Goal: Task Accomplishment & Management: Use online tool/utility

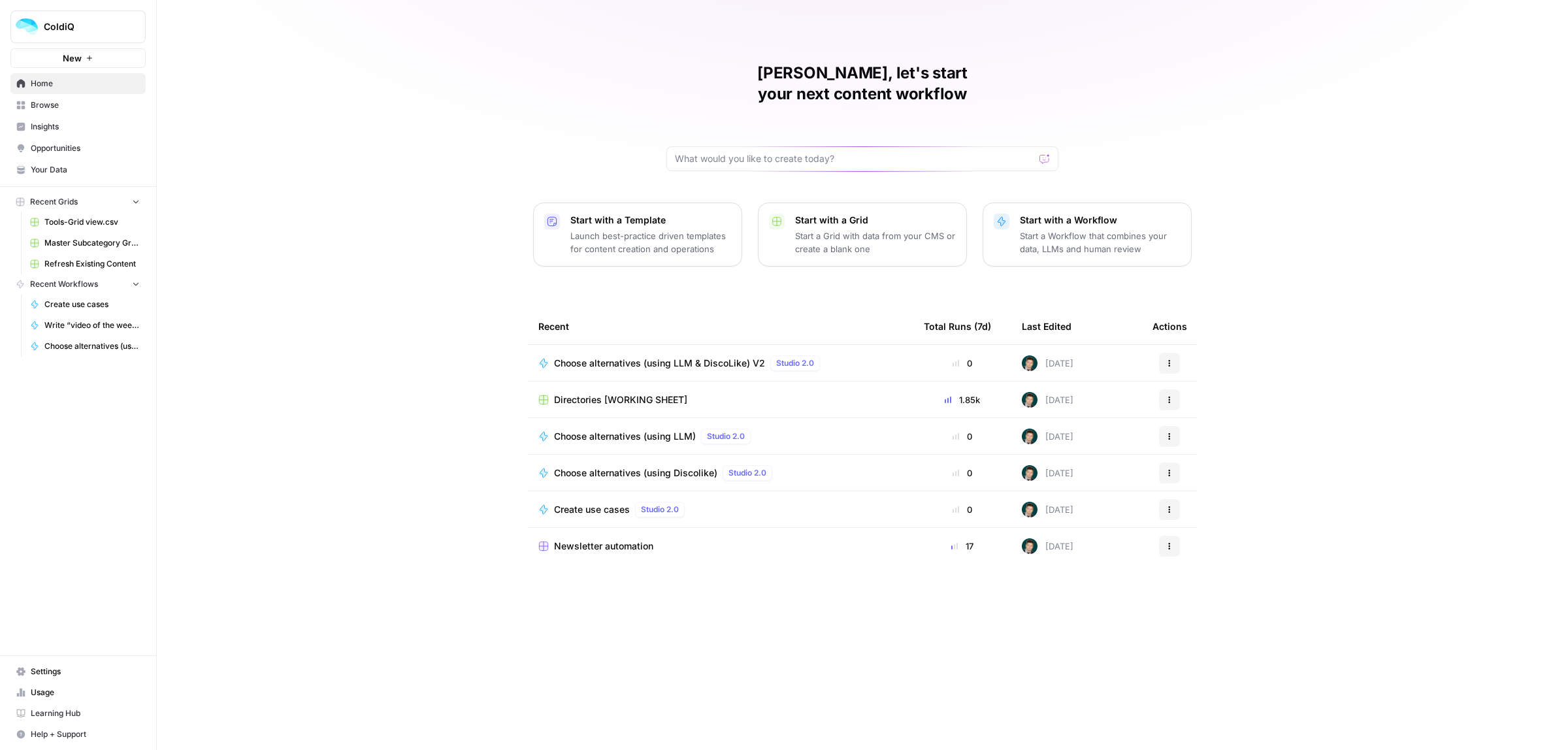
click at [602, 394] on span "Directories [WORKING SHEET]" at bounding box center [620, 400] width 133 height 13
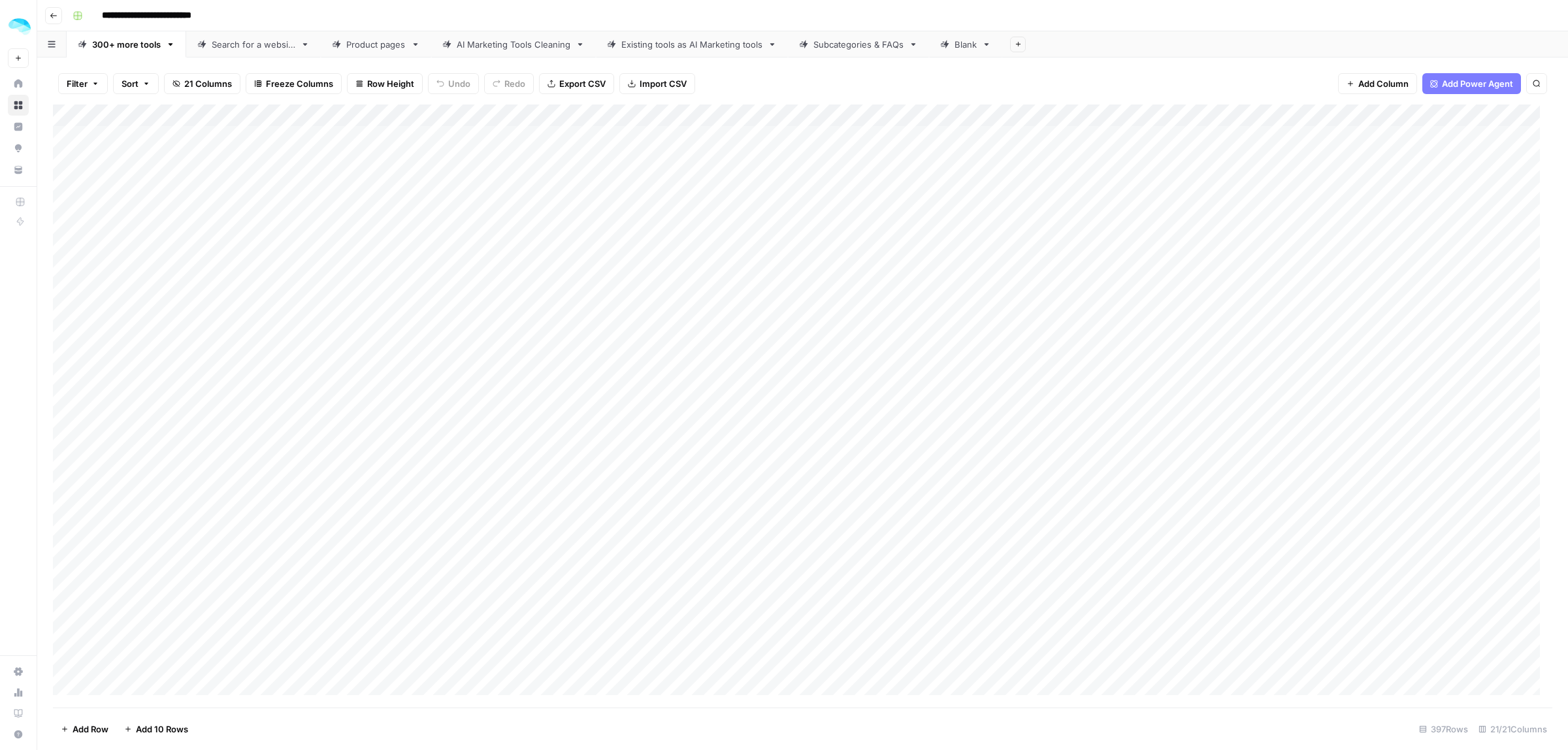
click at [840, 58] on div "Filter Sort 21 Columns Freeze Columns Row Height Undo Redo Export CSV Import CS…" at bounding box center [803, 404] width 1531 height 692
click at [843, 47] on div "Subcategories & FAQs" at bounding box center [859, 44] width 90 height 13
click at [974, 39] on div "Blank" at bounding box center [965, 44] width 23 height 13
click at [178, 338] on div "Add Column" at bounding box center [803, 405] width 1500 height 603
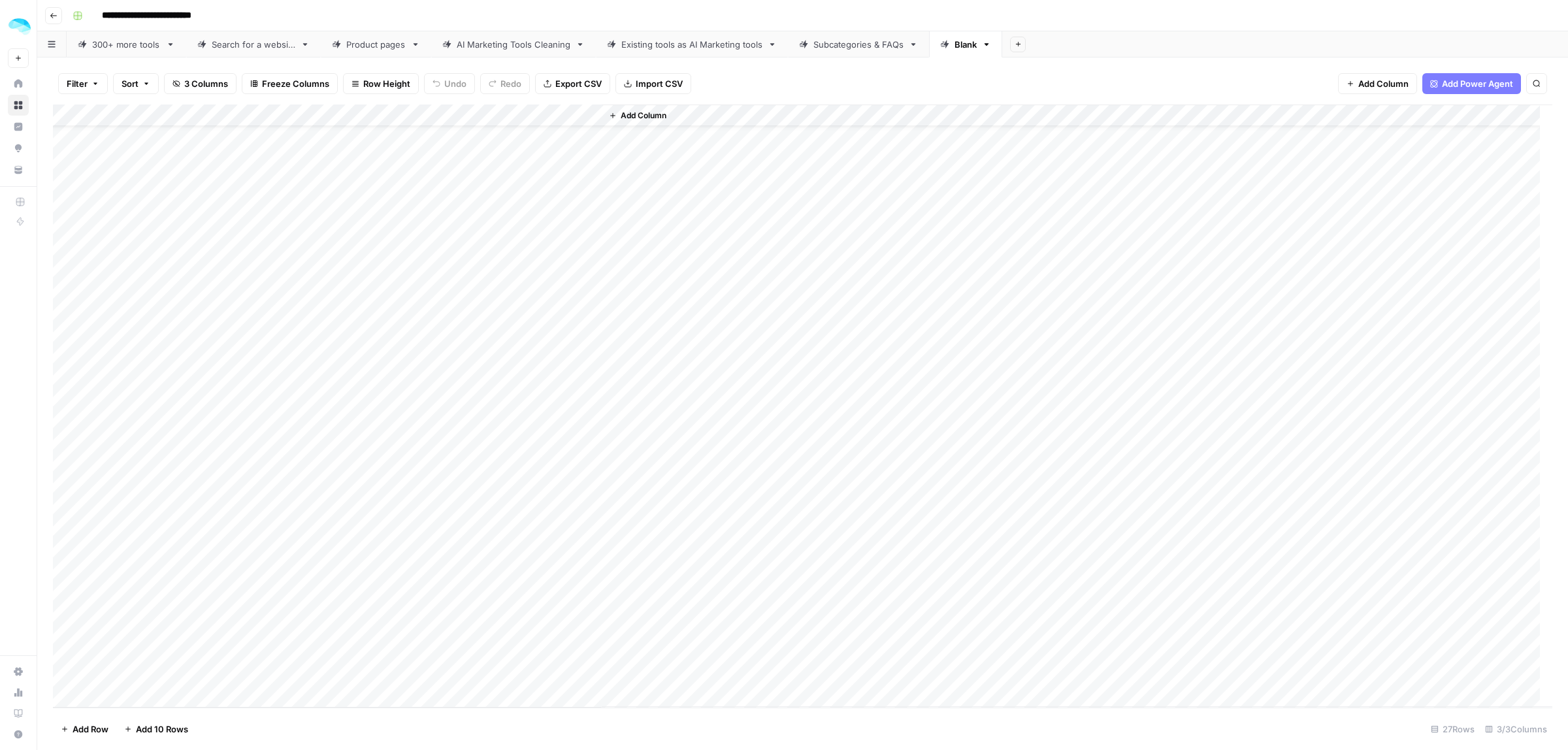
click at [1022, 46] on icon "button" at bounding box center [1017, 44] width 7 height 7
click at [1048, 142] on p "Import Data" at bounding box center [1086, 137] width 126 height 17
click at [1048, 151] on span "CSV" at bounding box center [1090, 154] width 96 height 13
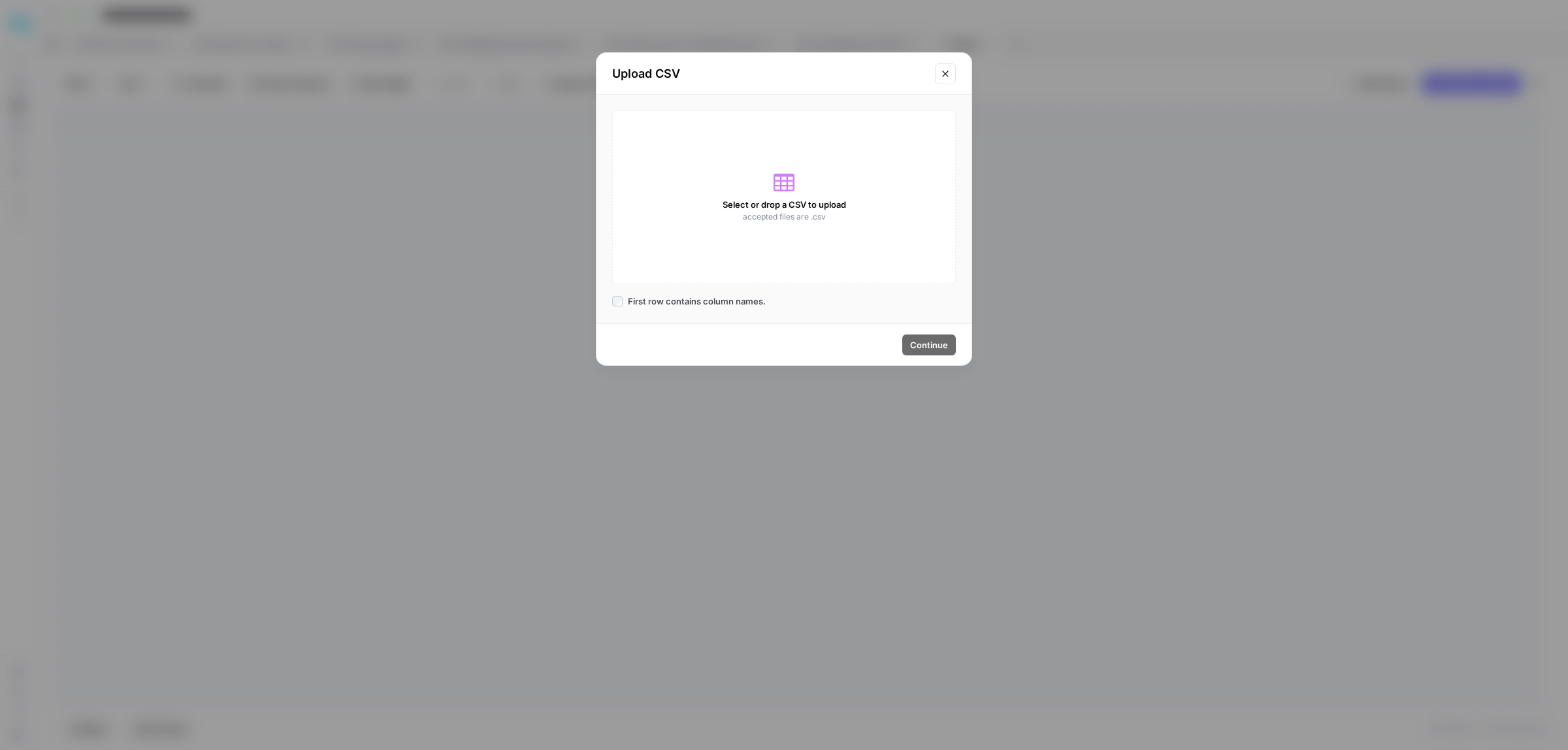
click at [824, 197] on div "Select or drop a CSV to upload accepted files are .csv" at bounding box center [784, 197] width 344 height 173
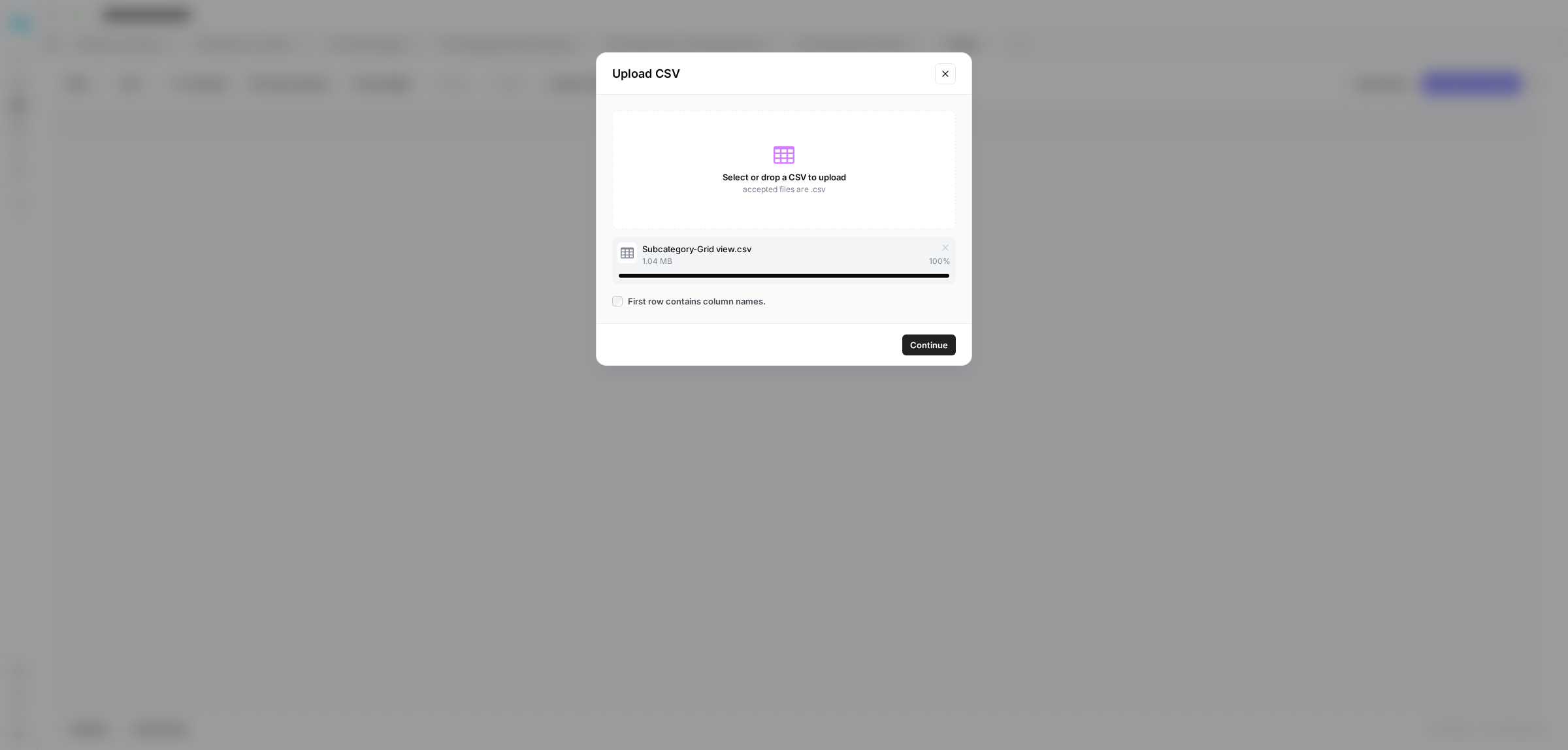
click at [912, 350] on span "Continue" at bounding box center [929, 345] width 38 height 13
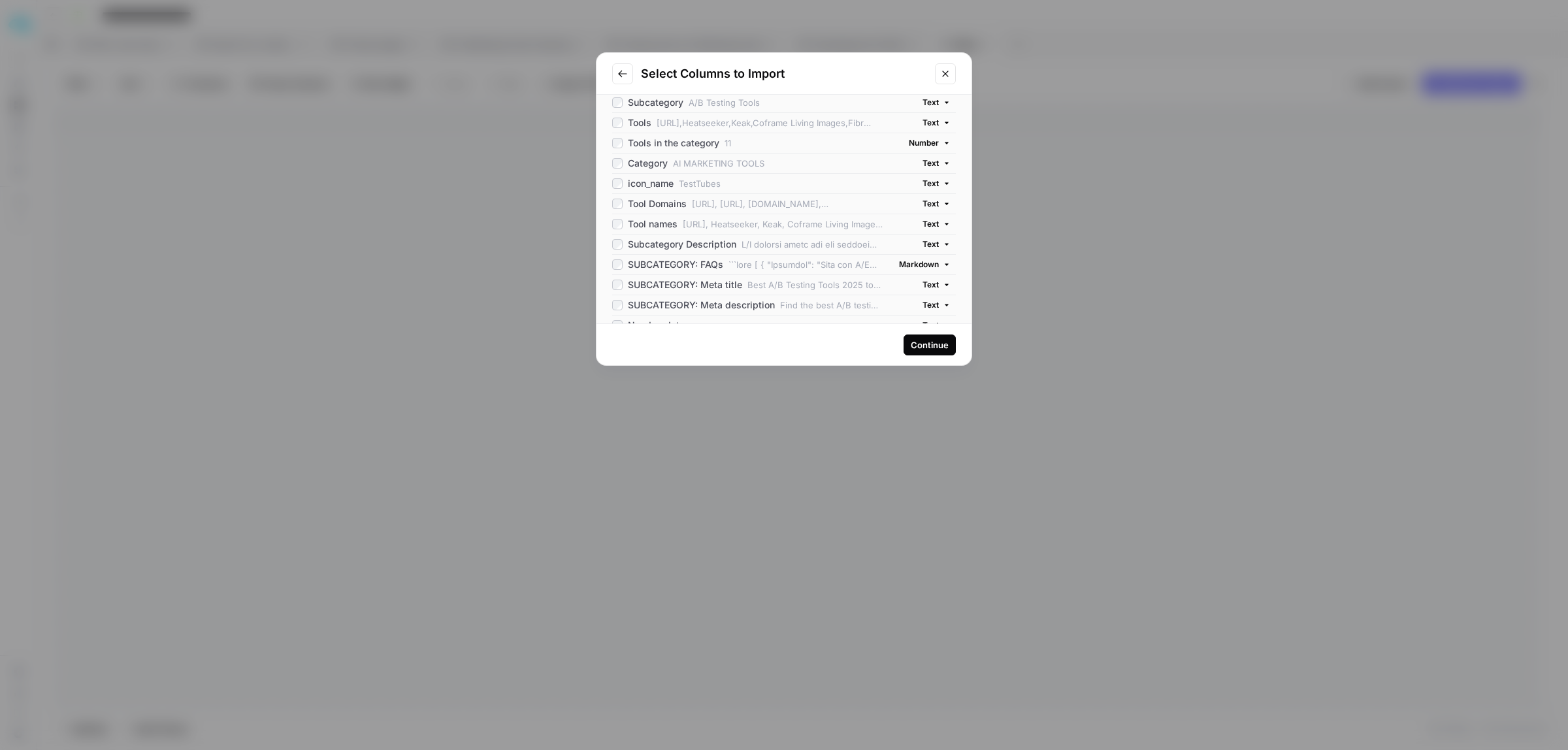
scroll to position [73, 0]
click at [916, 341] on div "Continue" at bounding box center [929, 345] width 38 height 13
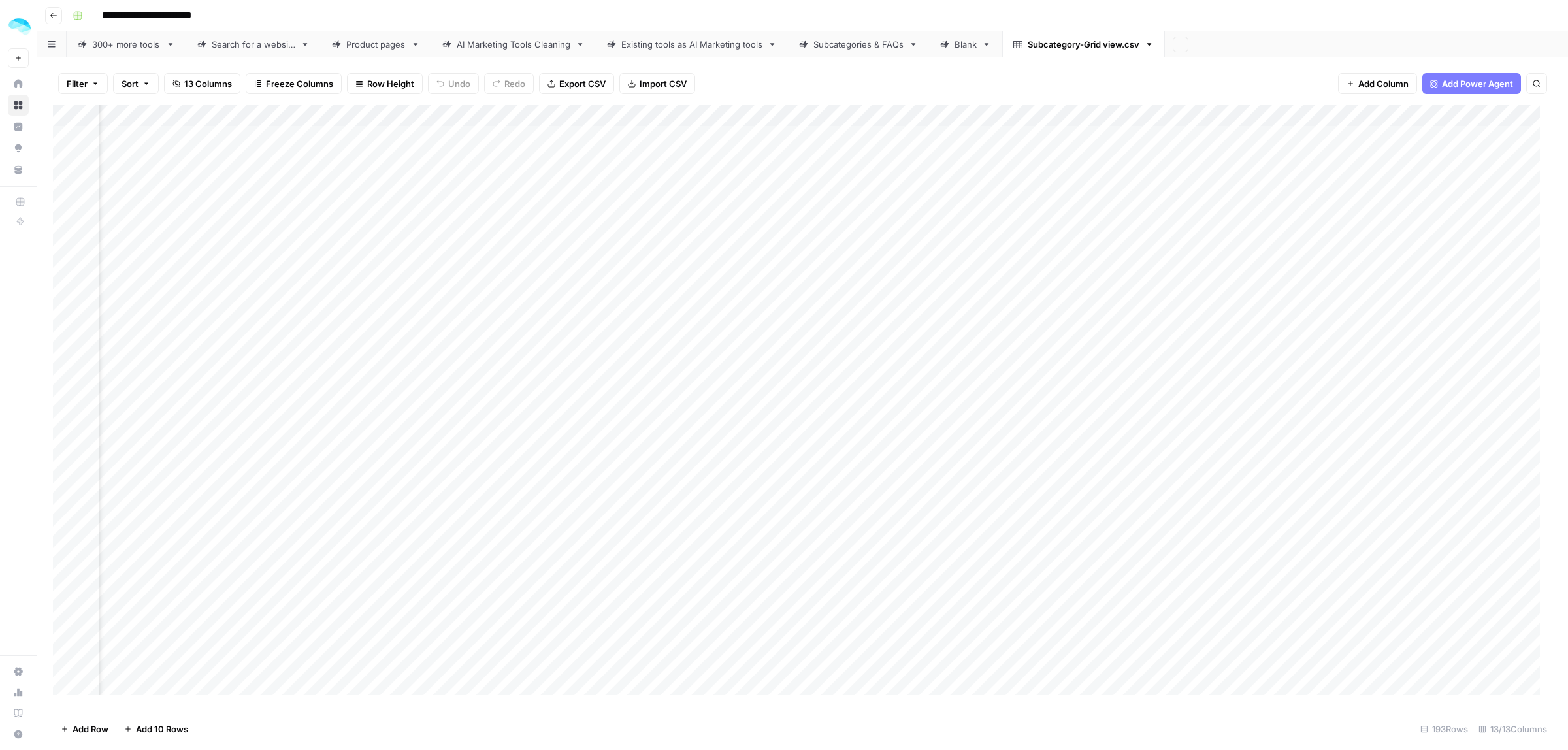
scroll to position [0, 1006]
click at [1500, 111] on span "Add Column" at bounding box center [1522, 115] width 46 height 12
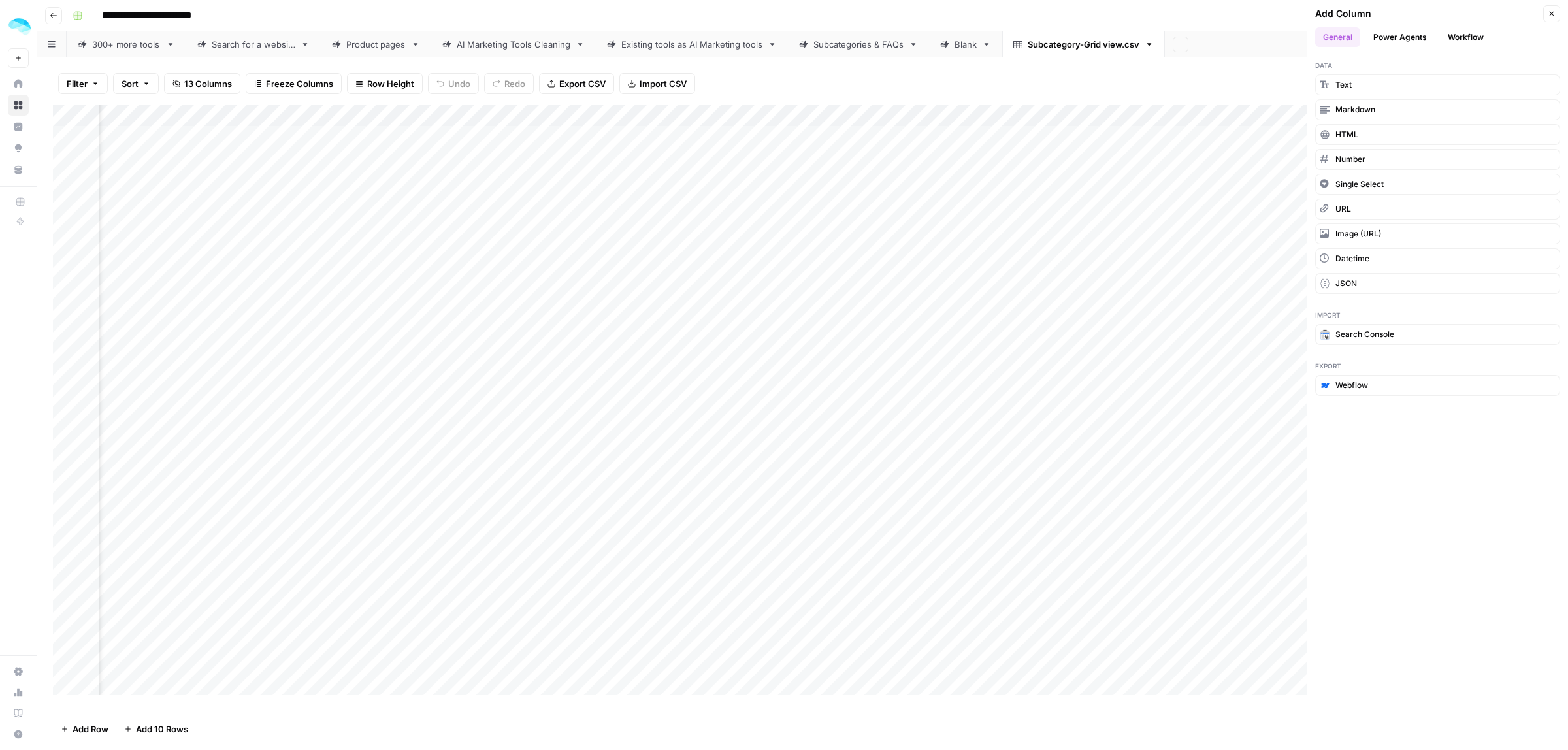
scroll to position [0, 0]
click at [194, 200] on div "Add Column" at bounding box center [803, 405] width 1500 height 603
click at [937, 204] on div "Add Column" at bounding box center [803, 405] width 1500 height 603
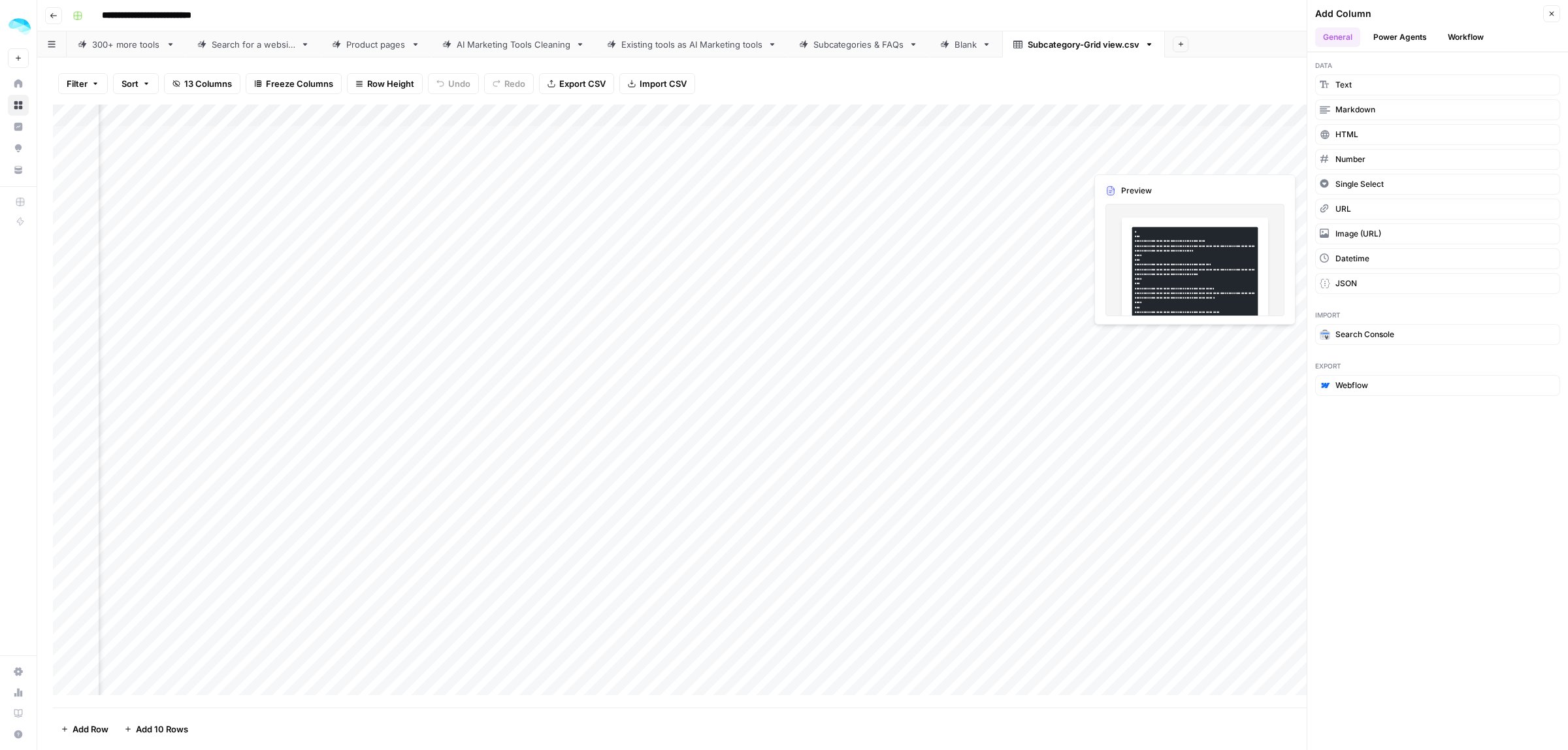
click at [1465, 36] on button "Workflow" at bounding box center [1465, 37] width 51 height 19
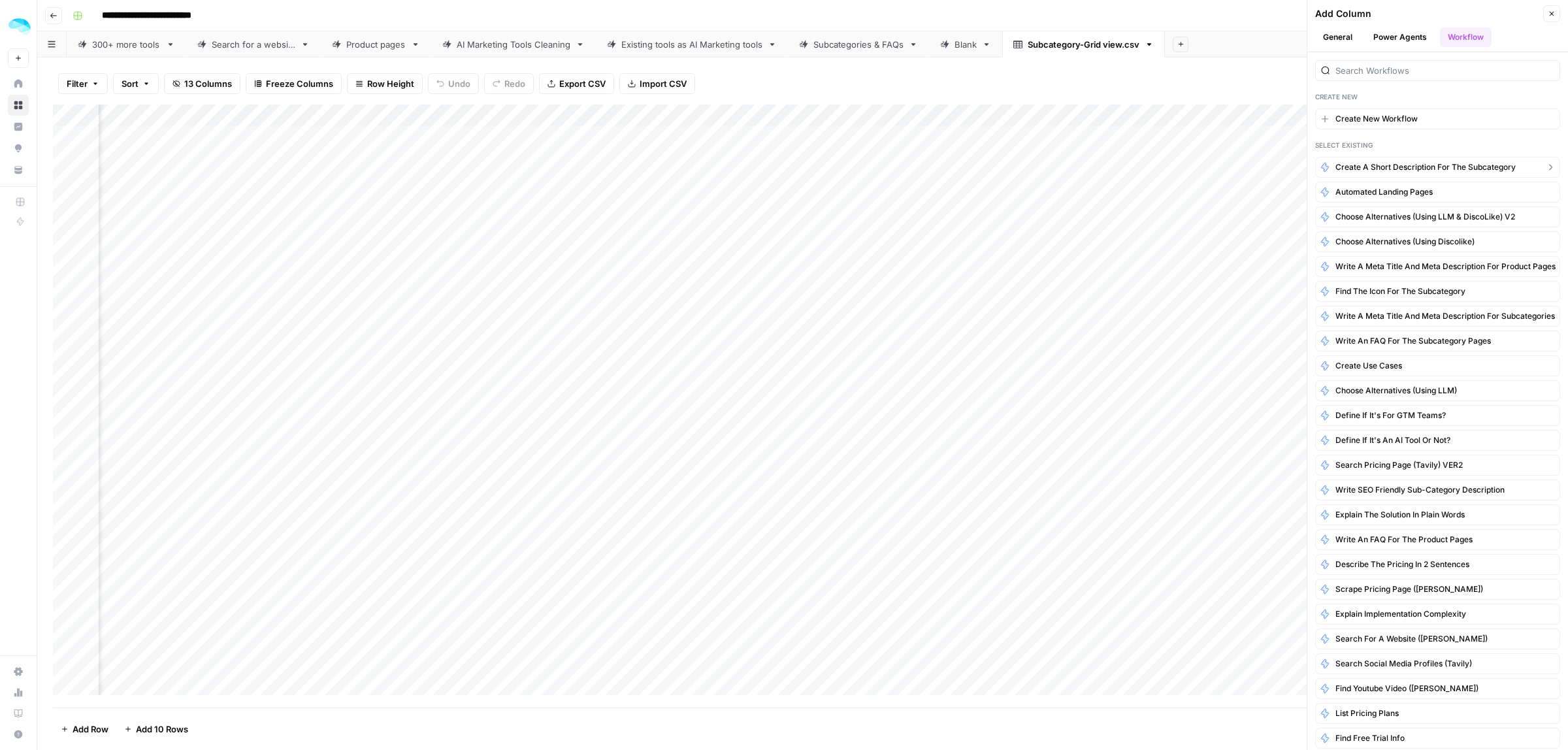
click at [1460, 161] on button "Create a short description for the subcategory" at bounding box center [1437, 167] width 245 height 21
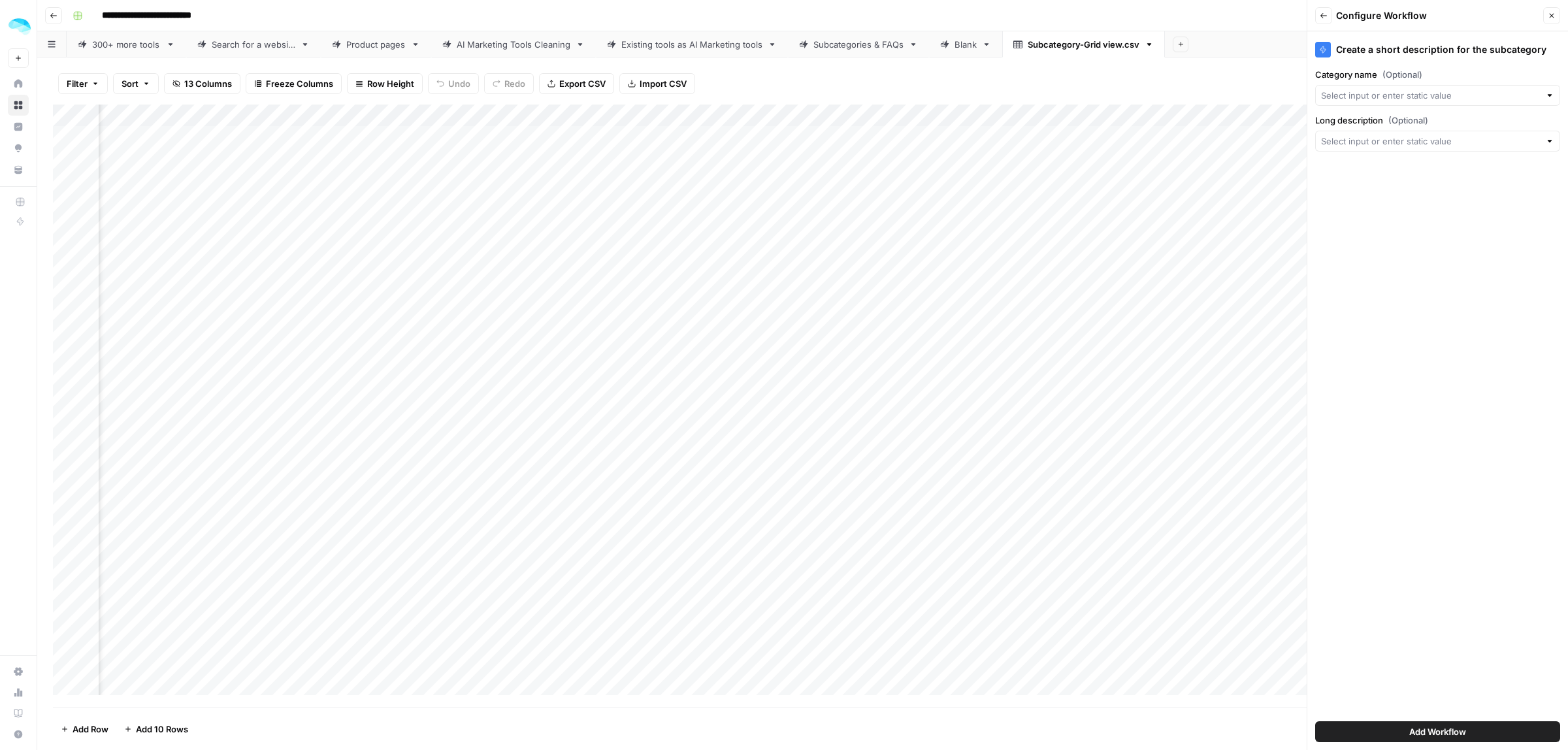
click at [1356, 82] on div "Category name (Optional)" at bounding box center [1437, 86] width 245 height 38
click at [1356, 86] on div at bounding box center [1437, 95] width 245 height 21
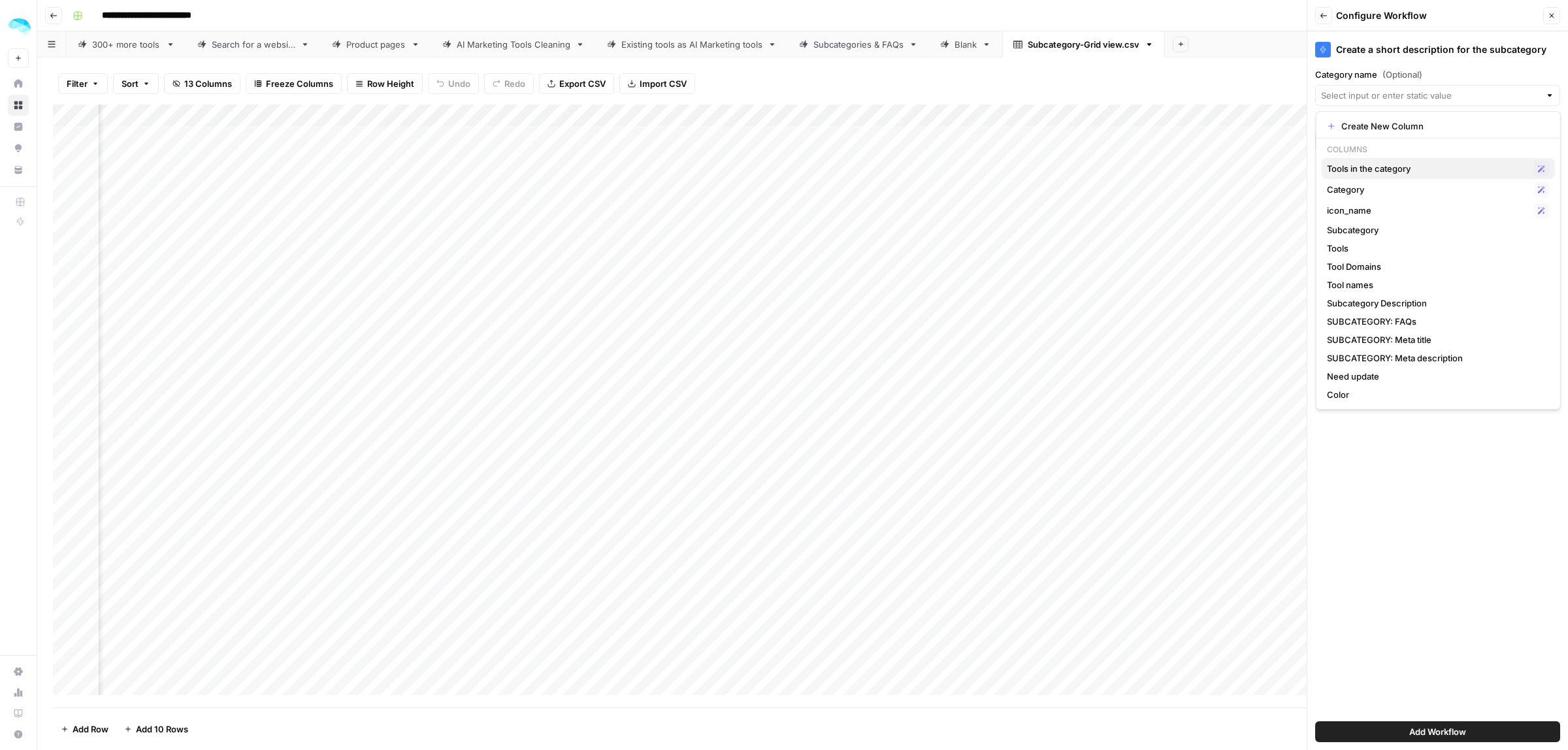
click at [1370, 172] on span "Tools in the category" at bounding box center [1428, 168] width 202 height 13
type input "Tools in the category"
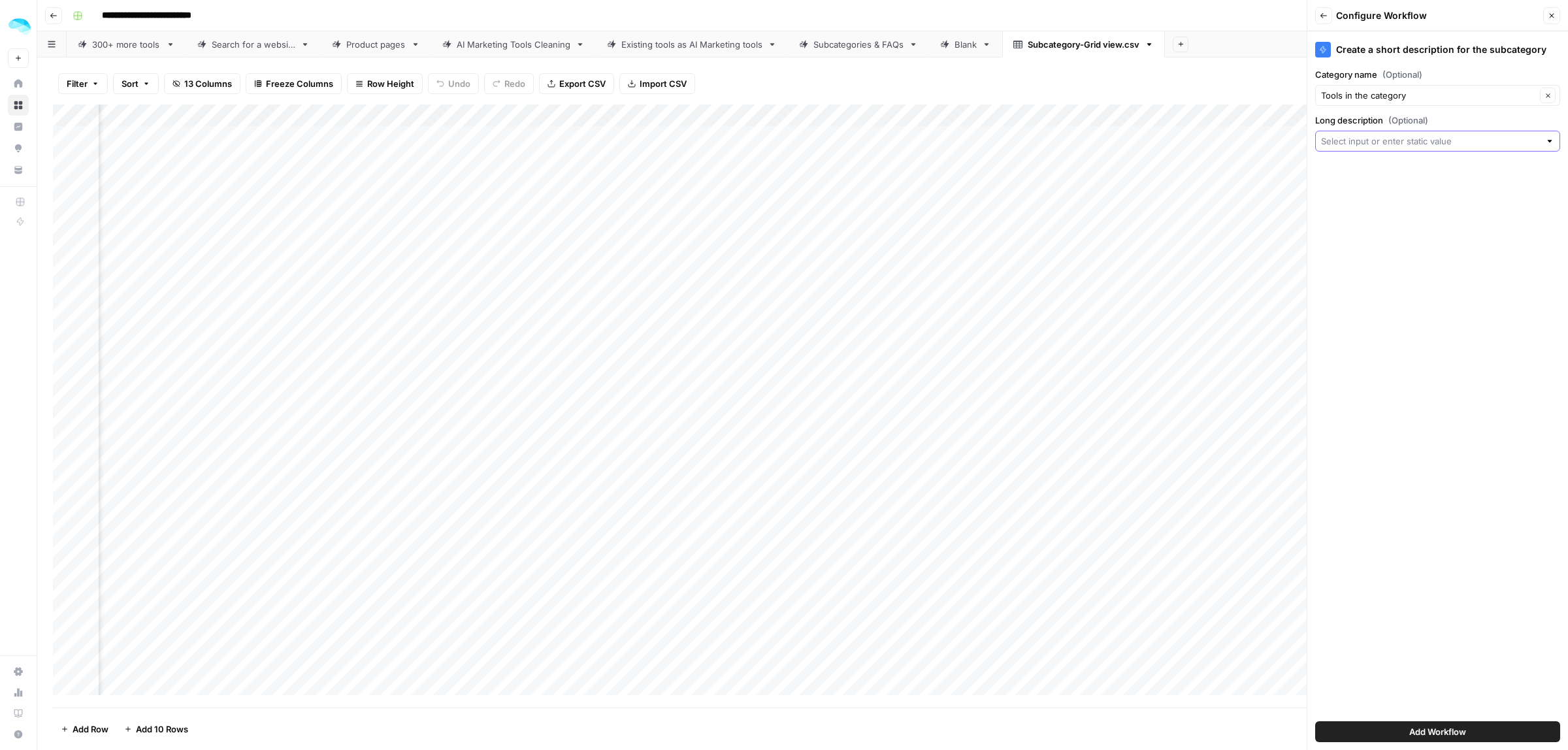
click at [1366, 147] on input "Long description (Optional)" at bounding box center [1430, 141] width 219 height 13
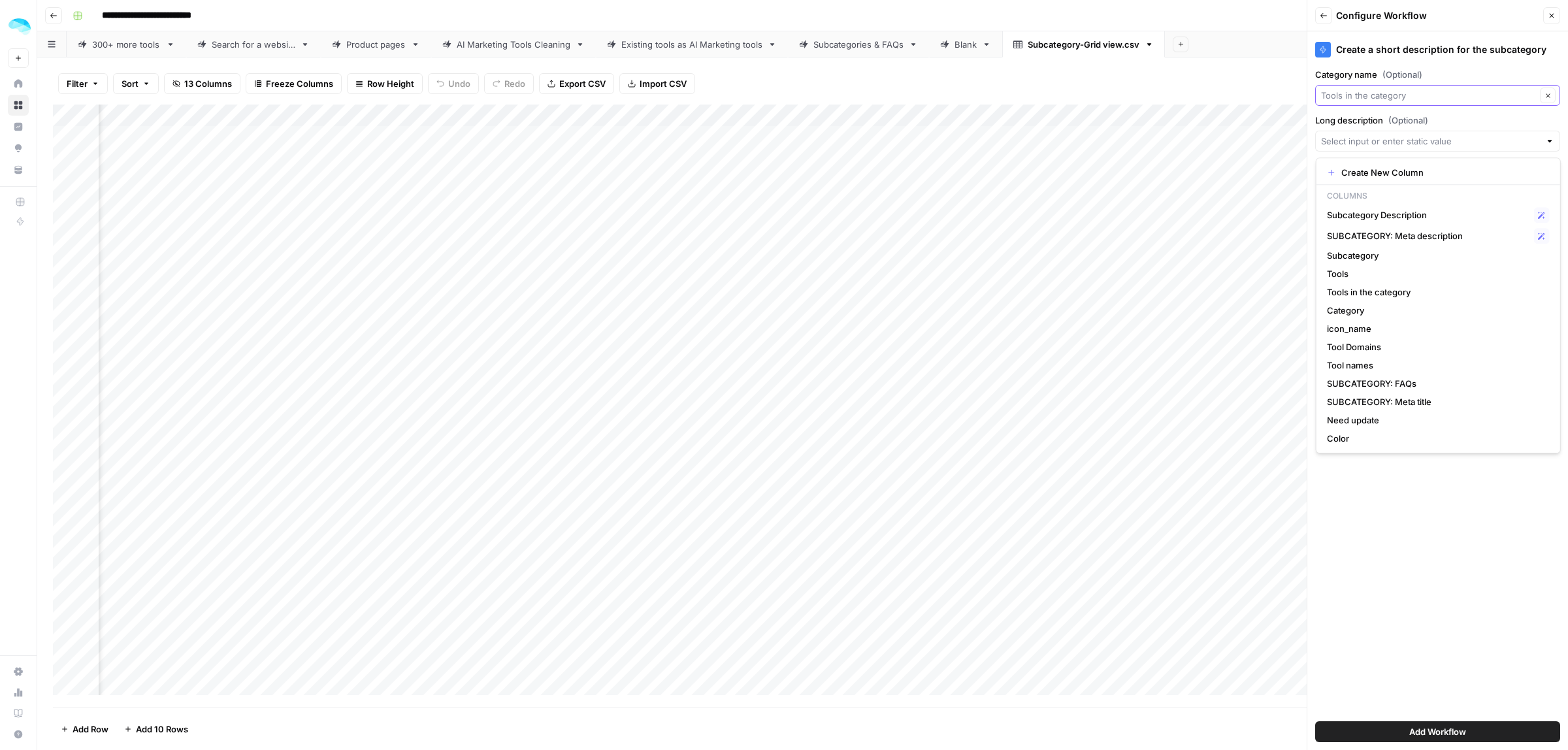
click at [1359, 92] on input "Category name (Optional)" at bounding box center [1428, 95] width 215 height 13
click at [1370, 235] on span "Subcategory" at bounding box center [1436, 230] width 218 height 13
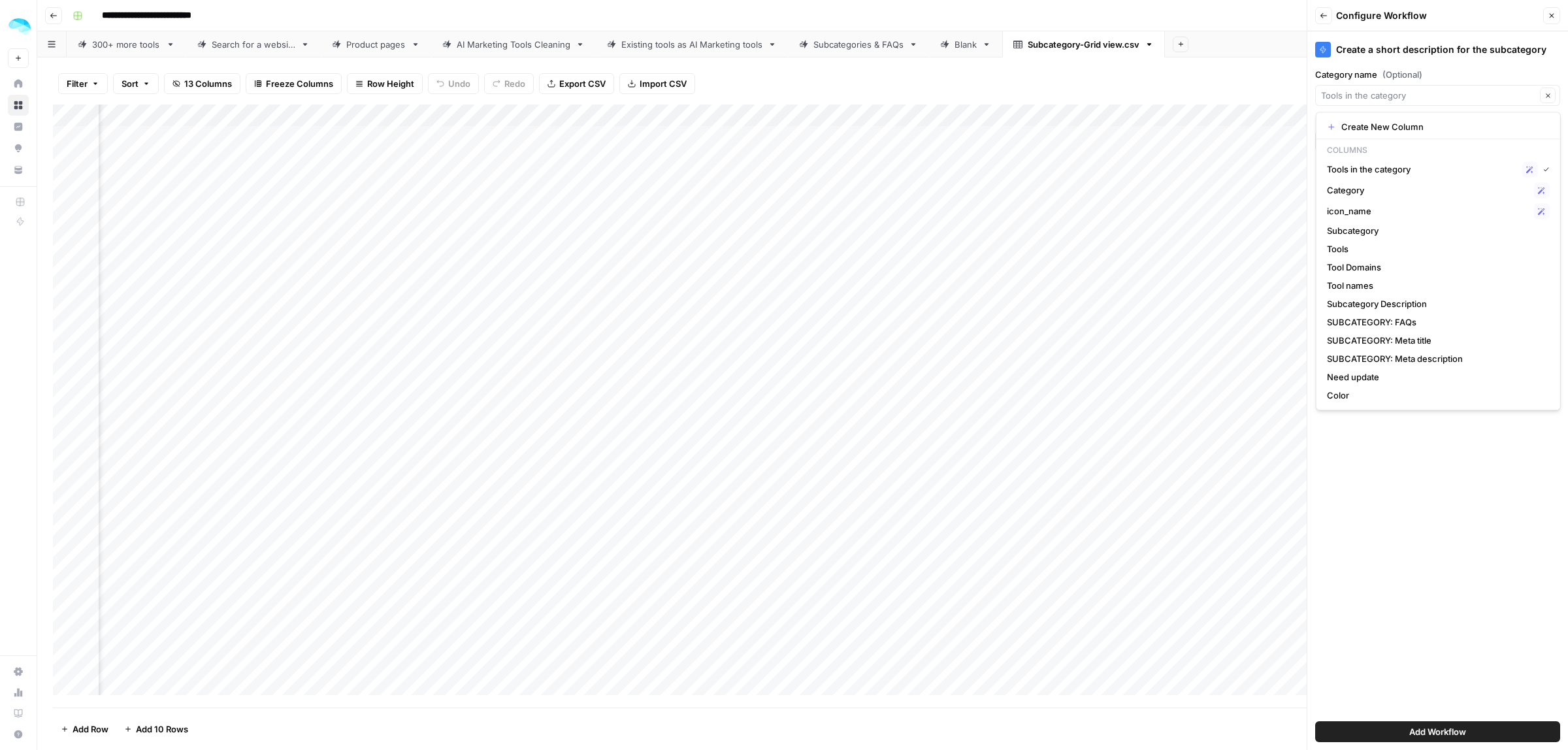
type input "Subcategory"
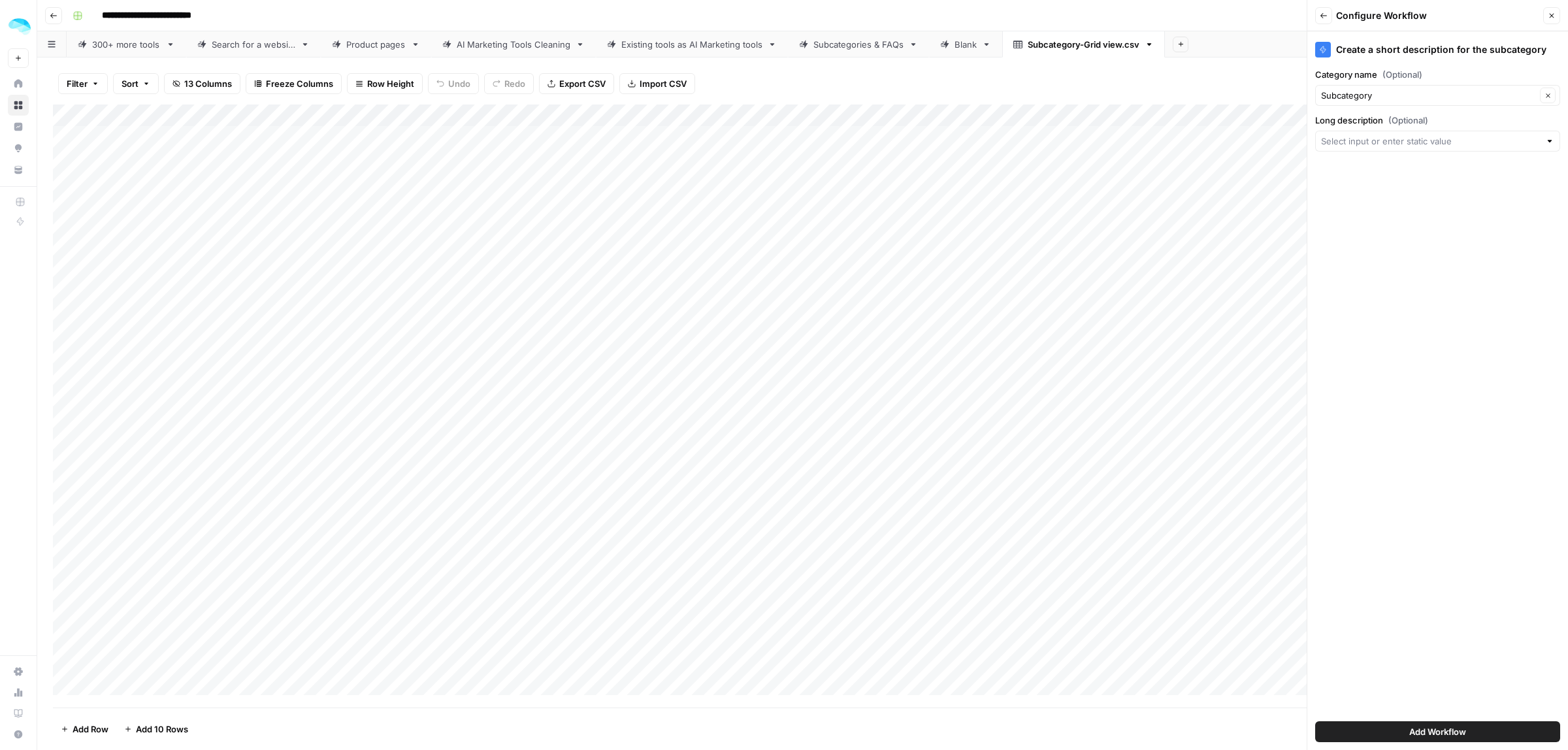
scroll to position [0, 0]
click at [1398, 131] on div at bounding box center [1437, 141] width 245 height 21
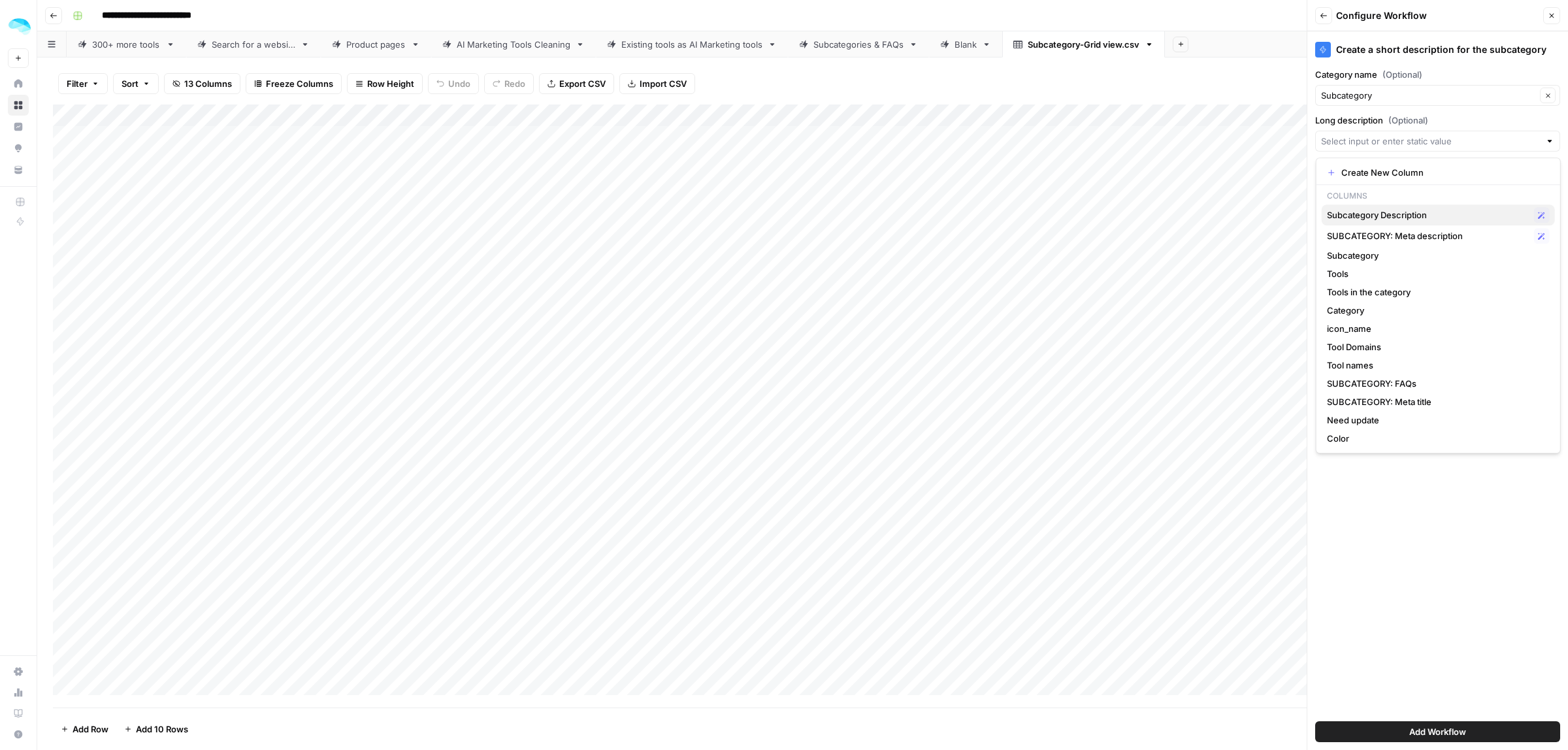
click at [1405, 216] on span "Subcategory Description" at bounding box center [1428, 215] width 202 height 13
type input "Subcategory Description"
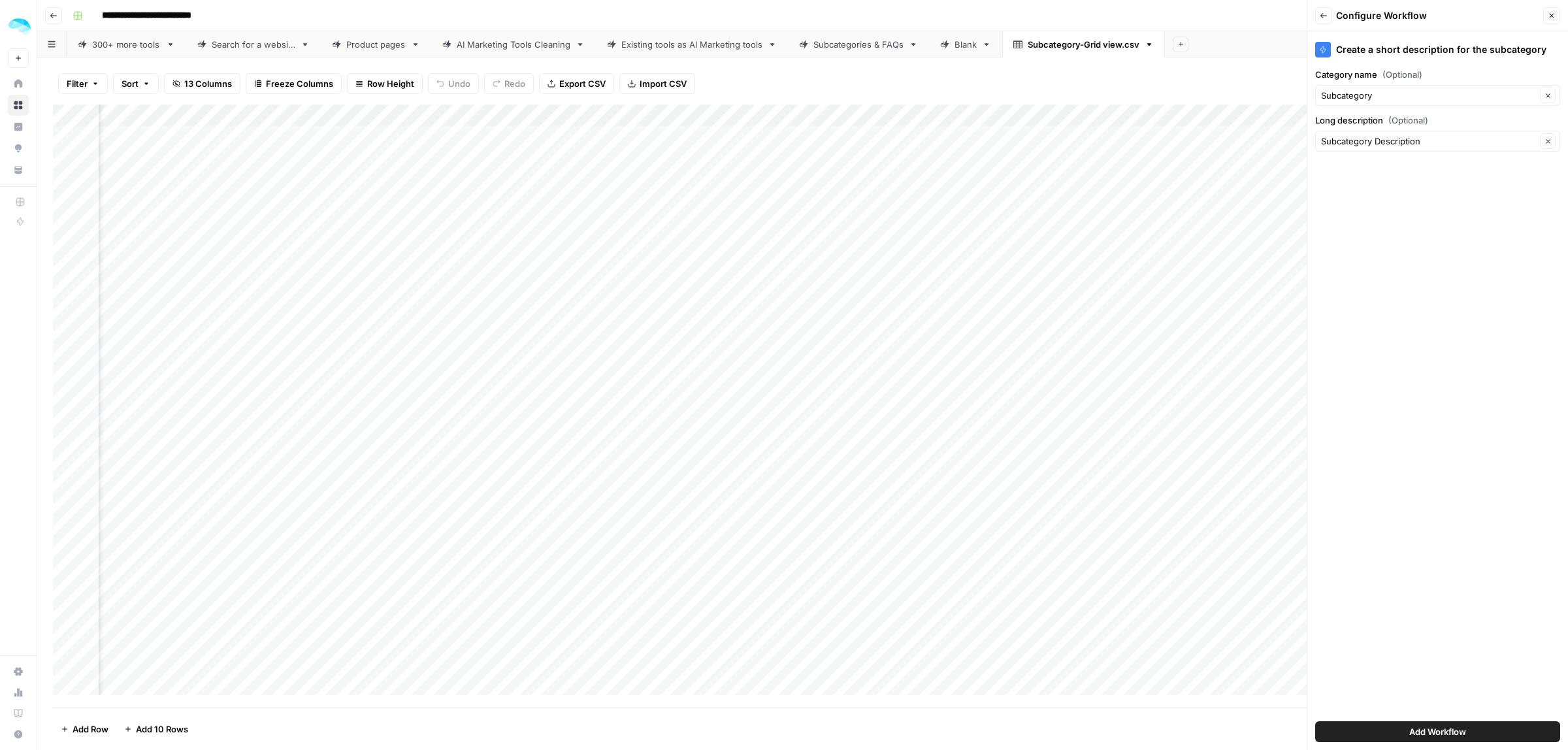
scroll to position [0, 386]
click at [1468, 727] on button "Add Workflow" at bounding box center [1437, 731] width 245 height 21
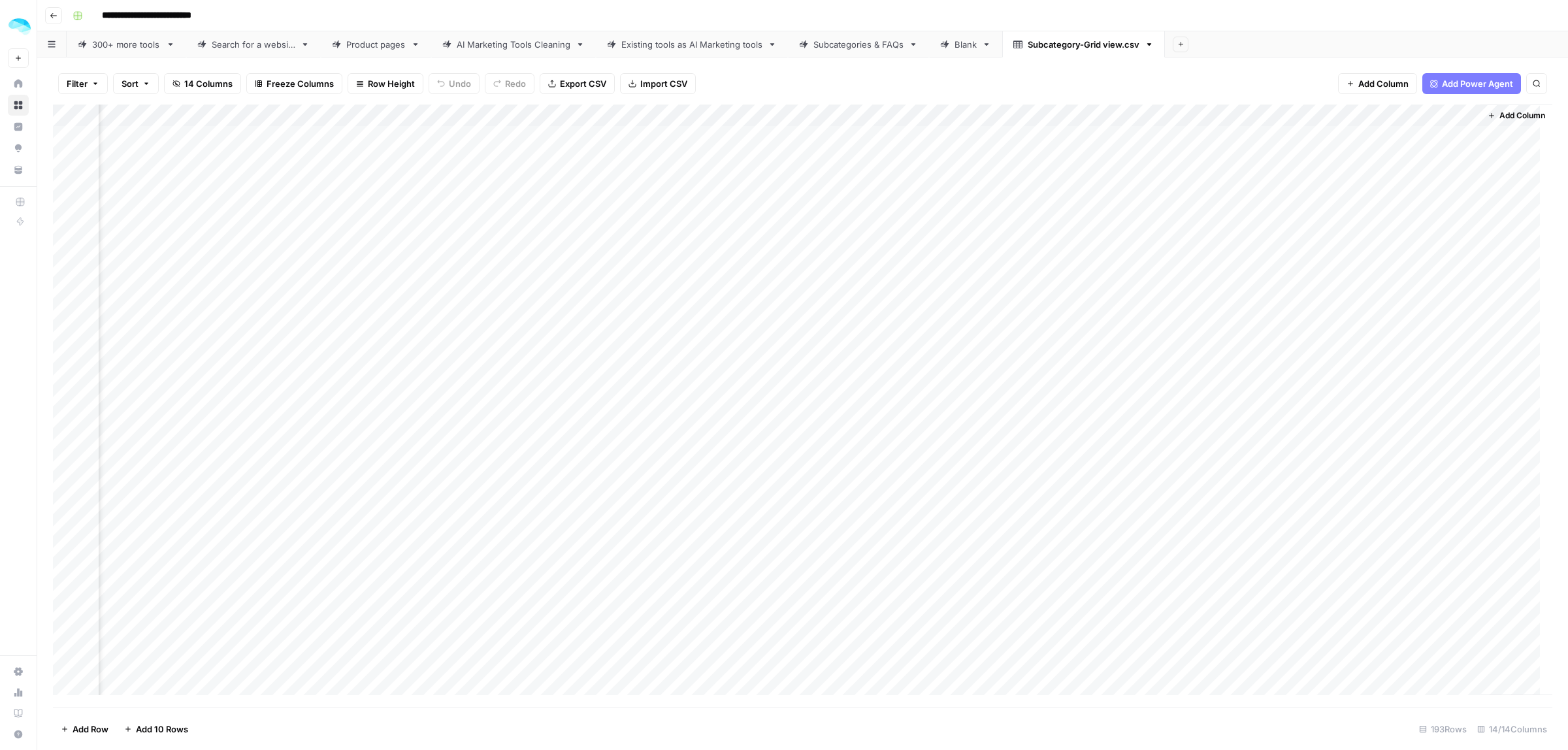
scroll to position [0, 1255]
click at [1440, 115] on div "Add Column" at bounding box center [803, 405] width 1500 height 603
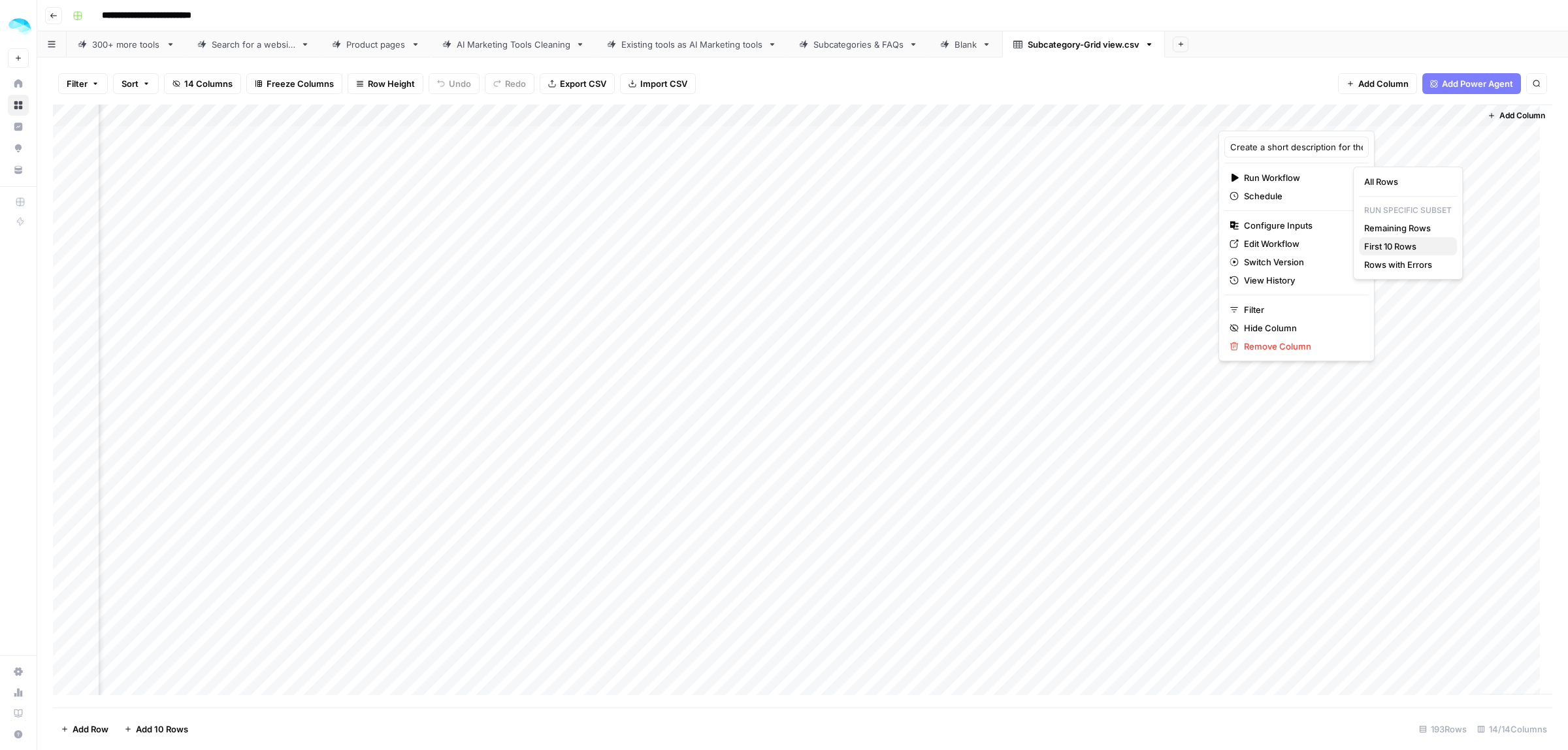
click at [1402, 248] on span "First 10 Rows" at bounding box center [1405, 246] width 82 height 13
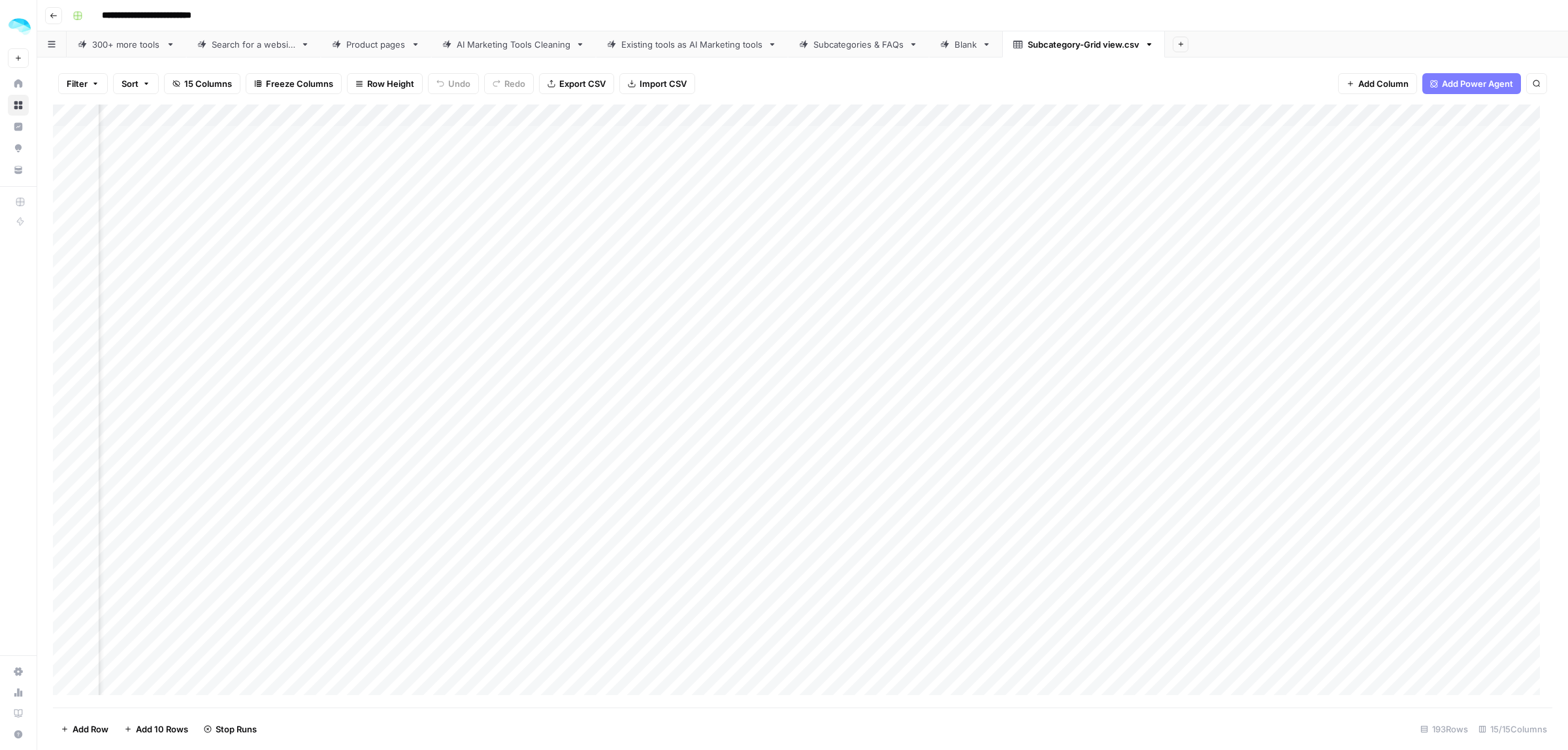
scroll to position [0, 1374]
click at [1386, 138] on div "Add Column" at bounding box center [803, 405] width 1500 height 603
click at [308, 82] on span "Freeze Columns" at bounding box center [299, 83] width 68 height 13
click at [311, 126] on span "First 1 Column" at bounding box center [312, 129] width 108 height 13
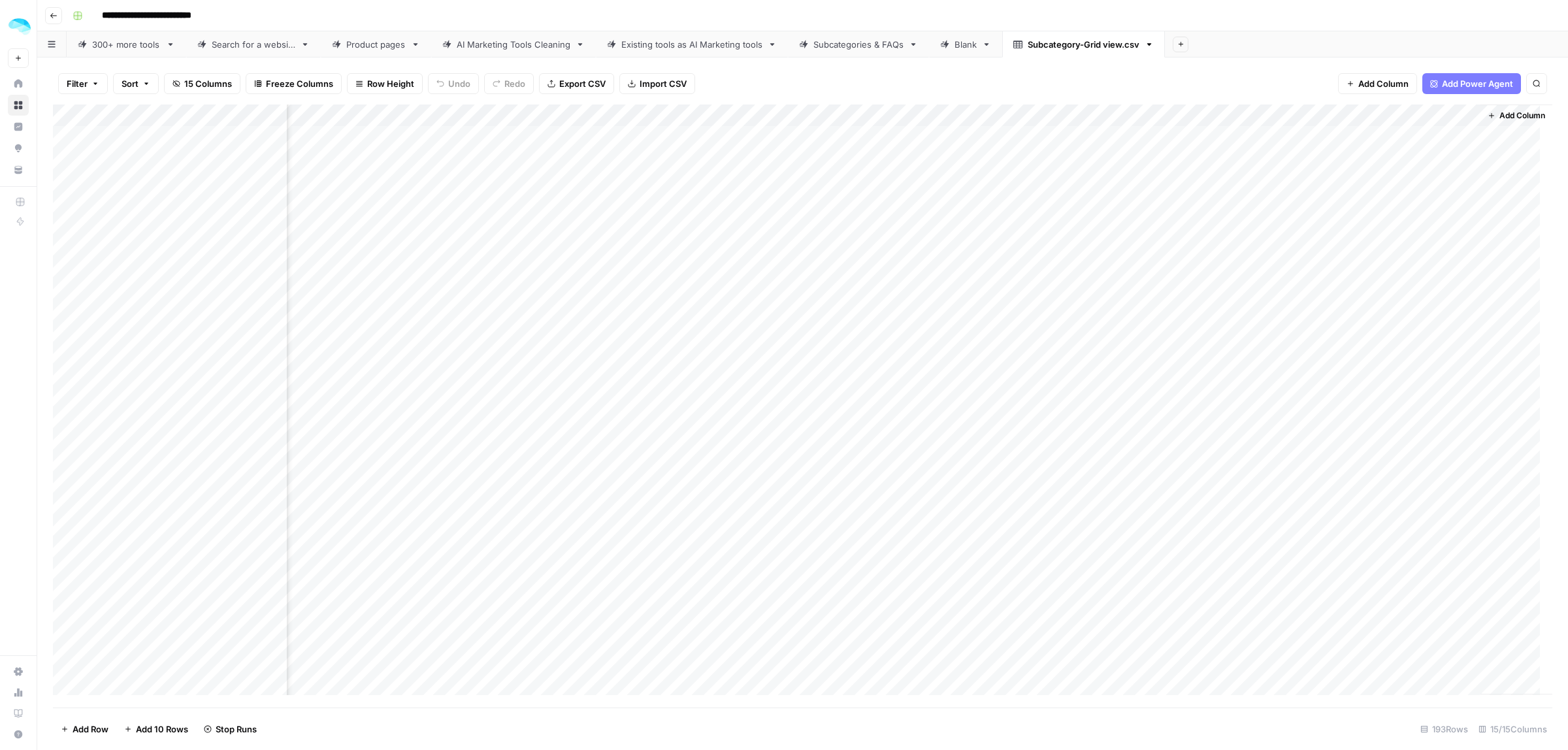
click at [1396, 134] on div "Add Column" at bounding box center [803, 405] width 1500 height 603
click at [1402, 181] on div "Add Column" at bounding box center [803, 405] width 1500 height 603
click at [1399, 152] on div "Add Column" at bounding box center [803, 405] width 1500 height 603
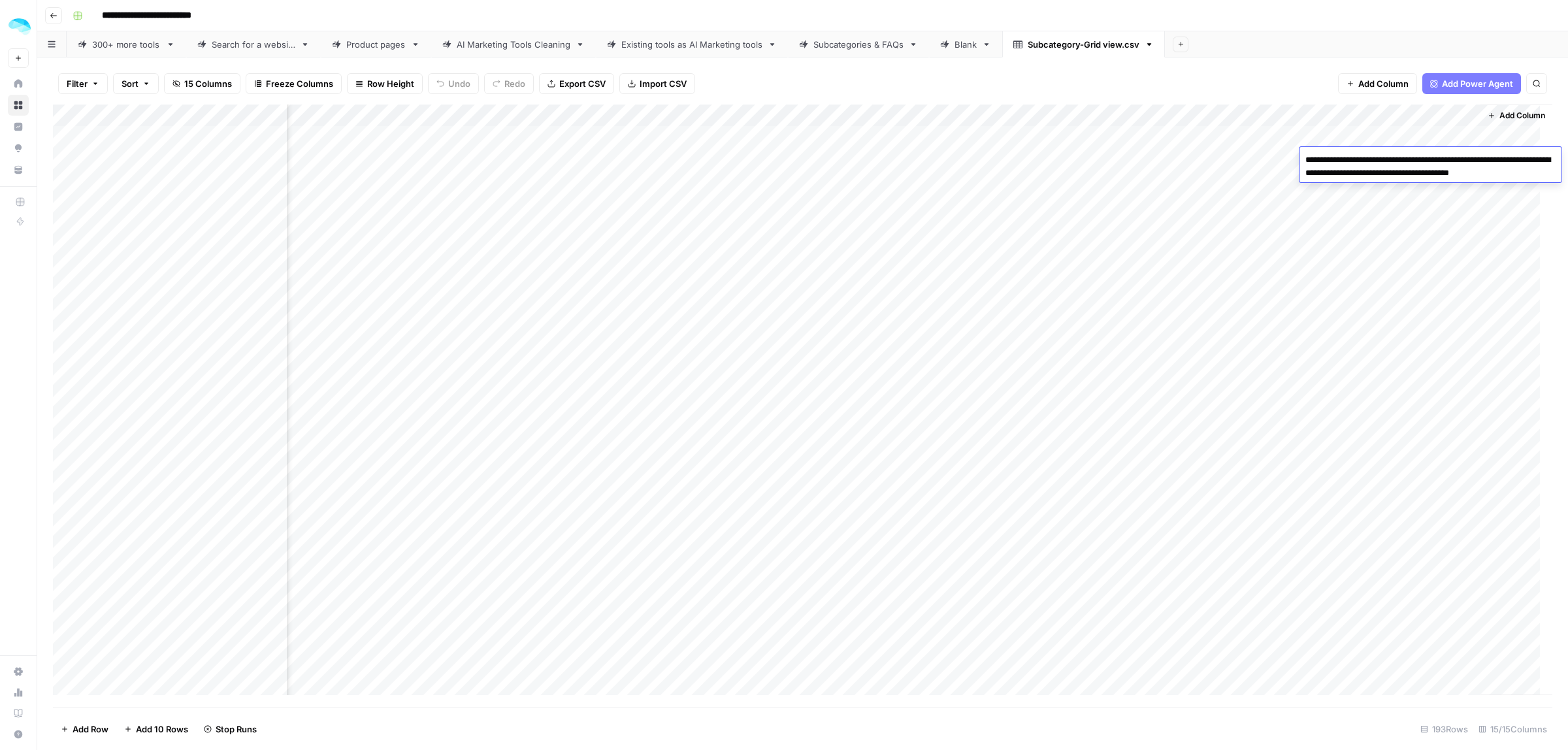
click at [1398, 136] on div "Add Column" at bounding box center [803, 405] width 1500 height 603
click at [1292, 89] on div "Filter Sort 15 Columns Freeze Columns Row Height Undo Redo Export CSV Import CS…" at bounding box center [803, 84] width 1500 height 42
click at [1320, 114] on div "Add Column" at bounding box center [803, 405] width 1500 height 603
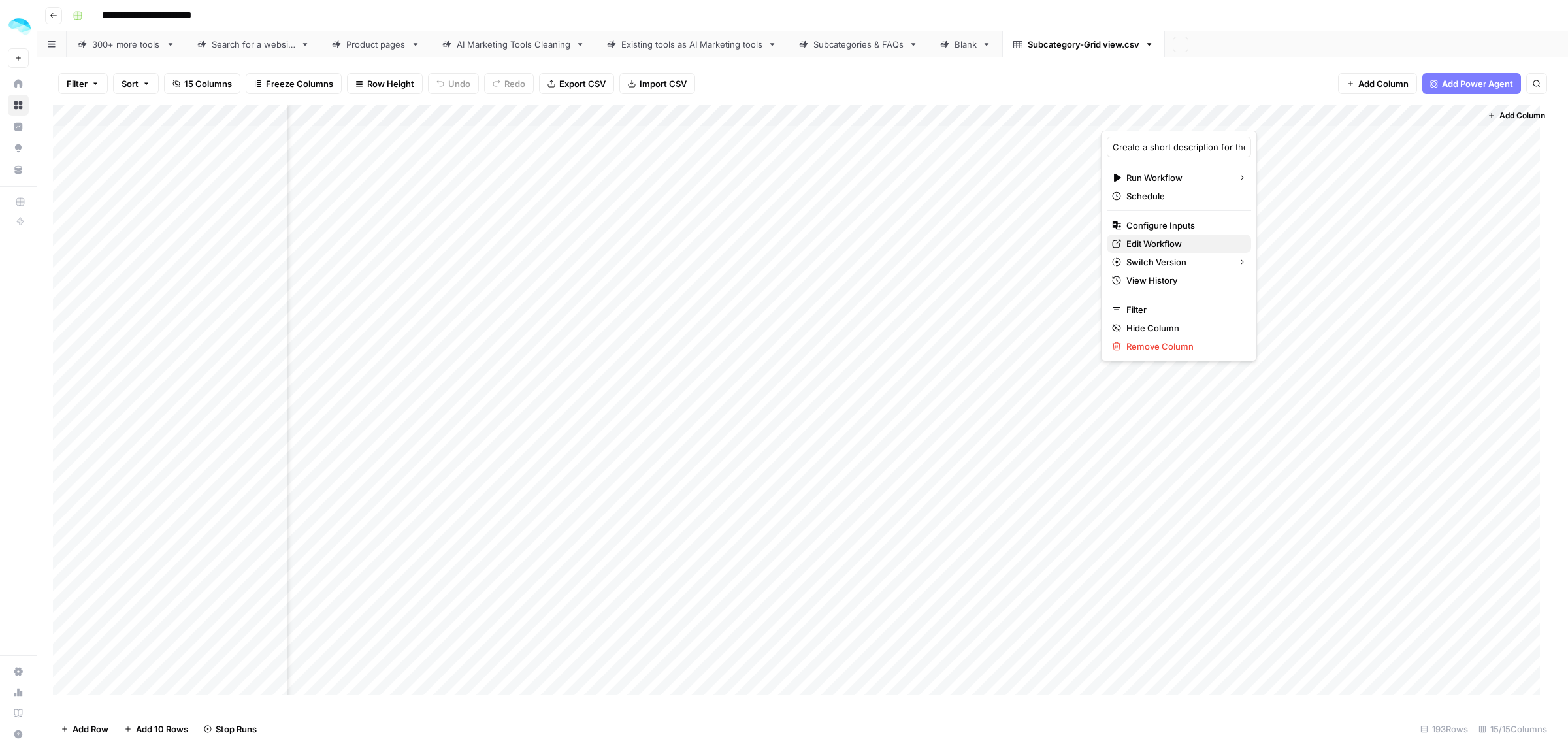
click at [1173, 240] on span "Edit Workflow" at bounding box center [1183, 244] width 114 height 13
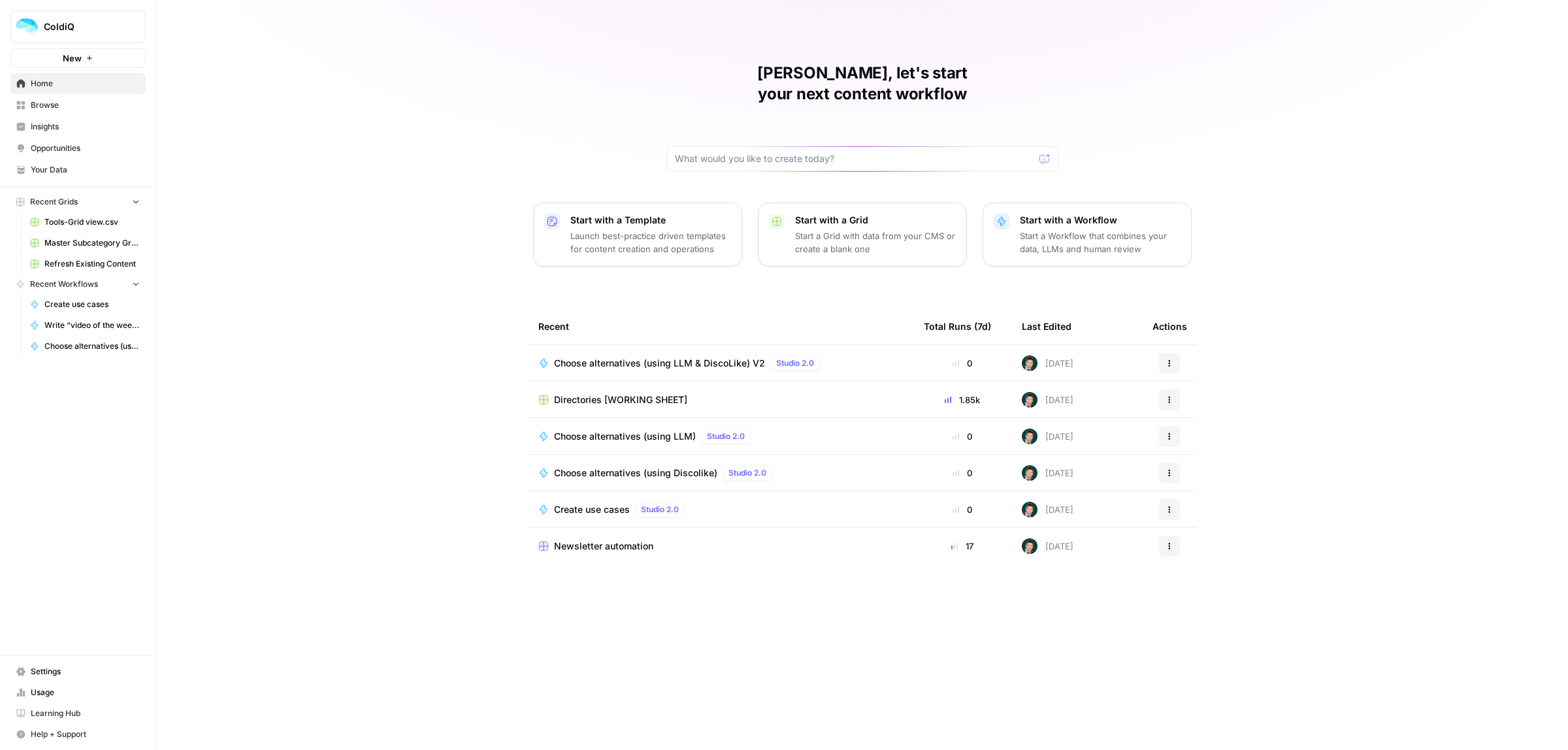
click at [46, 105] on span "Browse" at bounding box center [85, 105] width 109 height 12
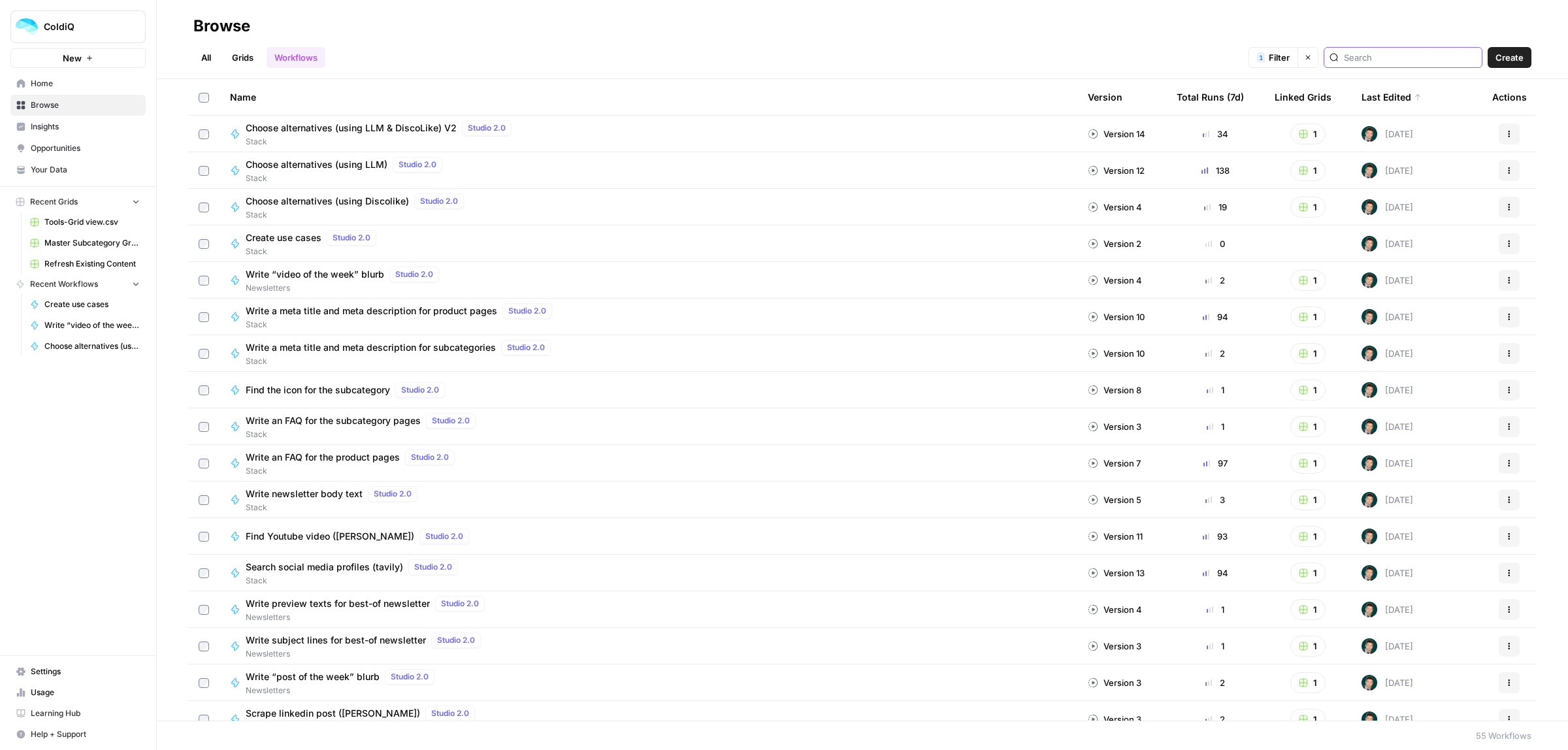
click at [1376, 57] on input "search" at bounding box center [1410, 58] width 133 height 13
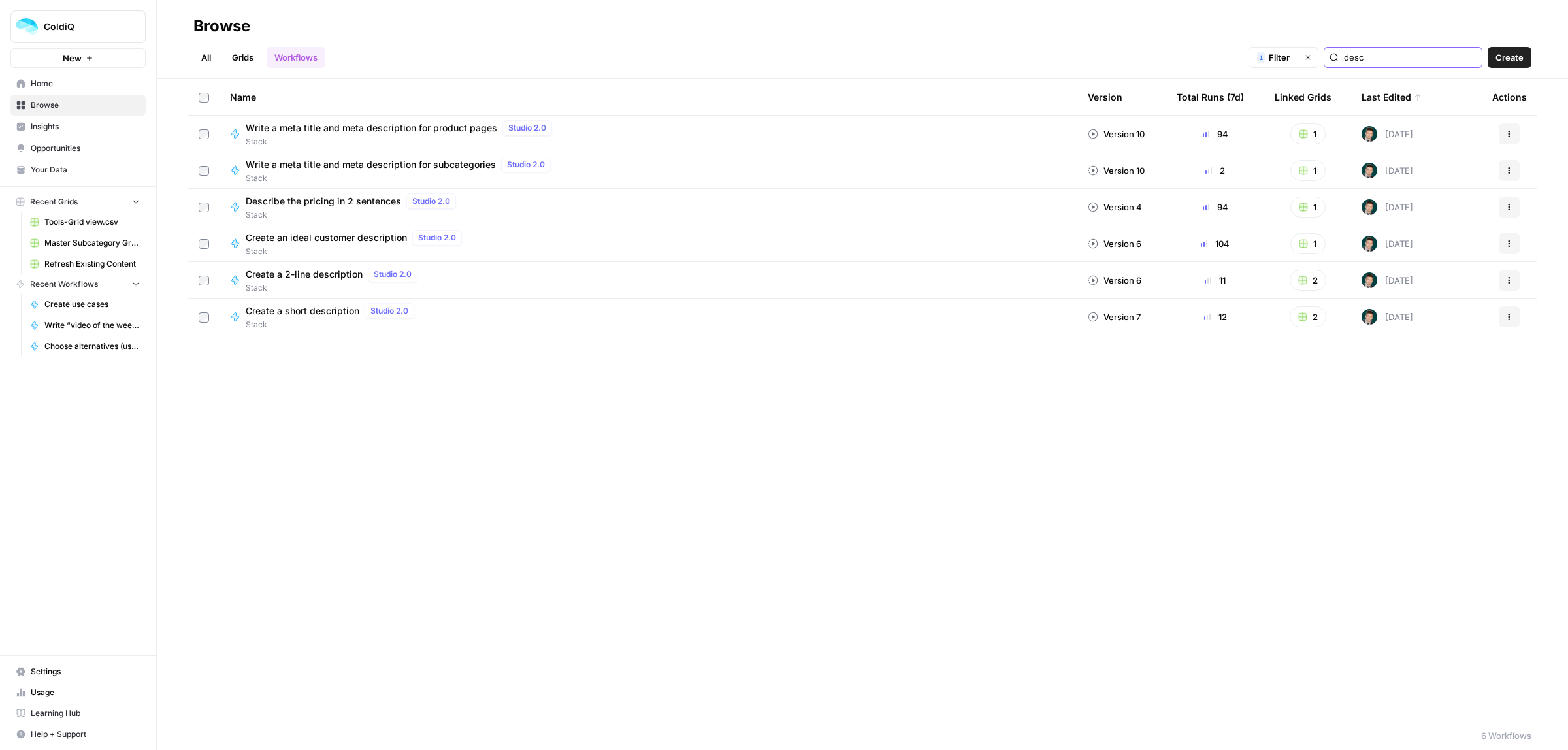
type input "desc"
click at [1505, 321] on icon "button" at bounding box center [1509, 317] width 8 height 8
click at [1406, 453] on span "Duplicate" at bounding box center [1451, 450] width 104 height 13
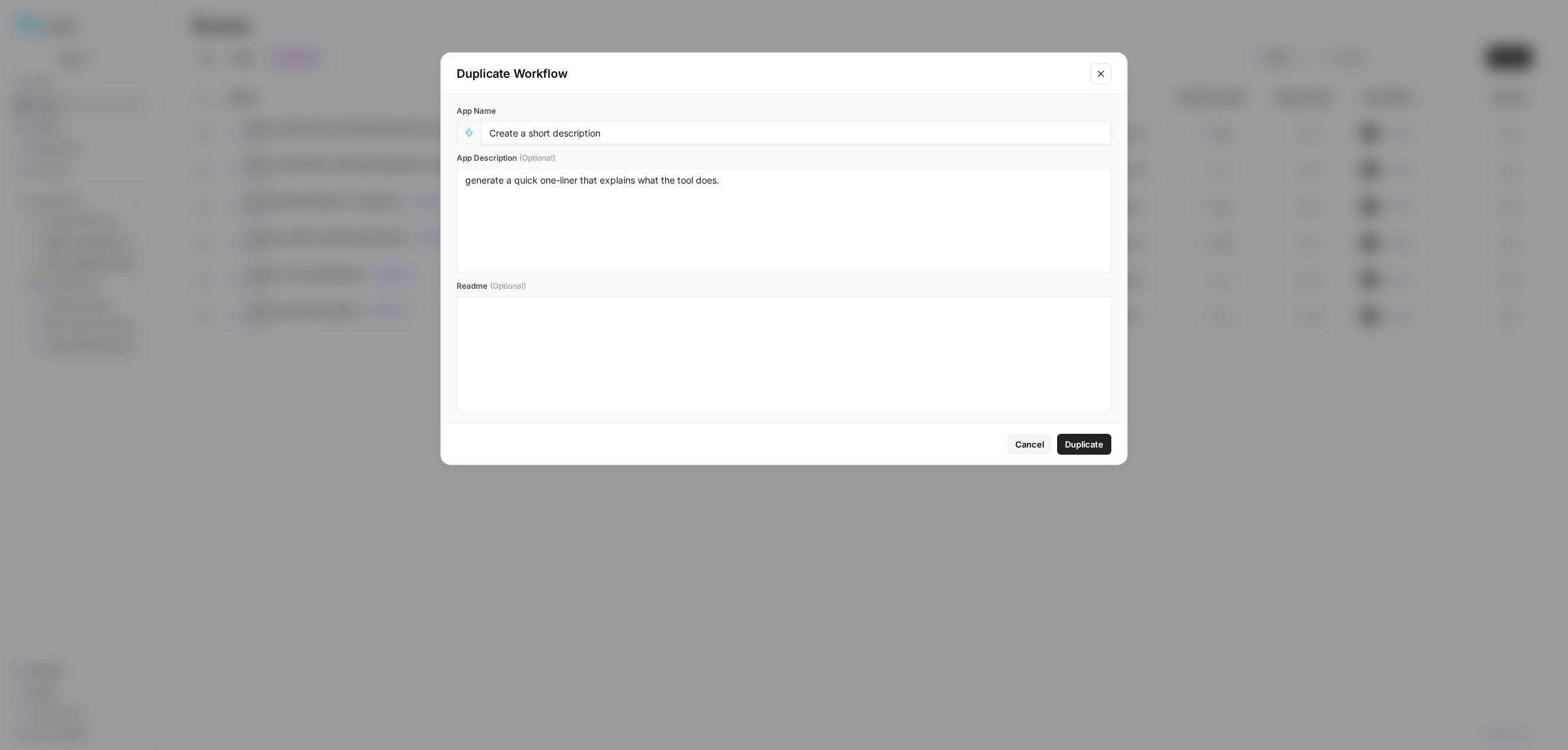
click at [616, 135] on input "Create a short description" at bounding box center [796, 132] width 614 height 12
type input "Create a short description for the subcategory"
drag, startPoint x: 719, startPoint y: 183, endPoint x: 675, endPoint y: 181, distance: 44.0
click at [676, 180] on textarea "generate a quick one-liner that explains what the tool does." at bounding box center [784, 219] width 638 height 93
type textarea "generate a quick one-liner that explains what the subcategory is all about."
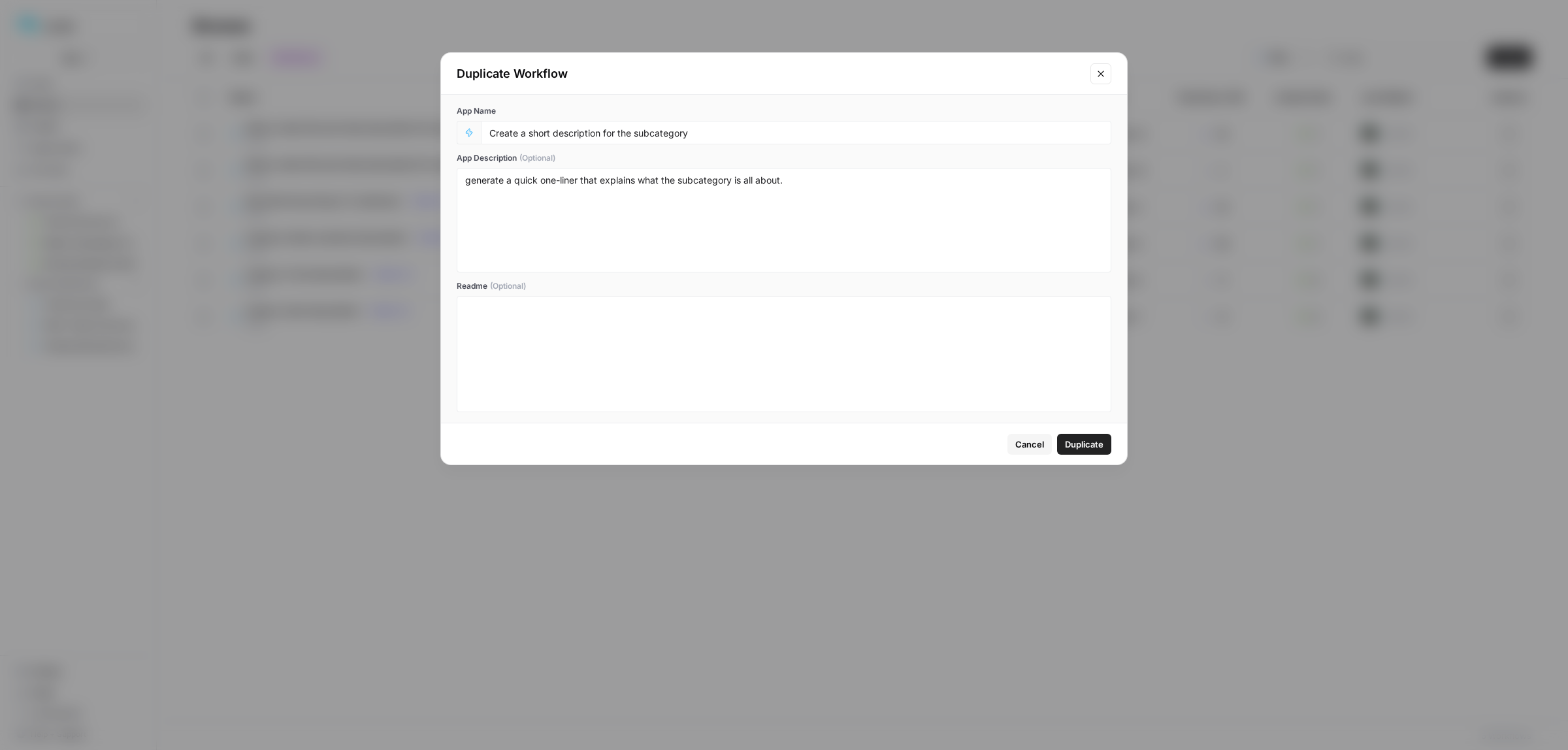
click at [1094, 442] on span "Duplicate" at bounding box center [1084, 444] width 39 height 13
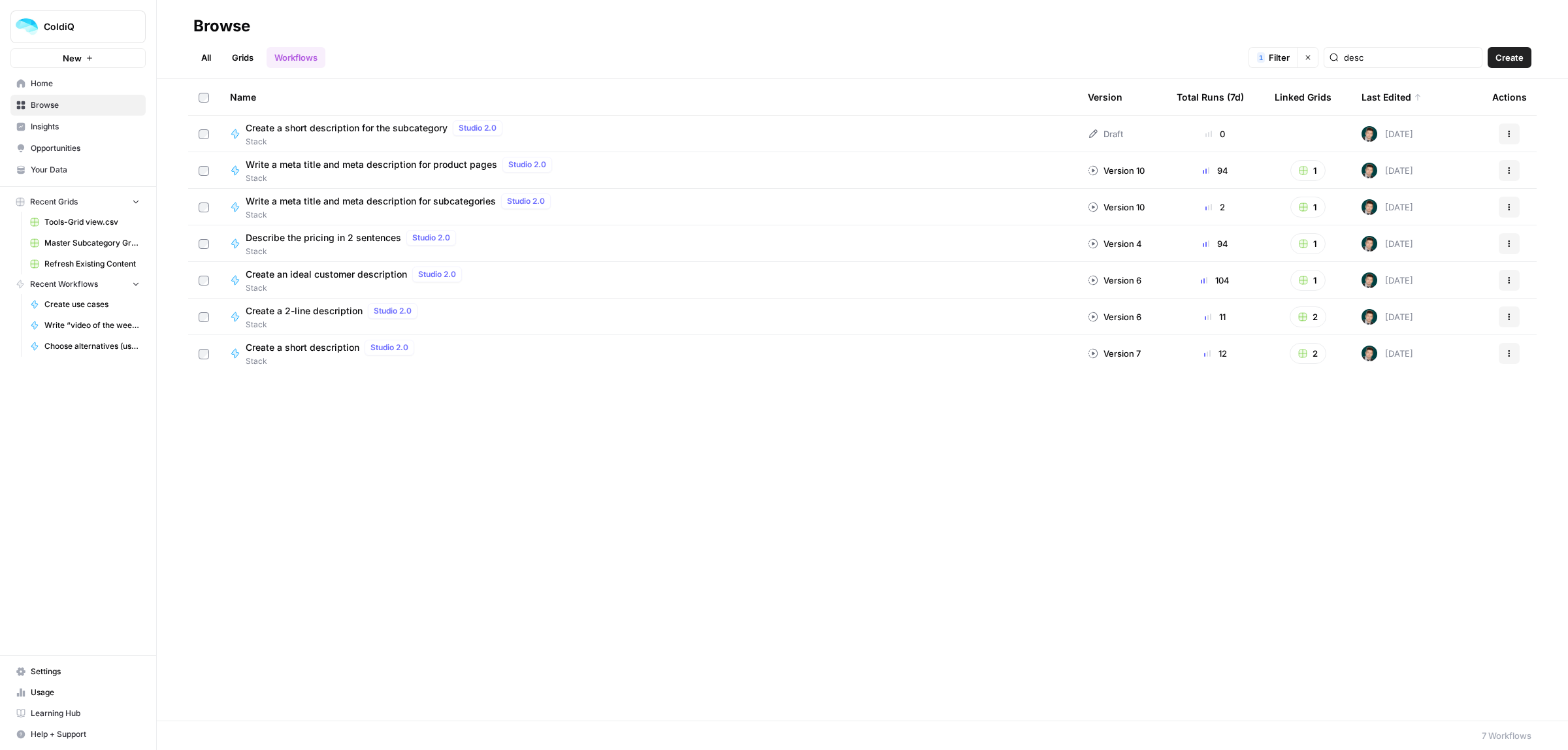
click at [1516, 134] on button "Actions" at bounding box center [1509, 134] width 21 height 21
click at [1426, 163] on span "Edit in Studio" at bounding box center [1451, 164] width 104 height 13
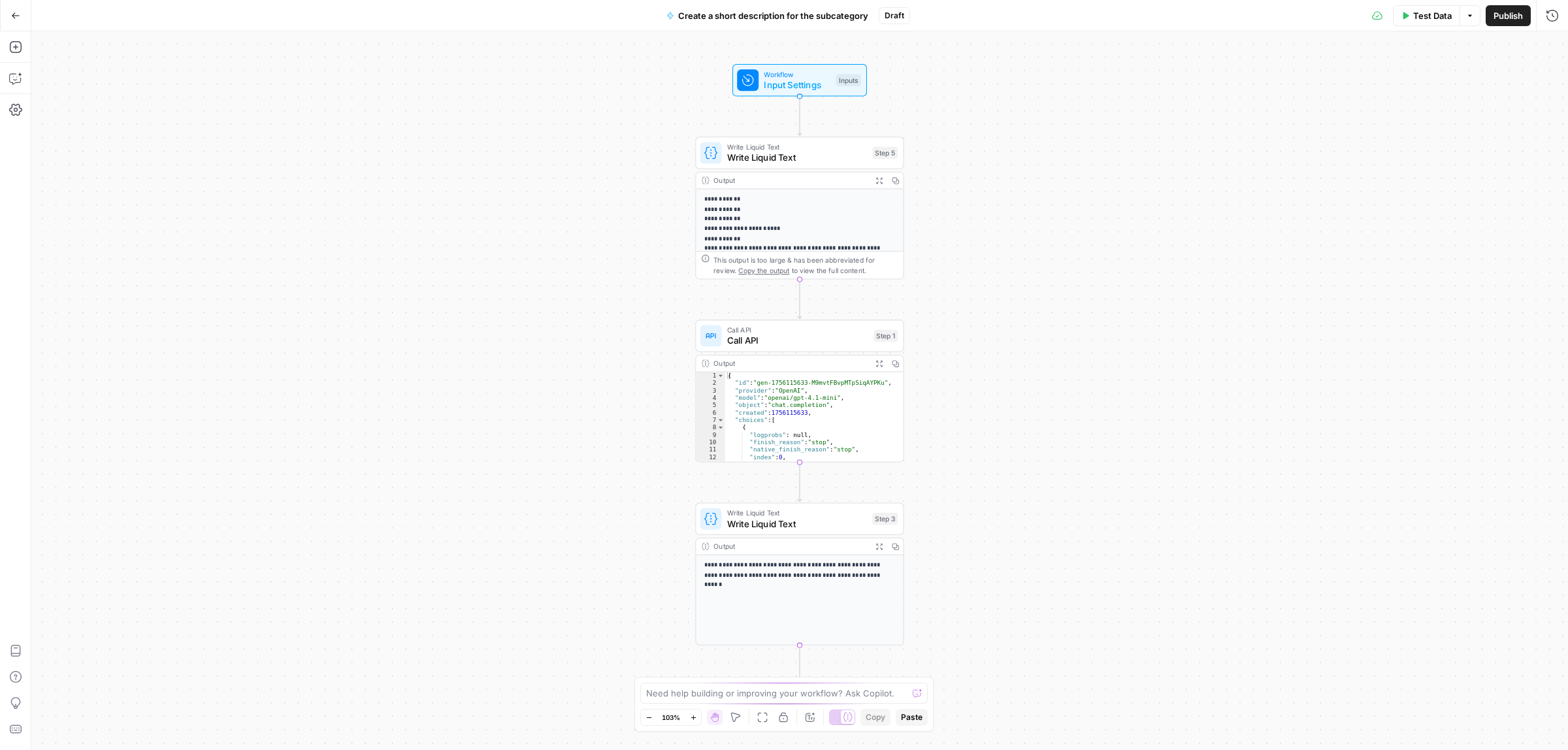
click at [765, 335] on span "Call API" at bounding box center [797, 341] width 141 height 14
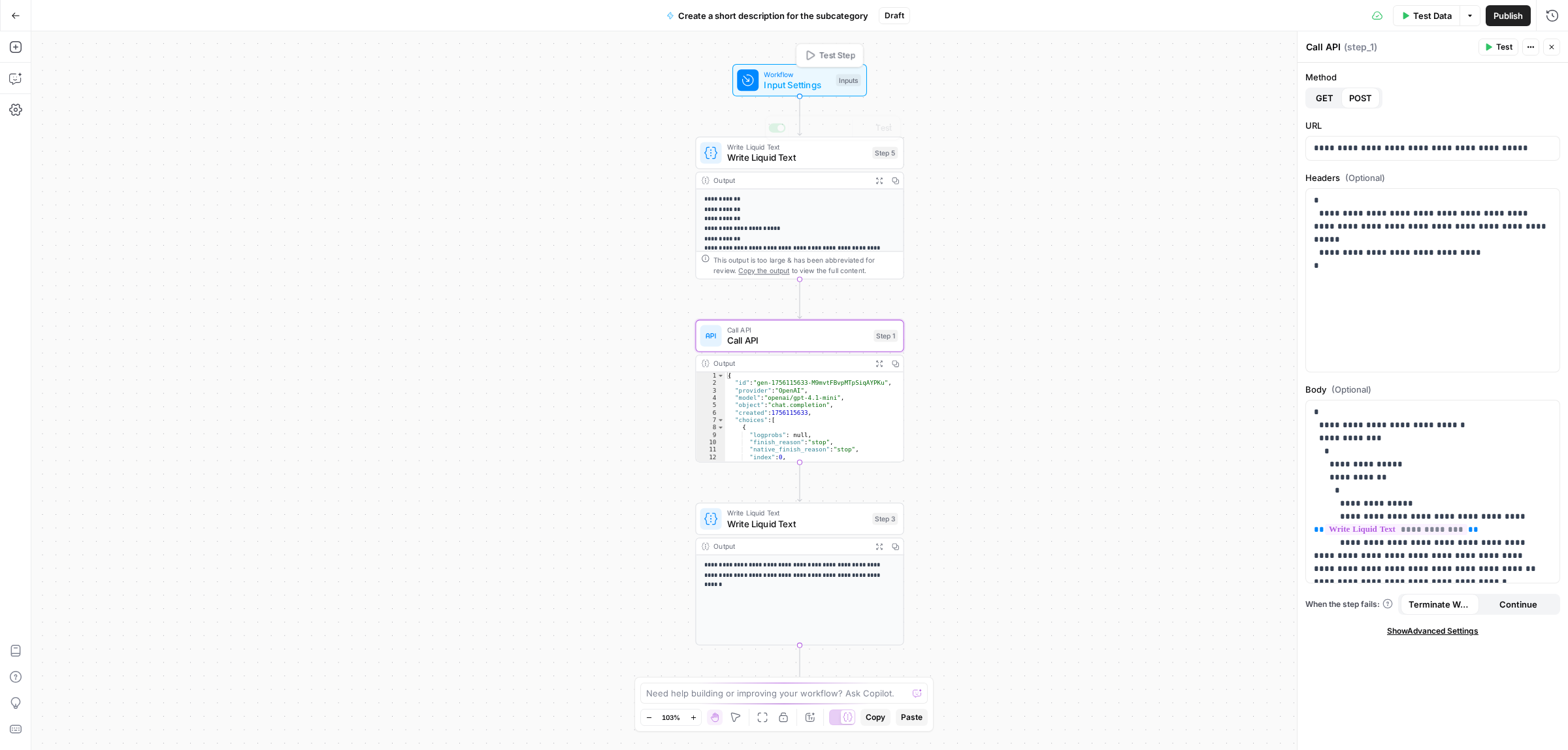
click at [768, 96] on div "Workflow Input Settings Inputs Test Step" at bounding box center [800, 79] width 135 height 32
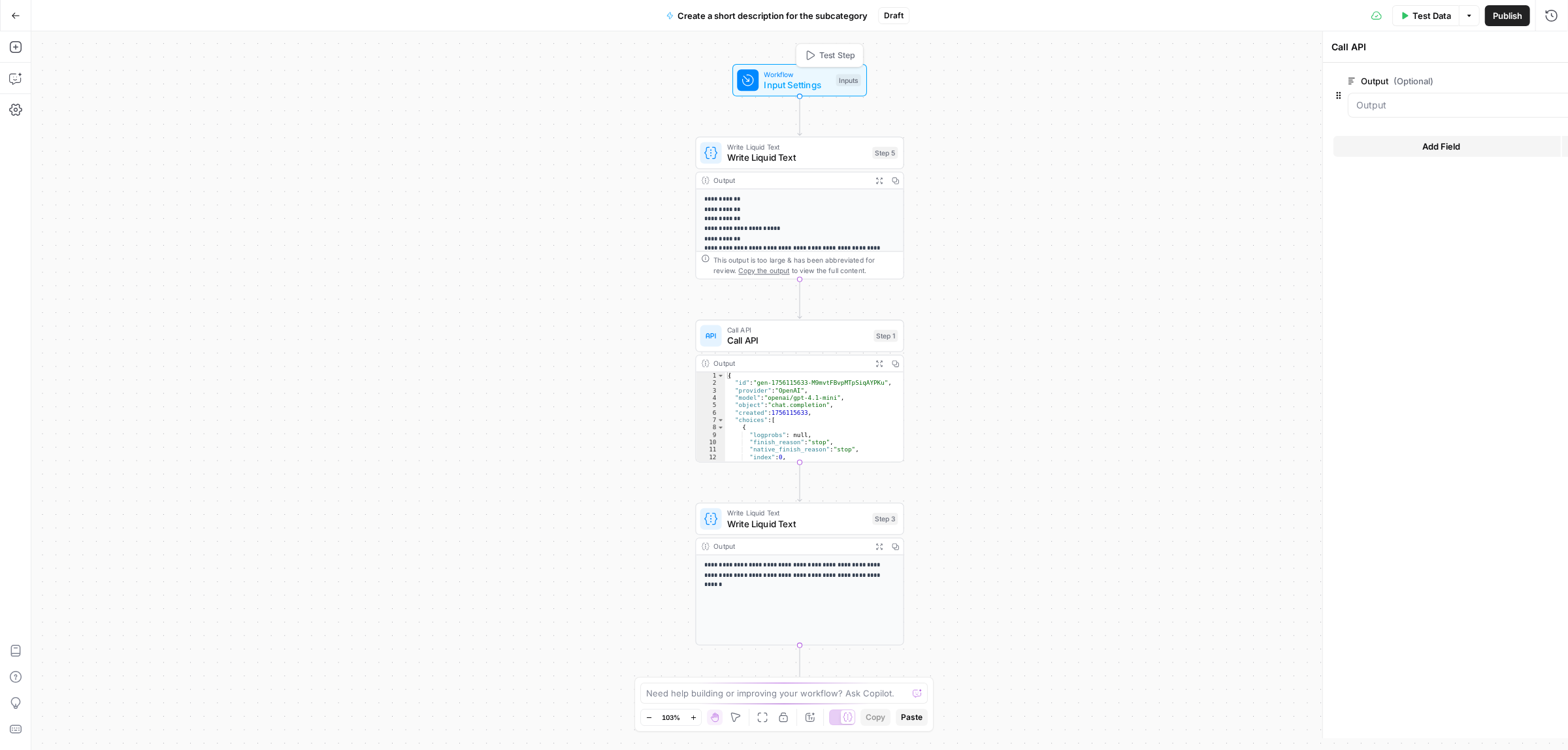
type textarea "Inputs"
click at [839, 160] on span "Write Liquid Text" at bounding box center [797, 158] width 140 height 14
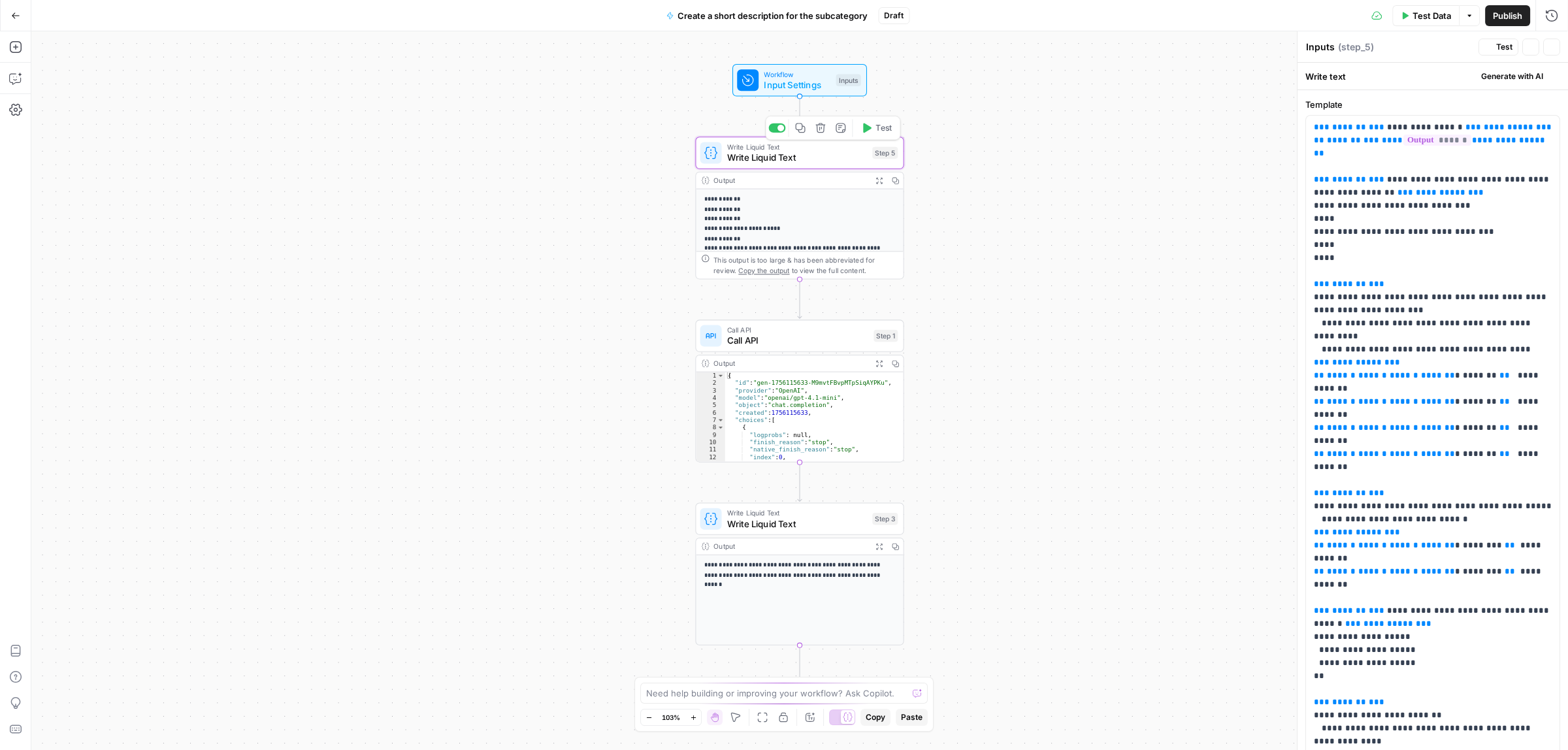
type textarea "Write Liquid Text"
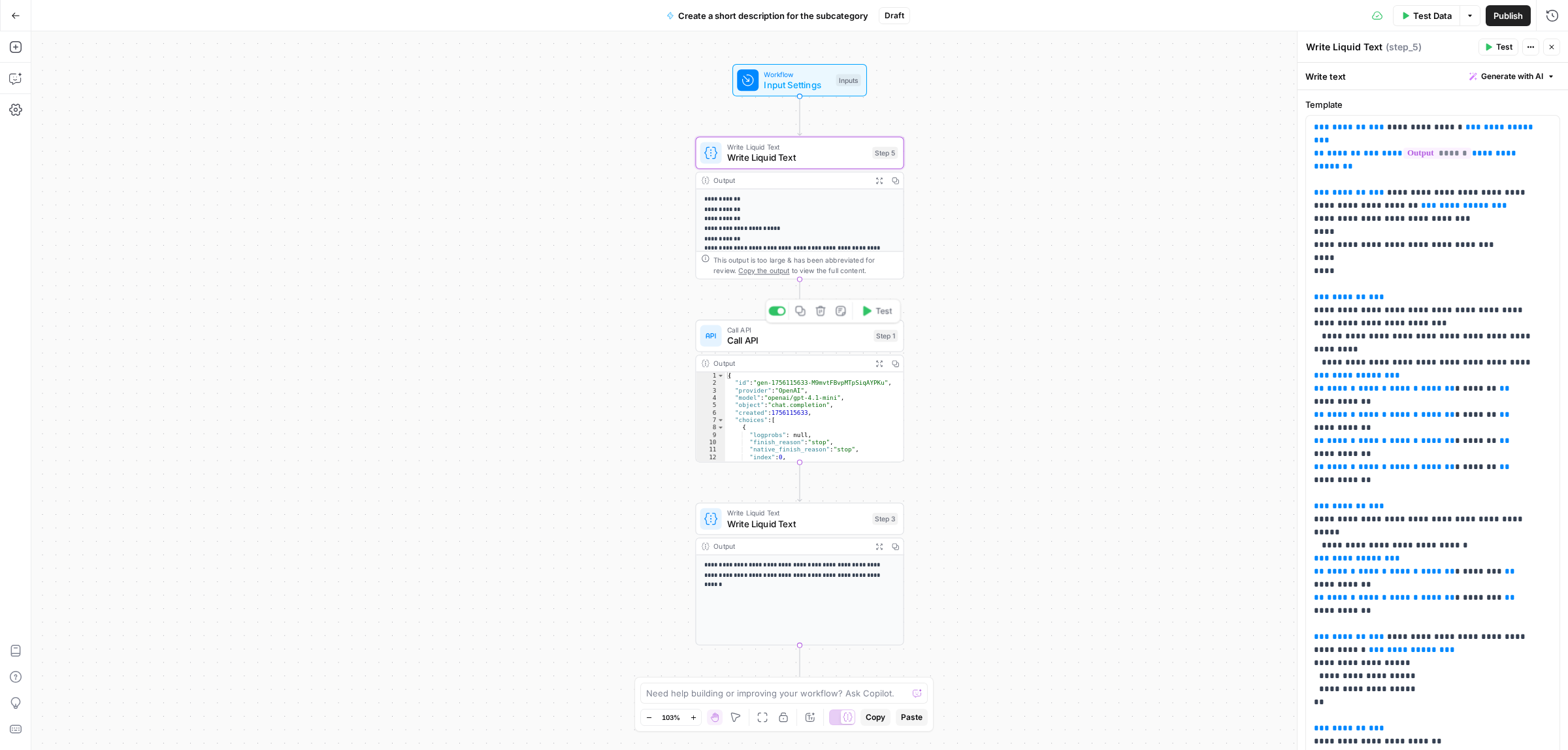
click at [772, 342] on span "Call API" at bounding box center [797, 341] width 141 height 14
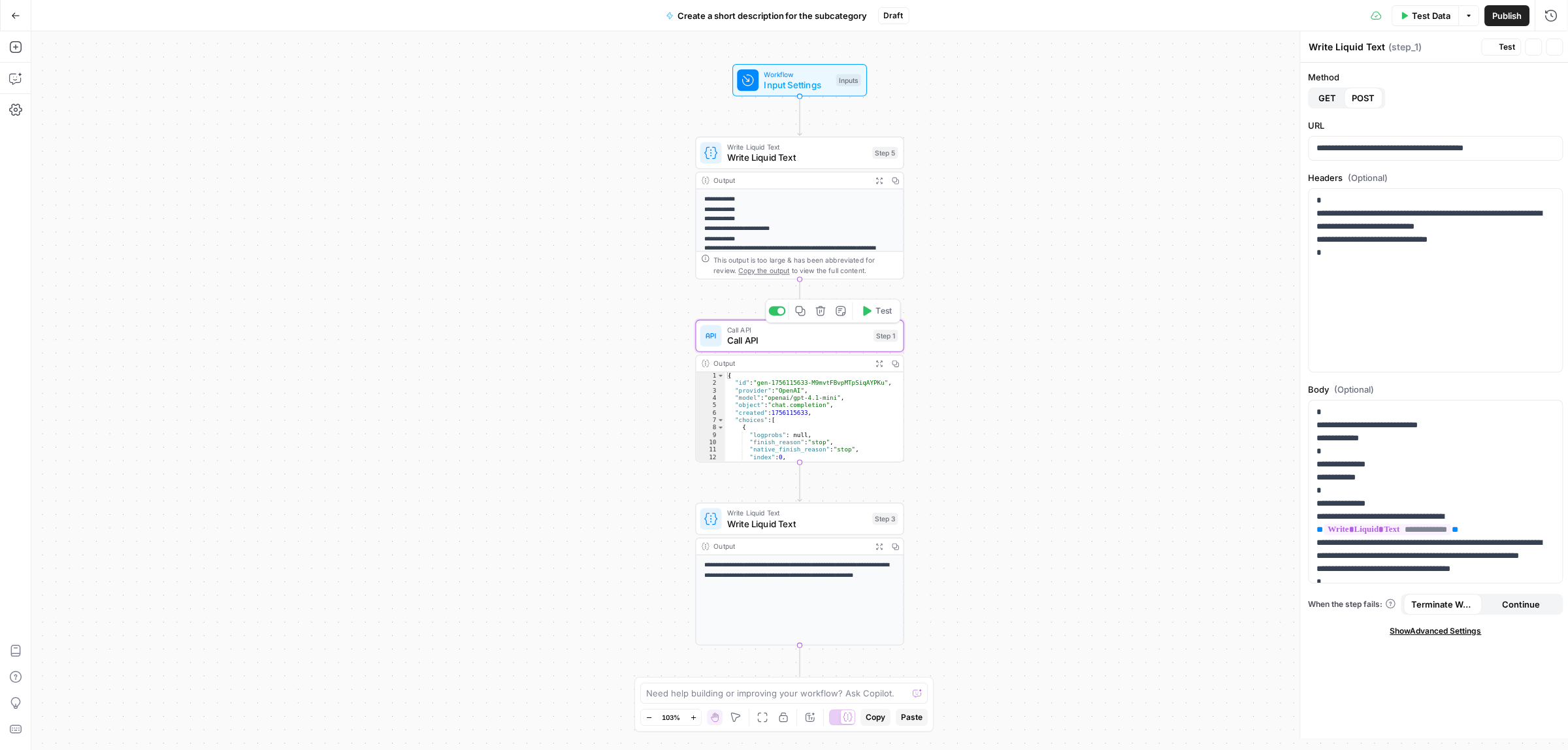
type textarea "Call API"
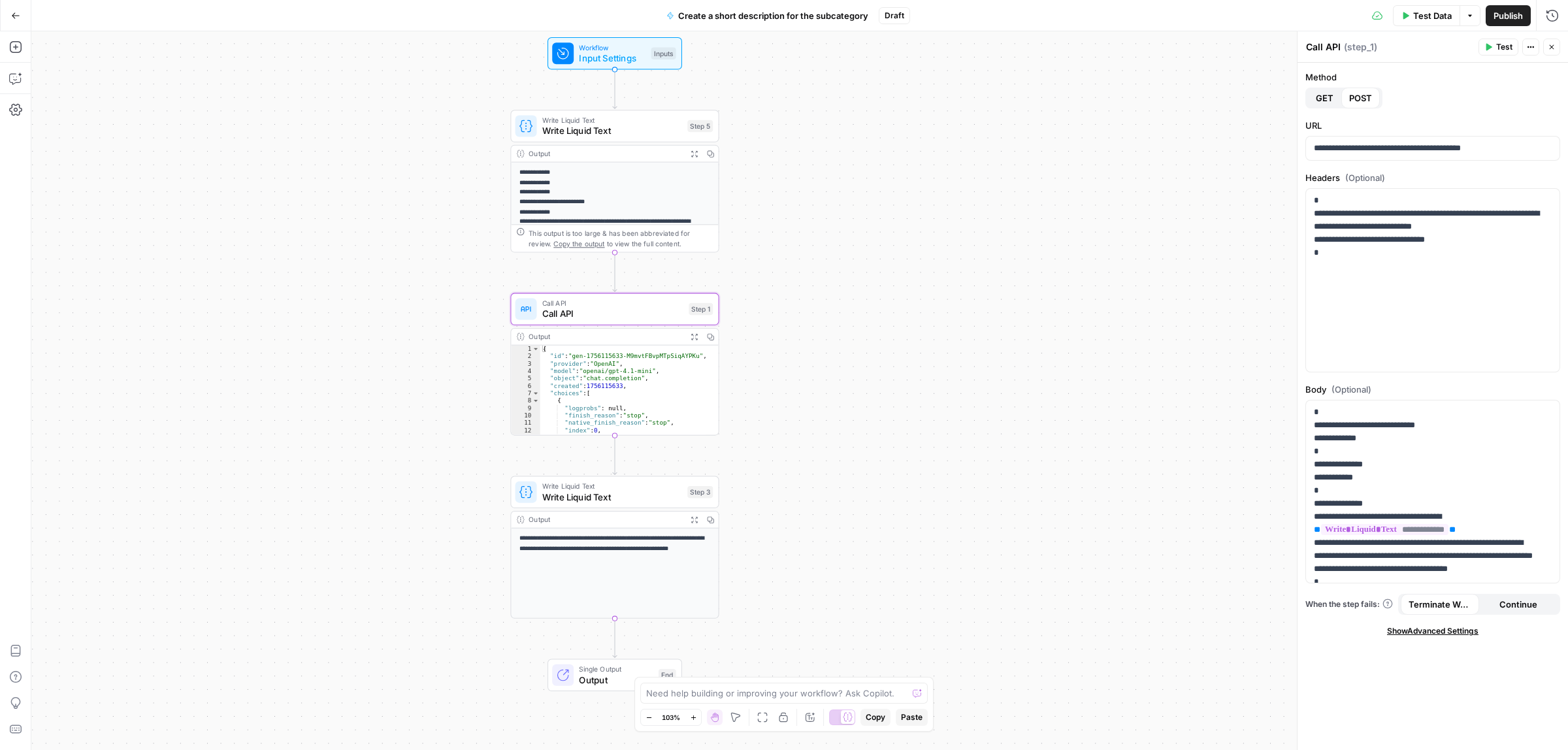
drag, startPoint x: 1043, startPoint y: 342, endPoint x: 858, endPoint y: 315, distance: 187.0
click at [858, 315] on div "**********" at bounding box center [800, 391] width 1537 height 719
click at [642, 133] on span "Write Liquid Text" at bounding box center [612, 131] width 140 height 14
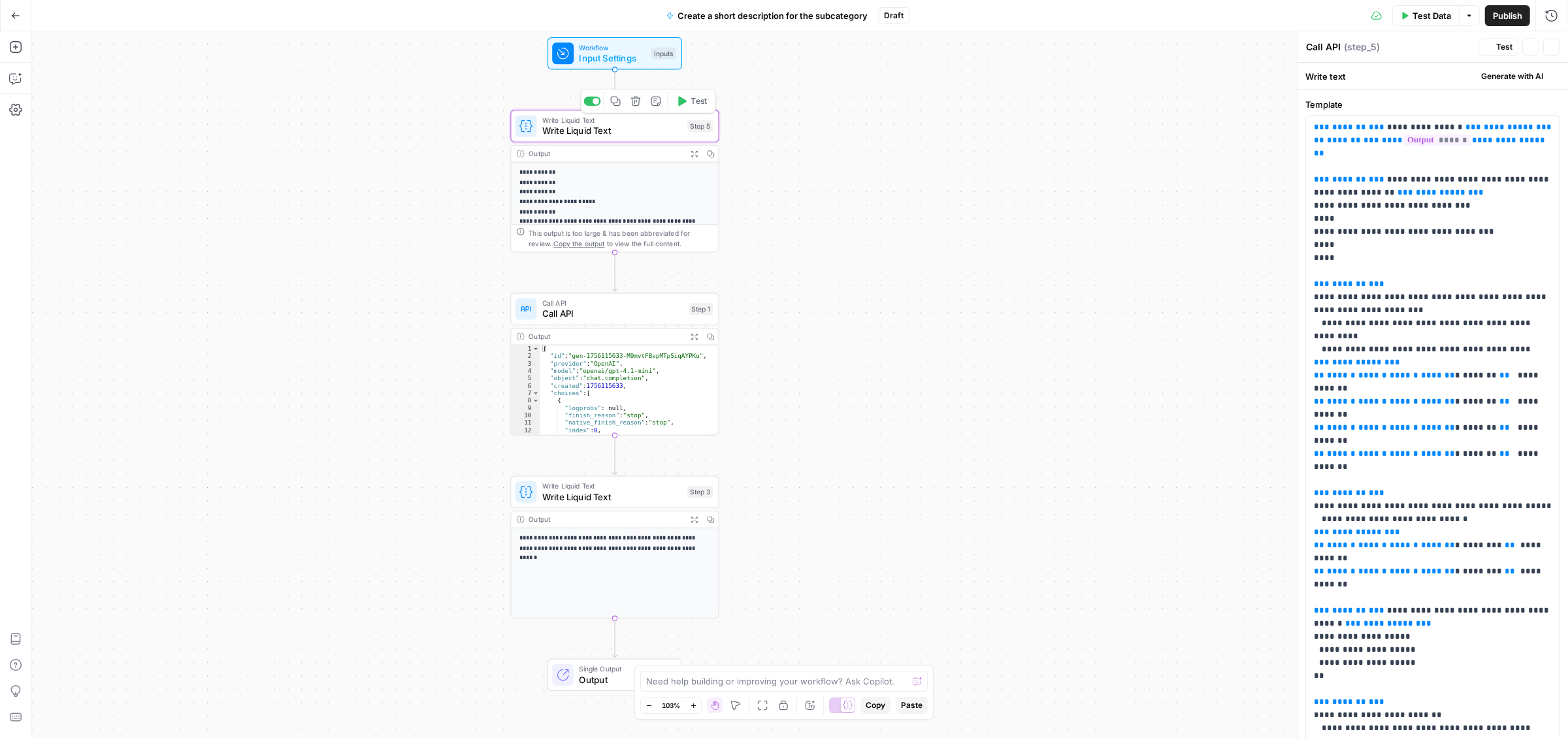
type textarea "Write Liquid Text"
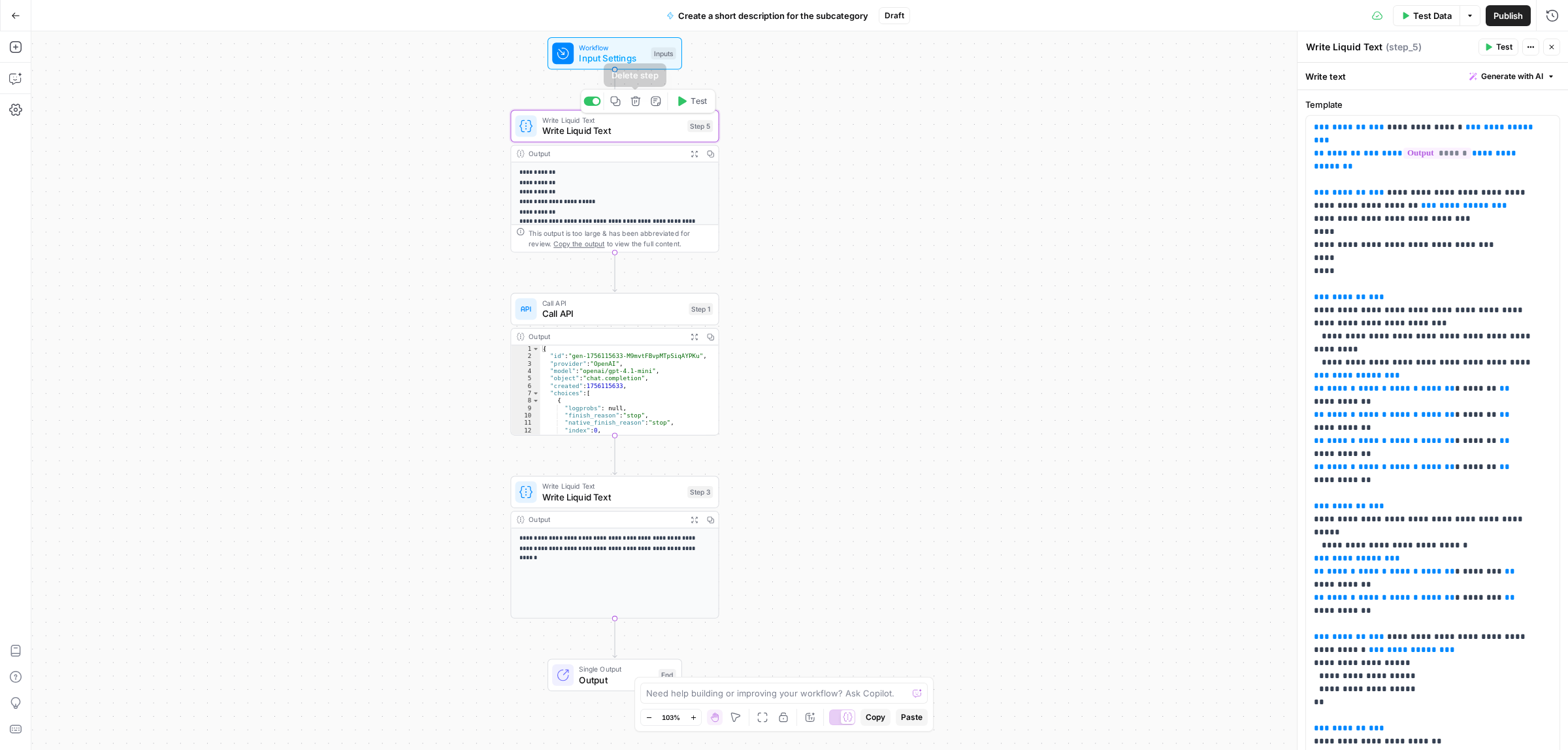
click at [642, 100] on button "Delete step" at bounding box center [635, 100] width 18 height 18
click at [729, 158] on button "Delete Step" at bounding box center [749, 166] width 67 height 23
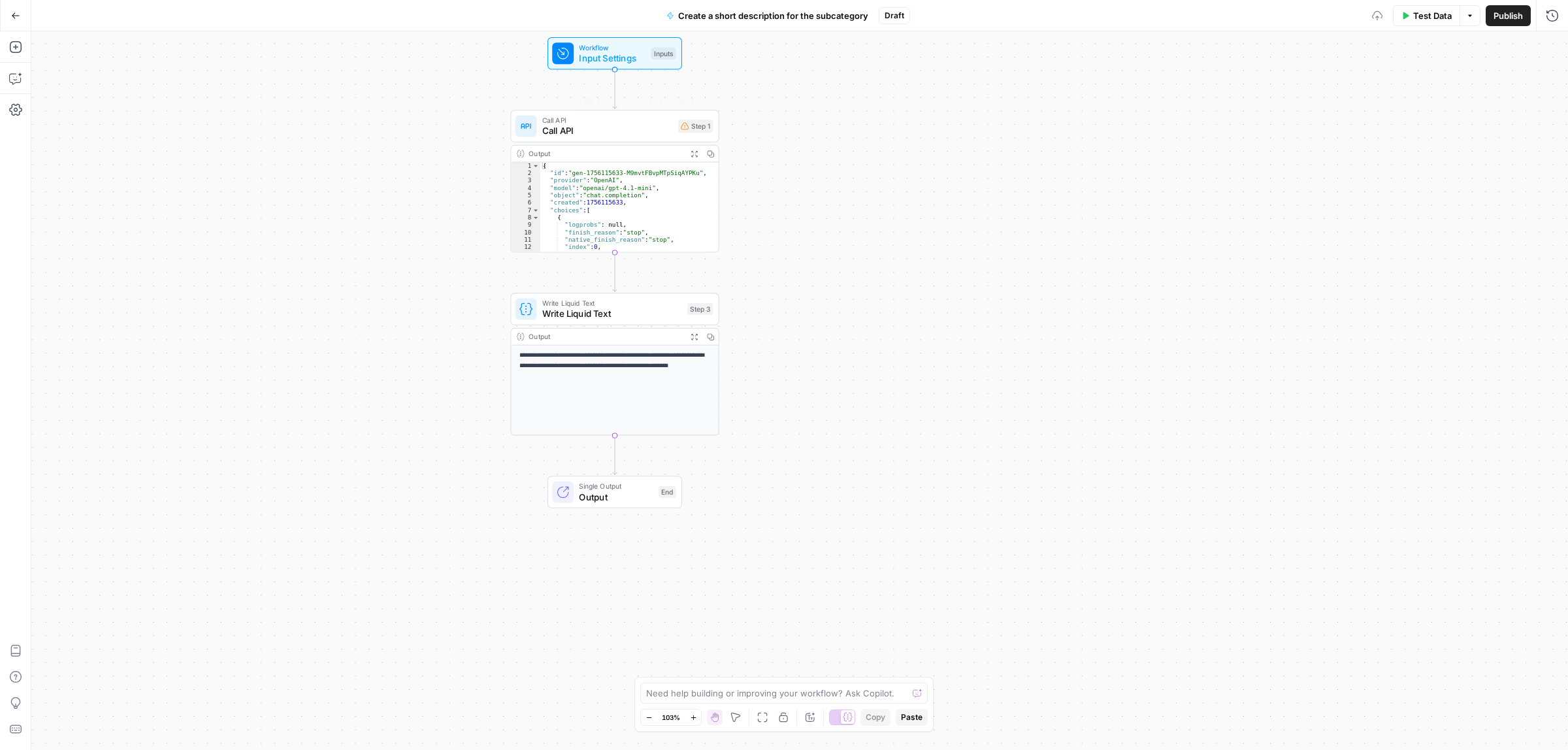
click at [586, 124] on span "Call API" at bounding box center [607, 131] width 131 height 14
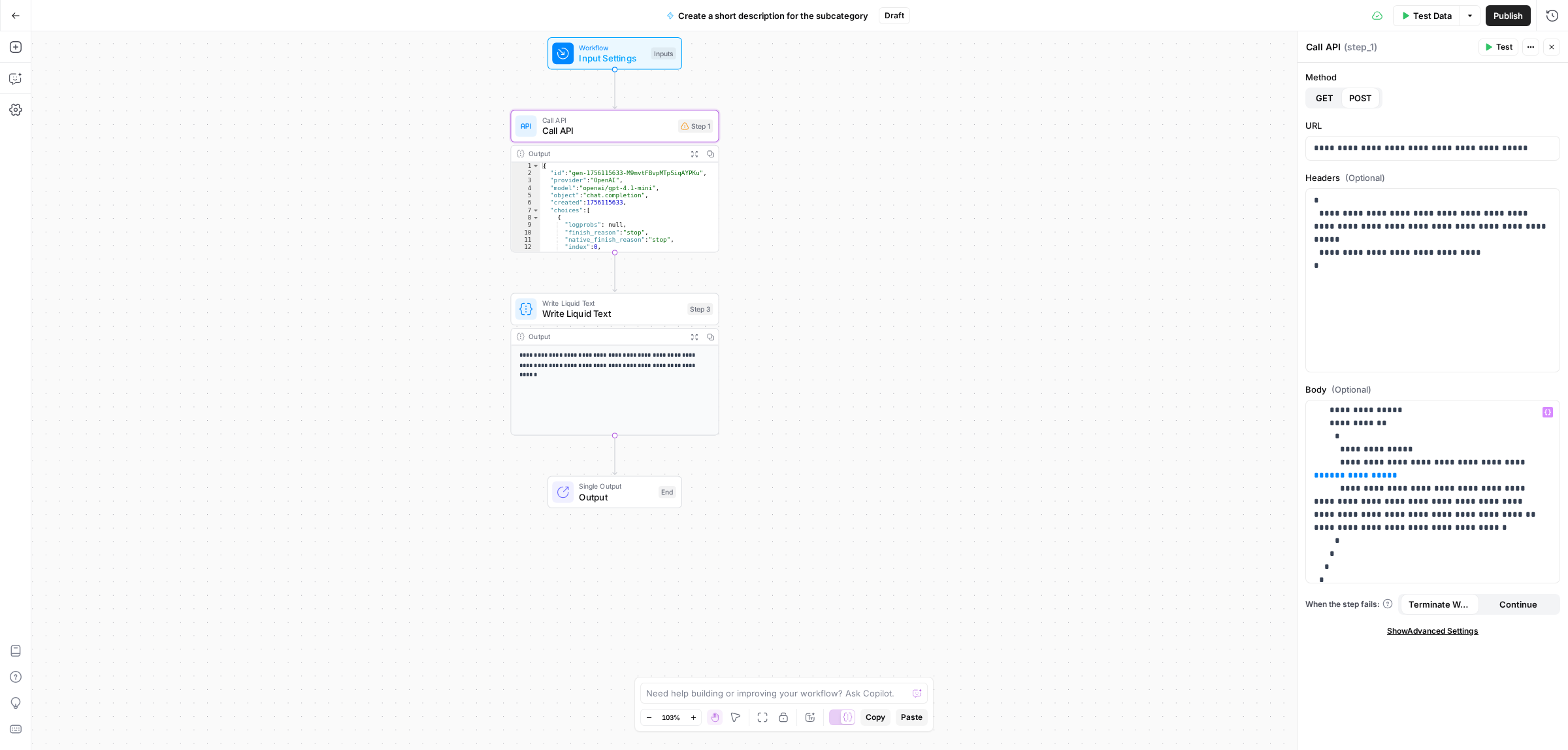
scroll to position [75, 0]
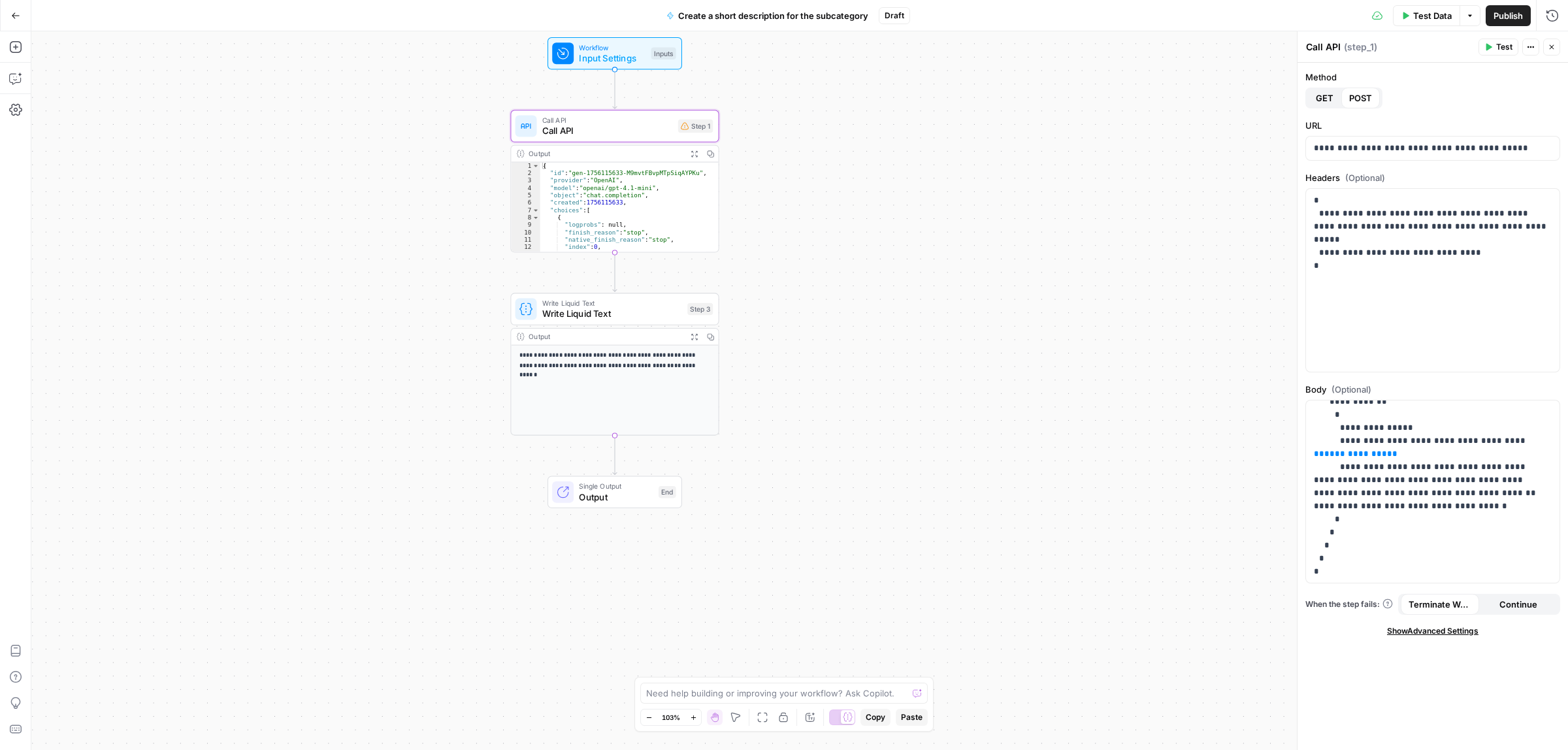
click at [603, 47] on span "Workflow" at bounding box center [612, 47] width 67 height 10
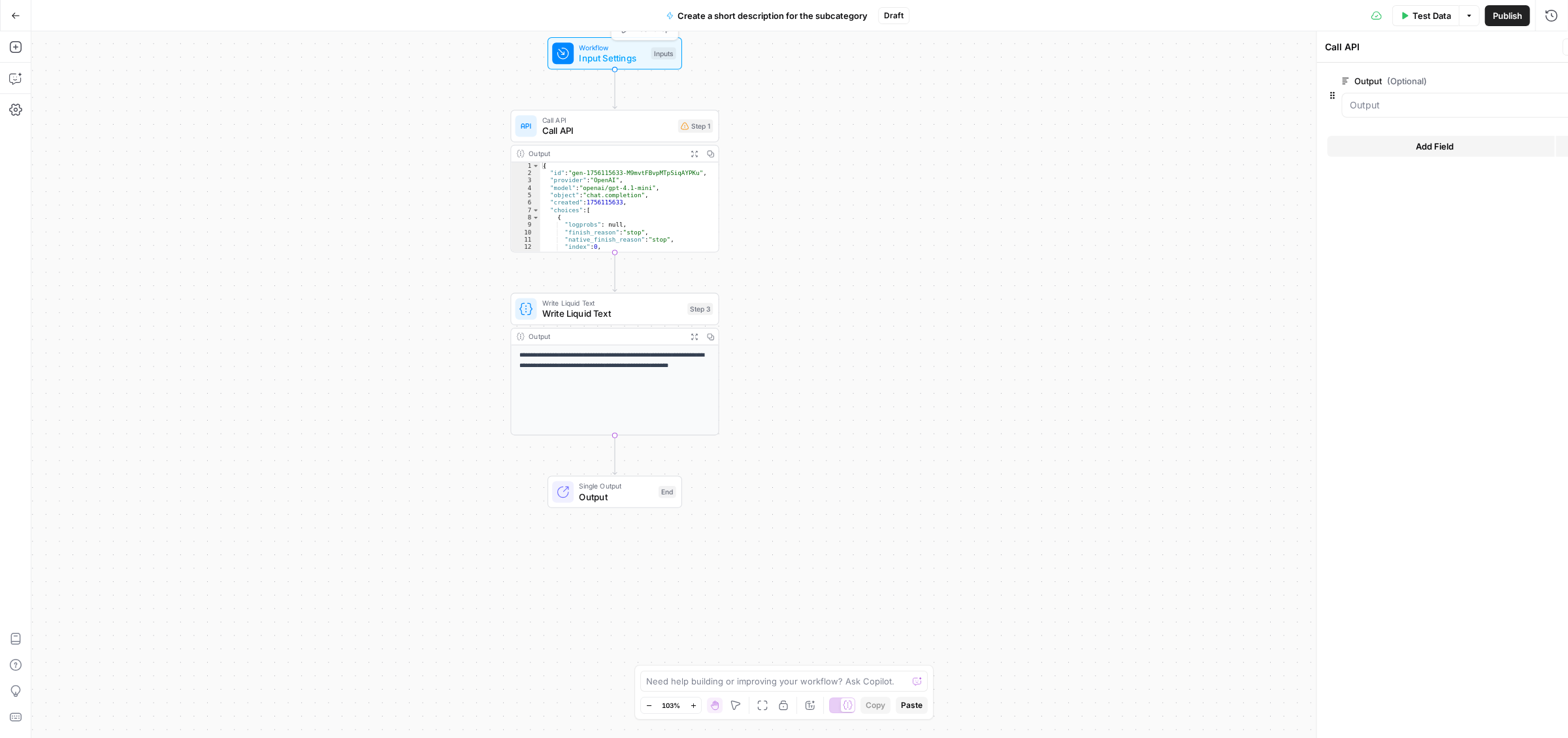
type textarea "Inputs"
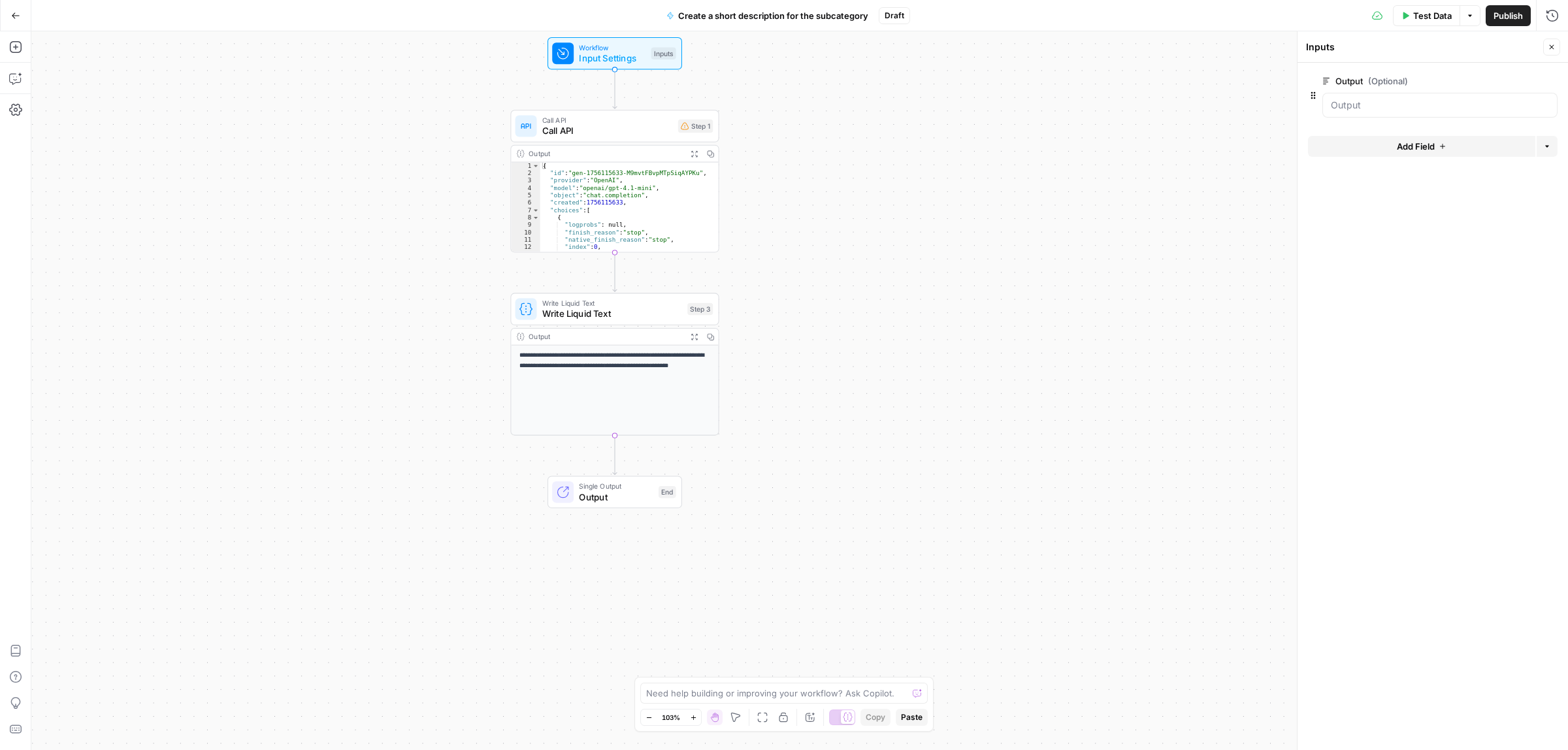
click at [1509, 77] on span "edit field" at bounding box center [1508, 80] width 29 height 10
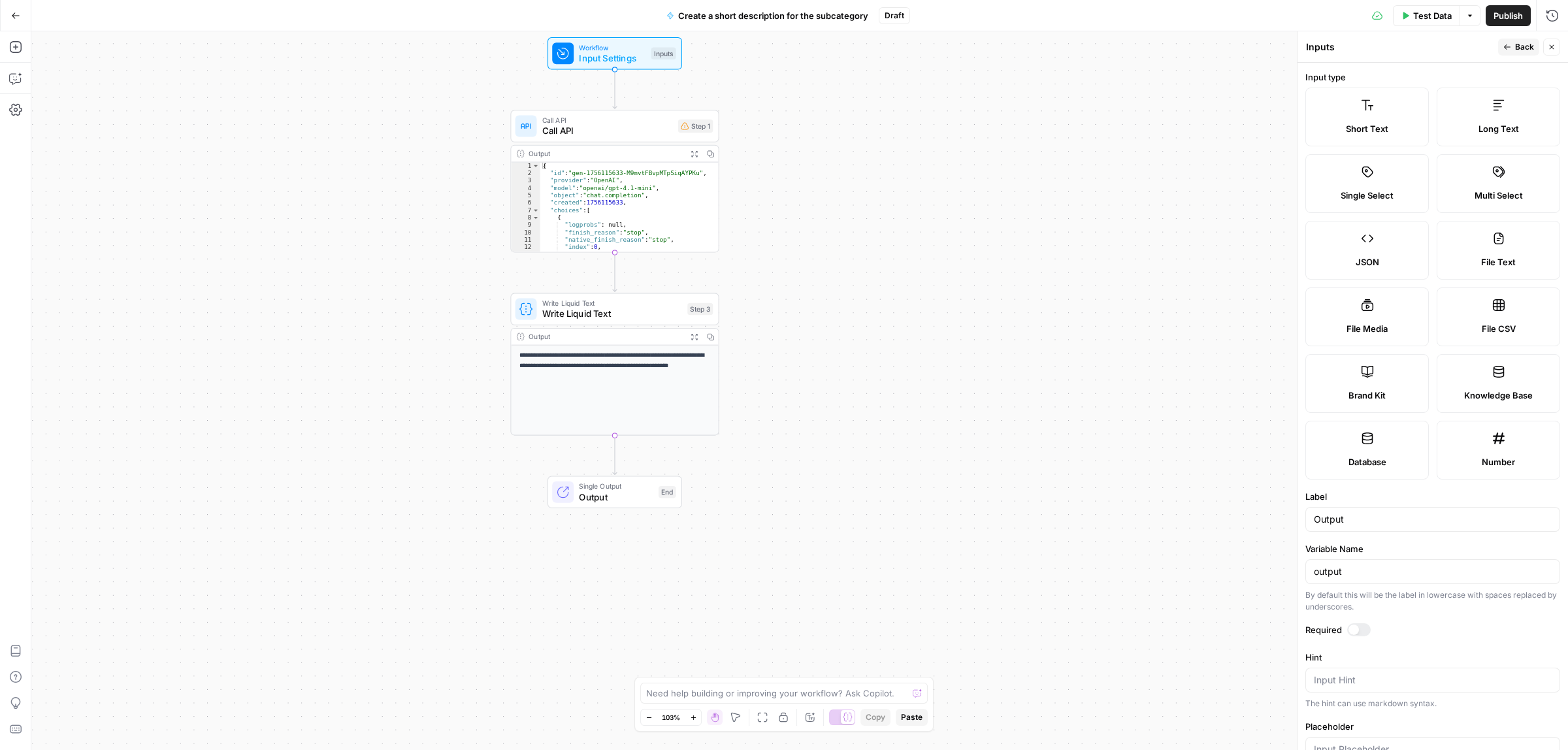
click at [1370, 124] on span "Short Text" at bounding box center [1367, 128] width 43 height 13
click at [1511, 43] on button "Back" at bounding box center [1518, 47] width 41 height 17
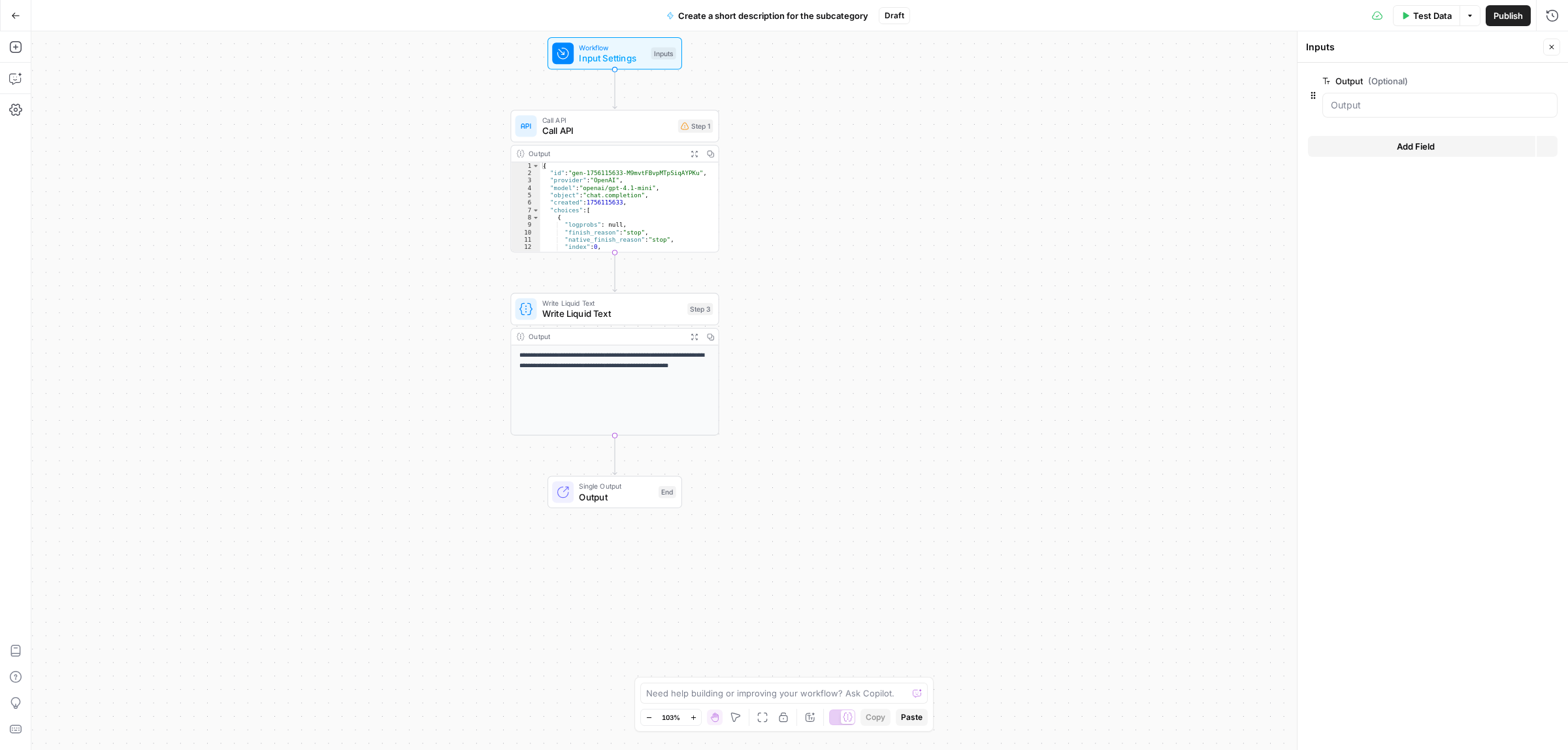
click at [1405, 153] on button "Add Field" at bounding box center [1422, 146] width 227 height 21
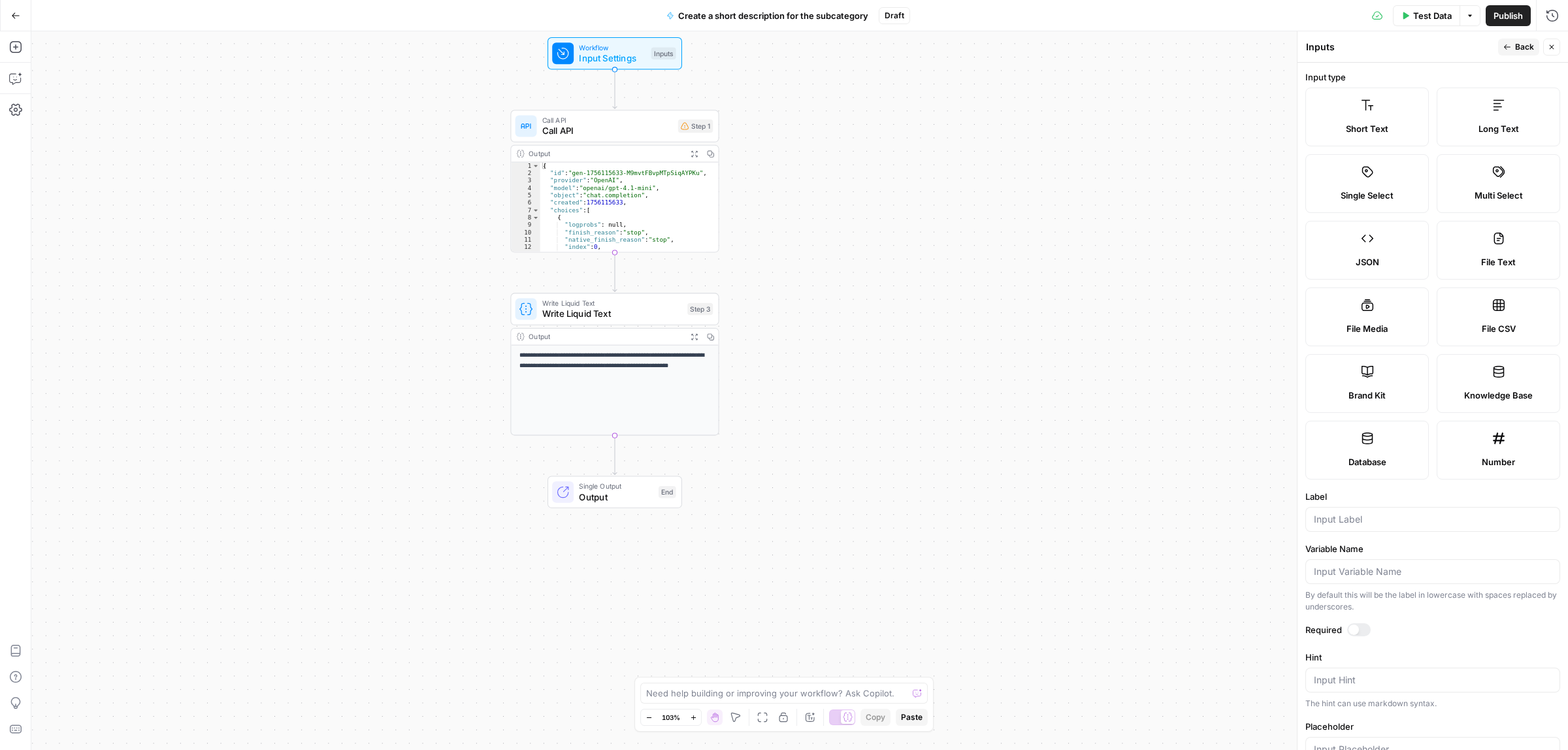
click at [1474, 117] on label "Long Text" at bounding box center [1498, 117] width 124 height 59
click at [1356, 529] on div at bounding box center [1433, 520] width 255 height 25
type input "Long description"
click at [1507, 46] on icon "button" at bounding box center [1507, 47] width 8 height 8
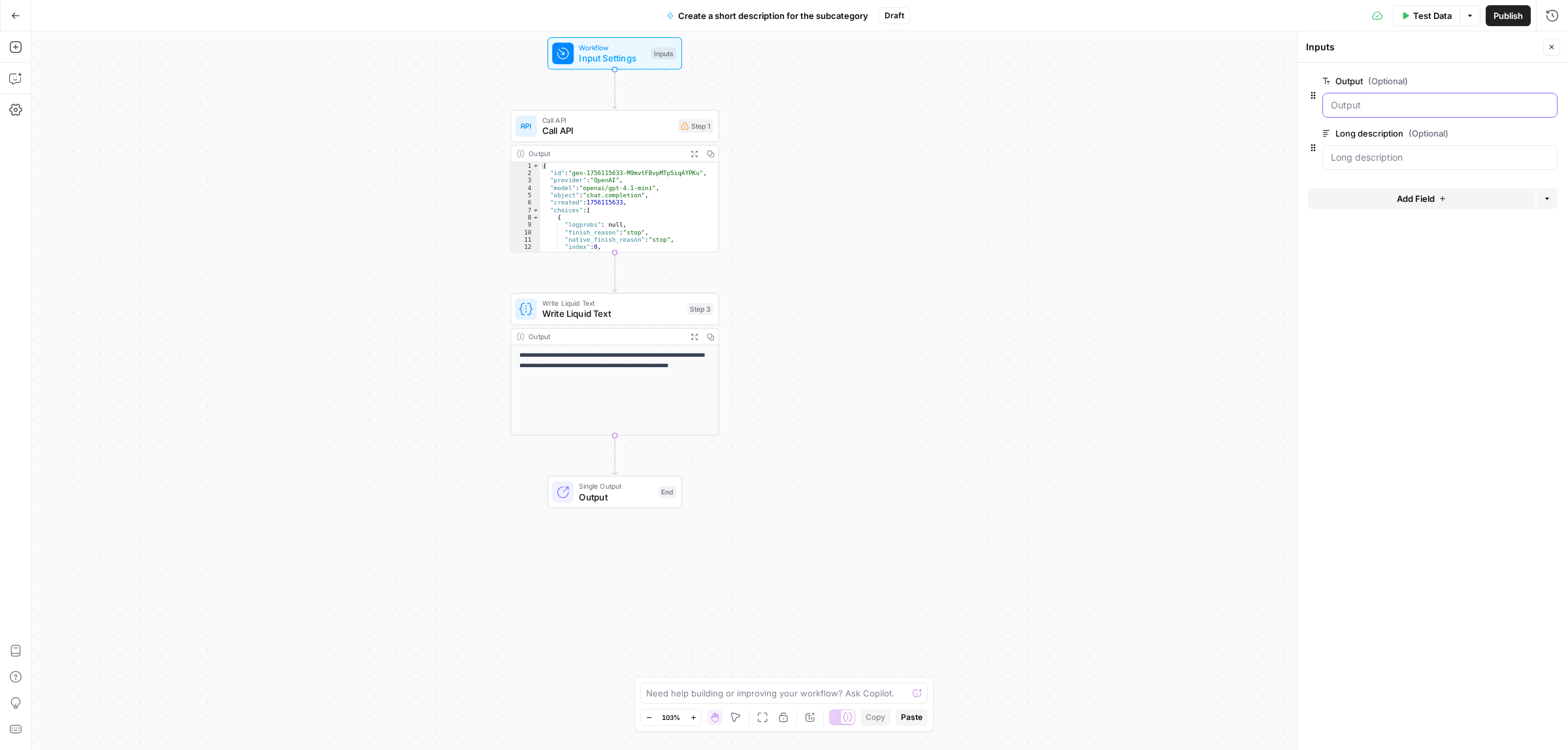
click at [1376, 106] on input "Output (Optional)" at bounding box center [1440, 105] width 219 height 13
click at [1504, 75] on span "edit field" at bounding box center [1508, 80] width 29 height 10
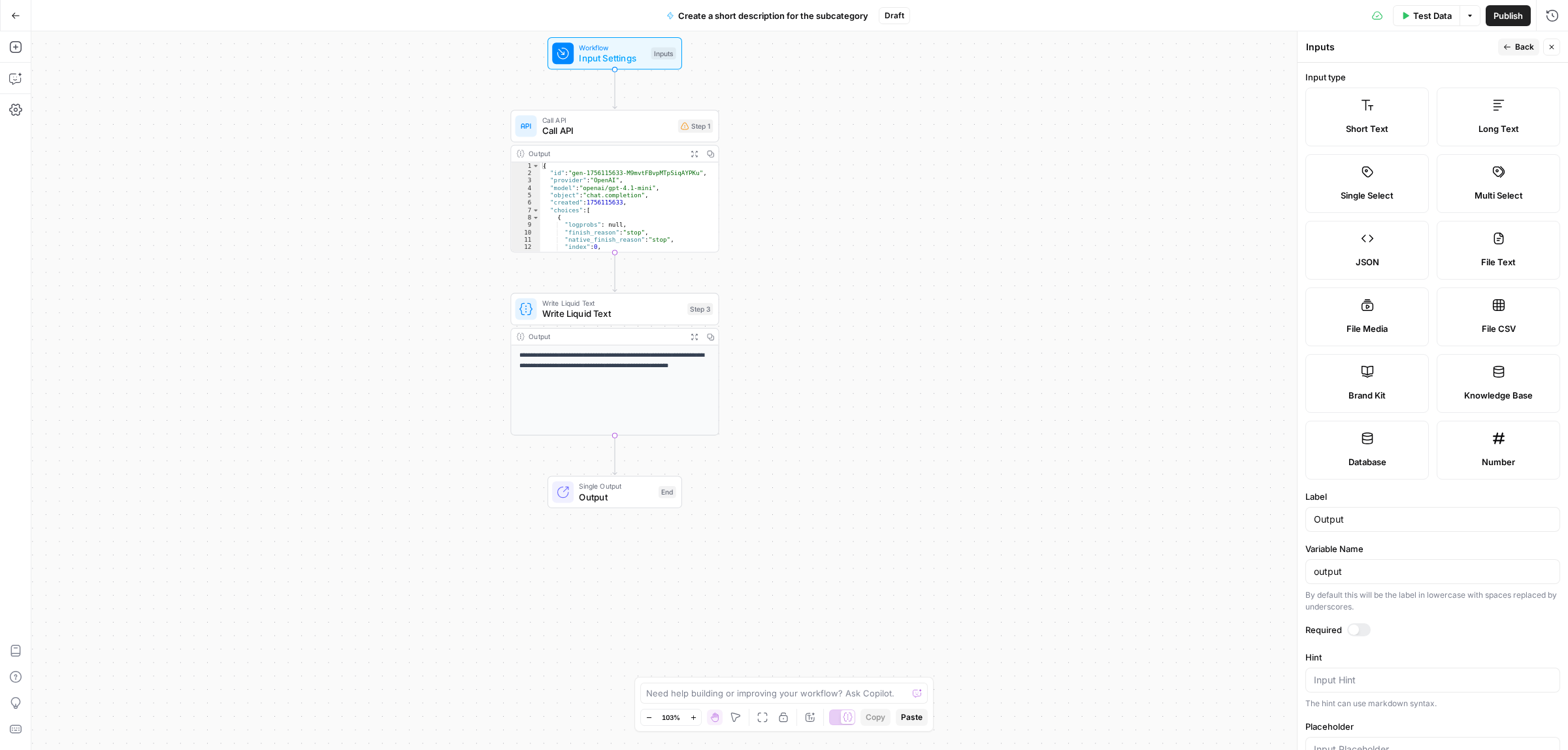
click at [1369, 513] on div "Output" at bounding box center [1433, 520] width 255 height 25
type input "Category name"
type input "category_name"
click at [1500, 36] on header "Inputs Inputs Back Close" at bounding box center [1433, 47] width 271 height 31
click at [1508, 44] on icon "button" at bounding box center [1507, 47] width 8 height 8
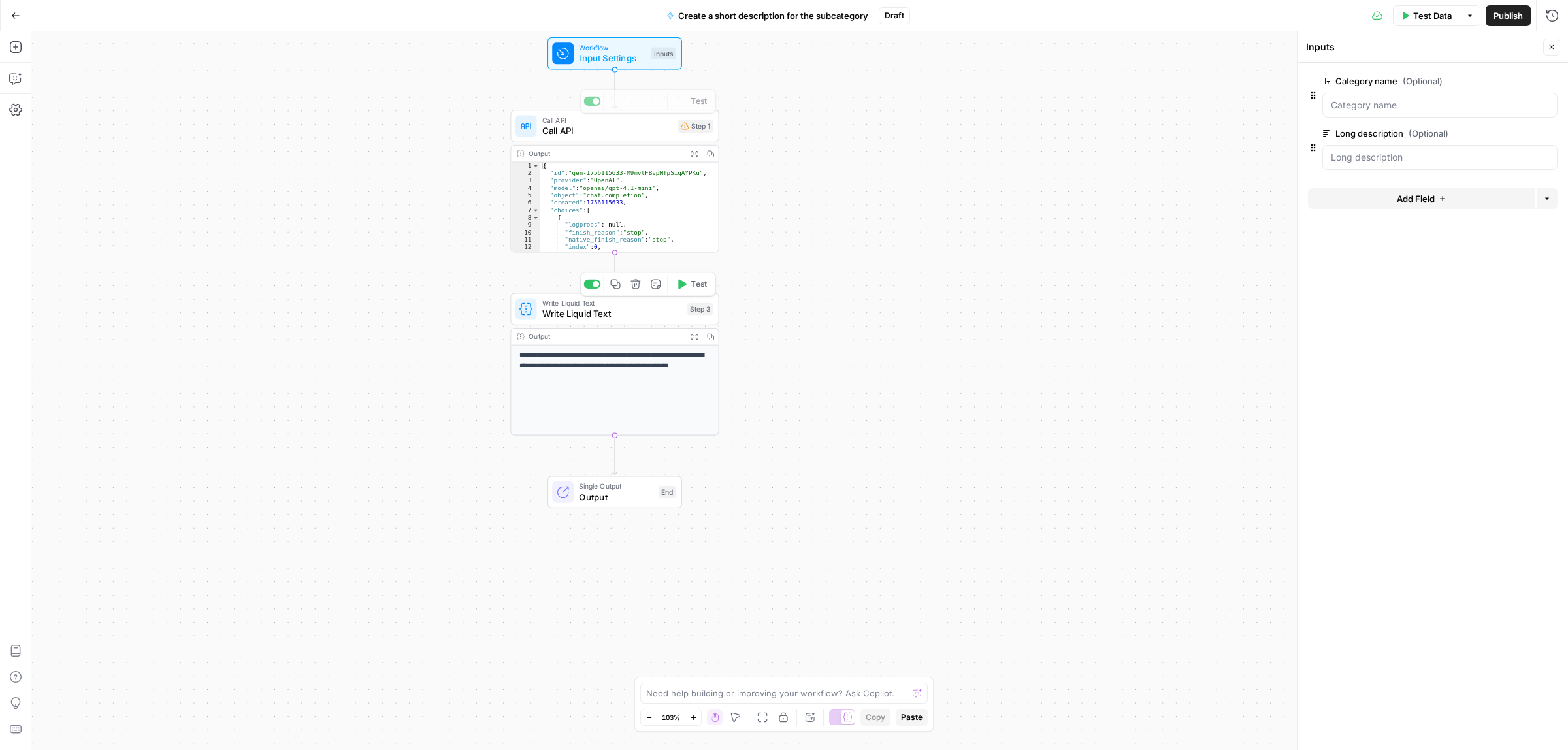
click at [603, 116] on span "Call API" at bounding box center [607, 119] width 131 height 10
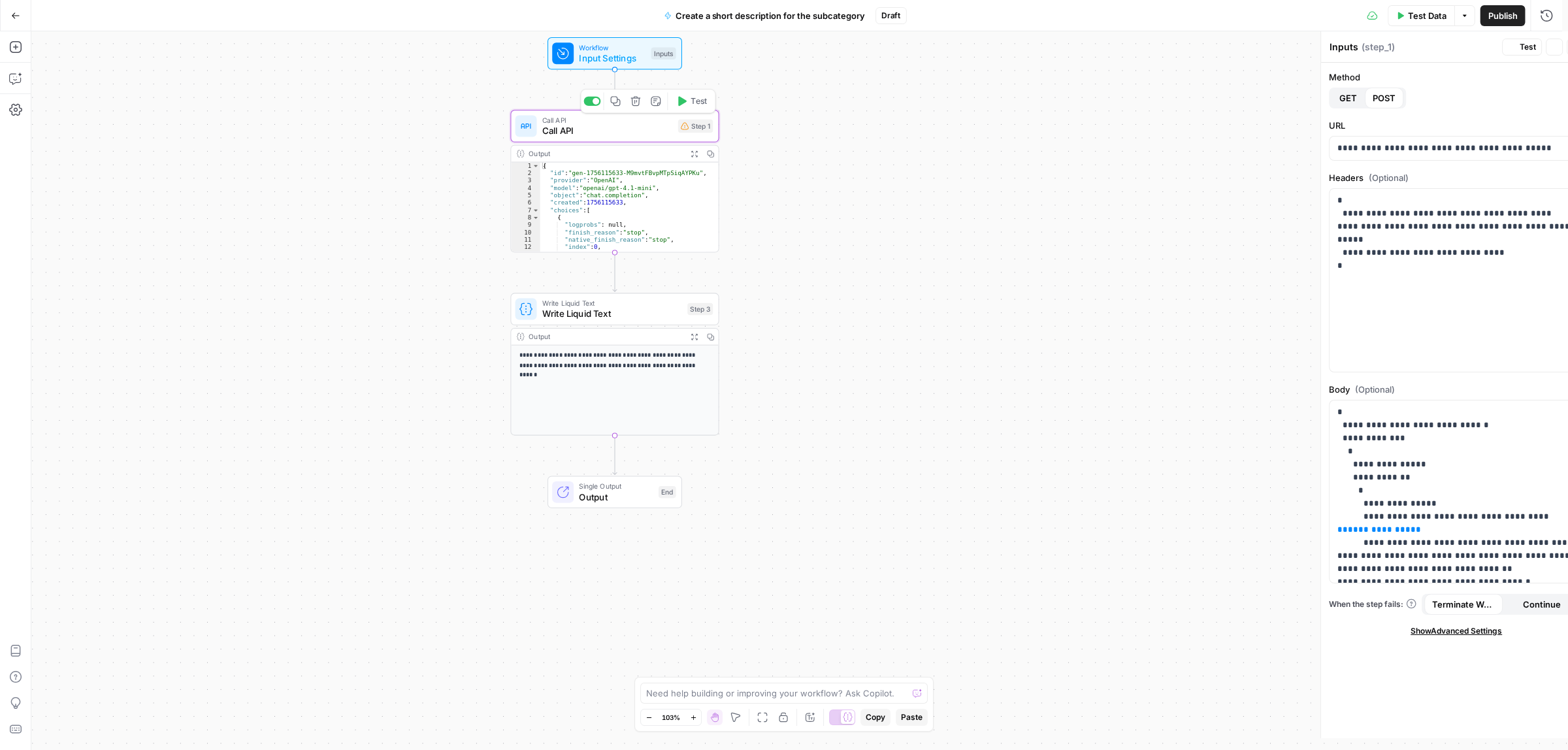
type textarea "Call API"
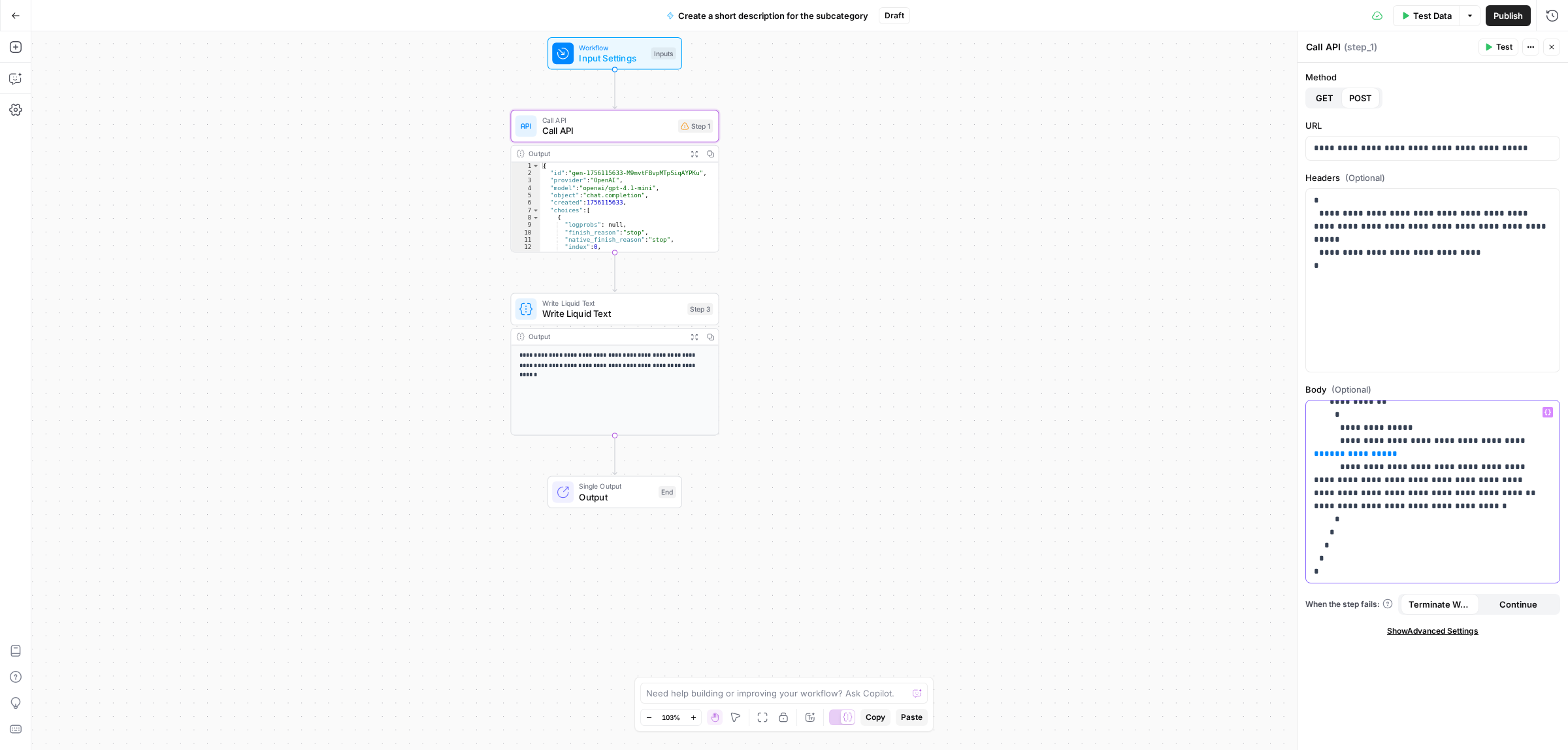
click at [1431, 471] on p "**********" at bounding box center [1426, 454] width 226 height 248
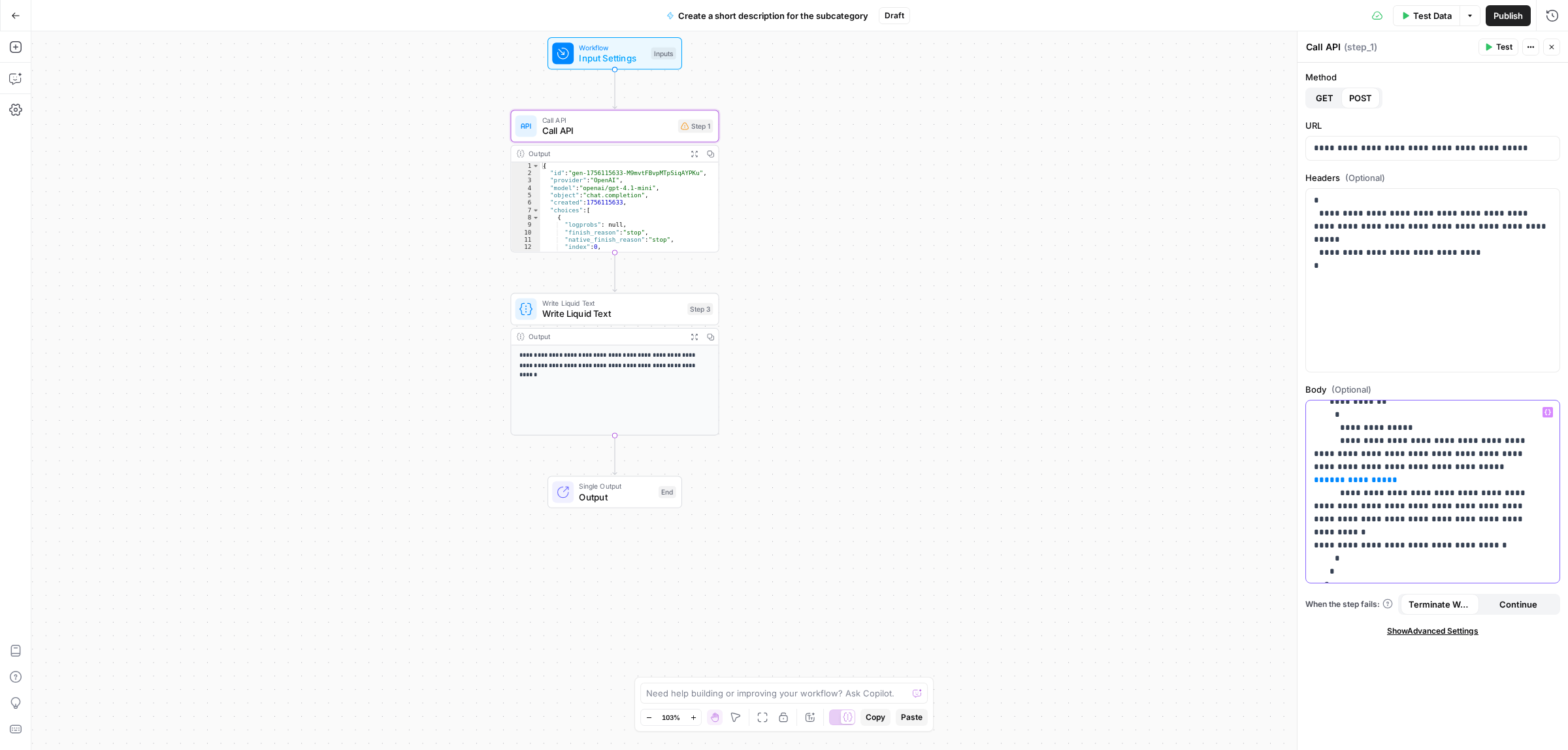
click at [1549, 412] on icon "button" at bounding box center [1548, 412] width 6 height 6
click at [915, 462] on button "Select variable Category name" at bounding box center [926, 462] width 163 height 21
click at [1549, 409] on icon "button" at bounding box center [1548, 412] width 6 height 6
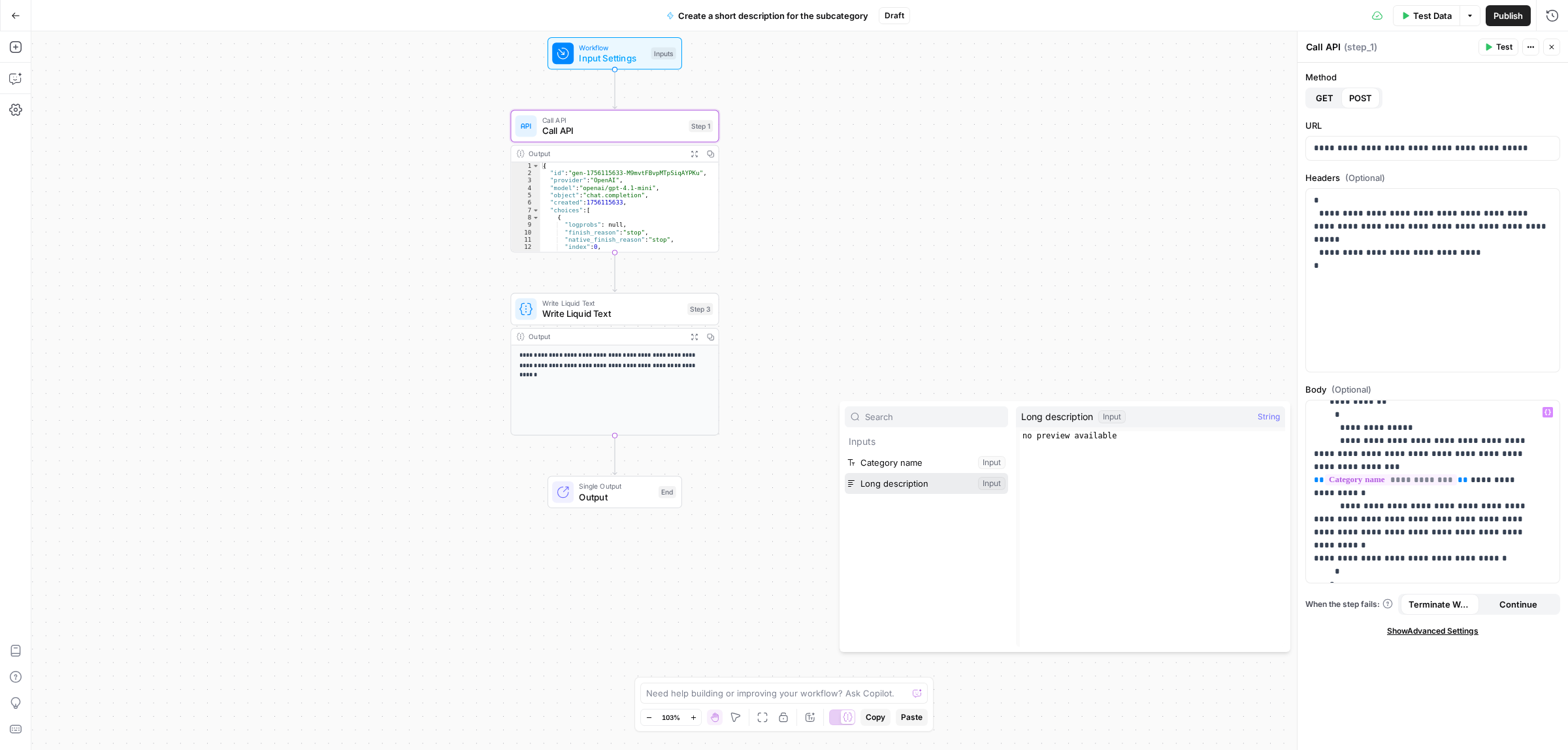
click at [918, 484] on button "Select variable Long description" at bounding box center [926, 483] width 163 height 21
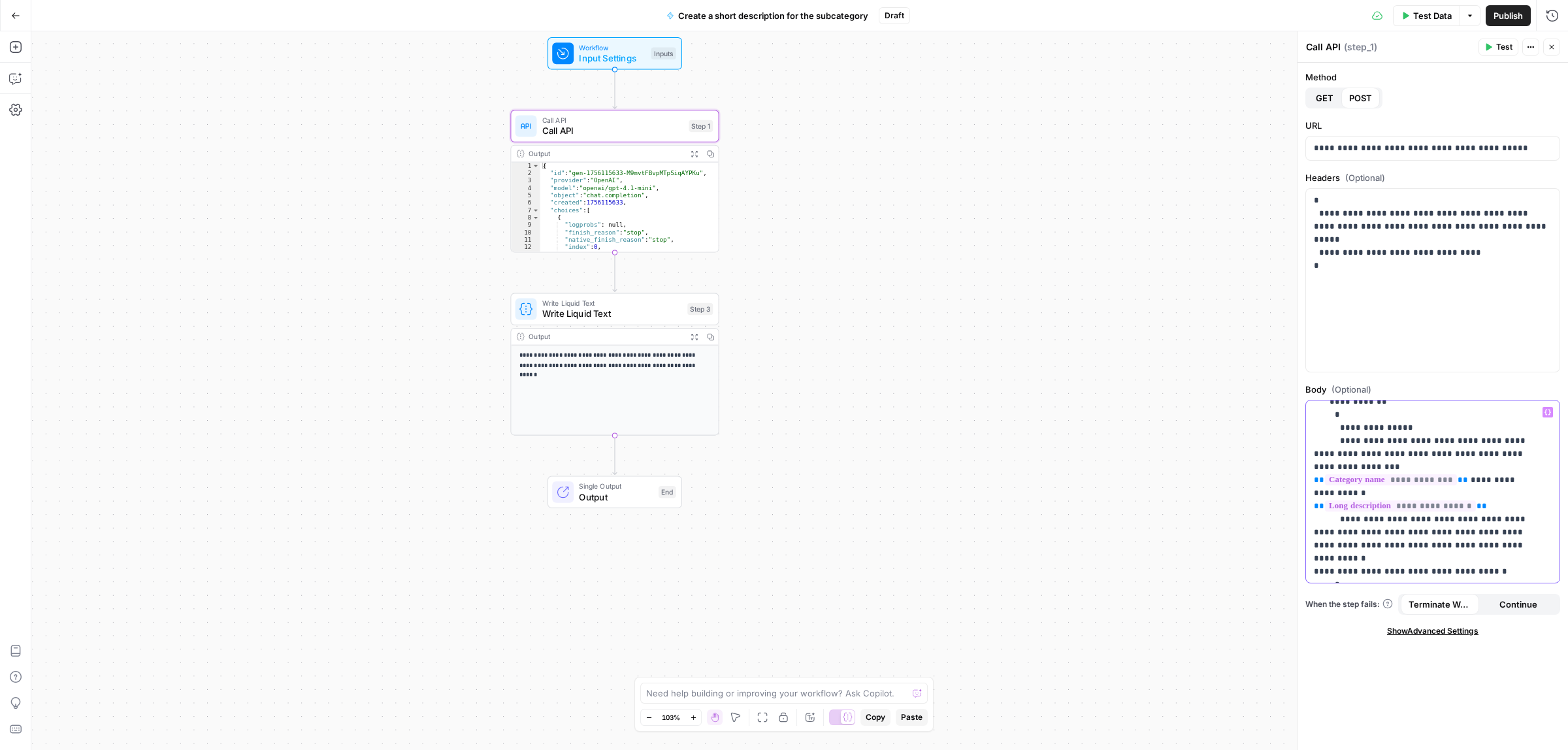
click at [1370, 496] on p "**********" at bounding box center [1426, 467] width 226 height 275
drag, startPoint x: 1345, startPoint y: 517, endPoint x: 1347, endPoint y: 541, distance: 24.1
click at [1345, 520] on p "**********" at bounding box center [1426, 467] width 226 height 275
drag, startPoint x: 1468, startPoint y: 518, endPoint x: 1363, endPoint y: 517, distance: 105.0
click at [1363, 517] on p "**********" at bounding box center [1426, 467] width 226 height 275
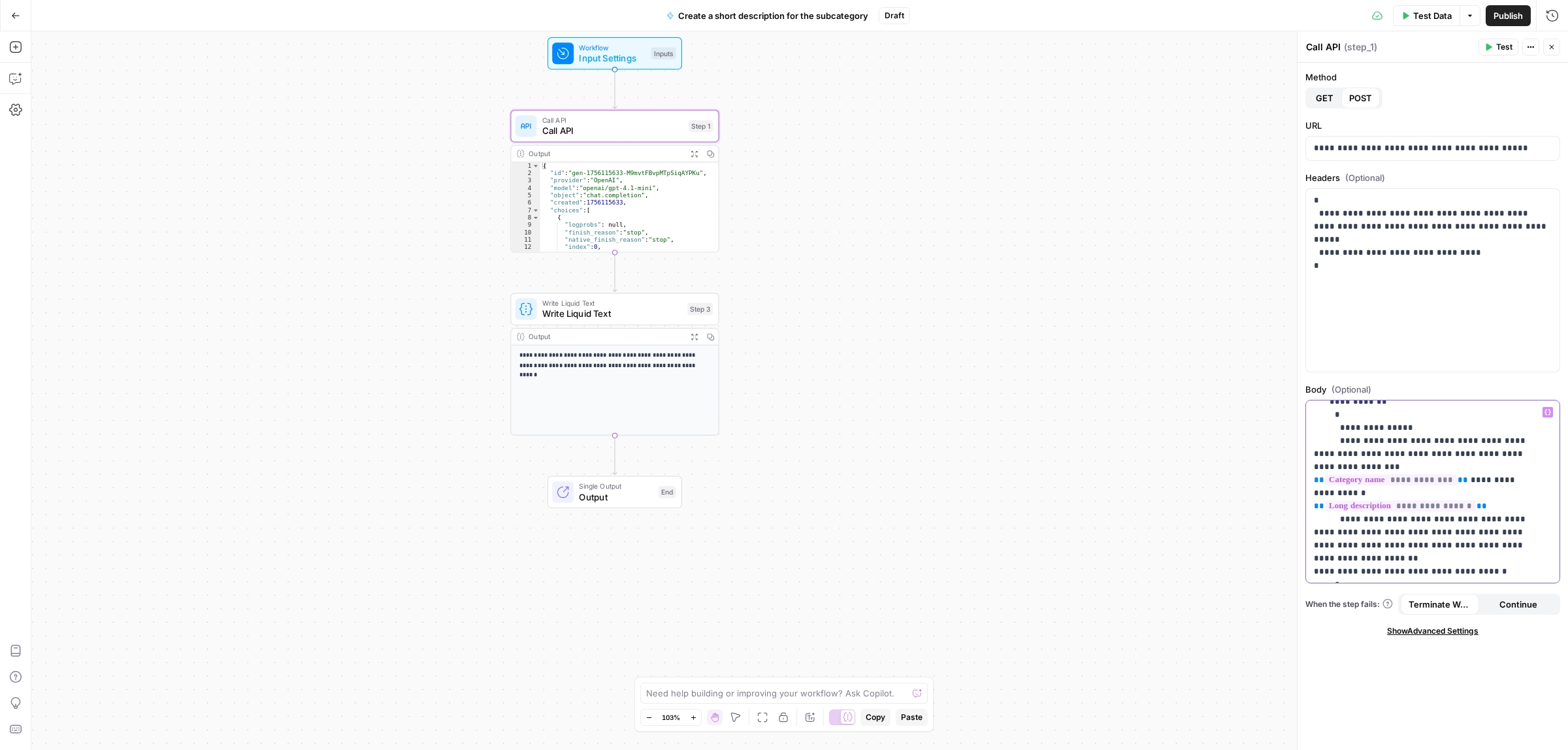
click at [1439, 505] on p "**********" at bounding box center [1426, 467] width 226 height 275
click at [631, 58] on span "Input Settings" at bounding box center [612, 58] width 67 height 14
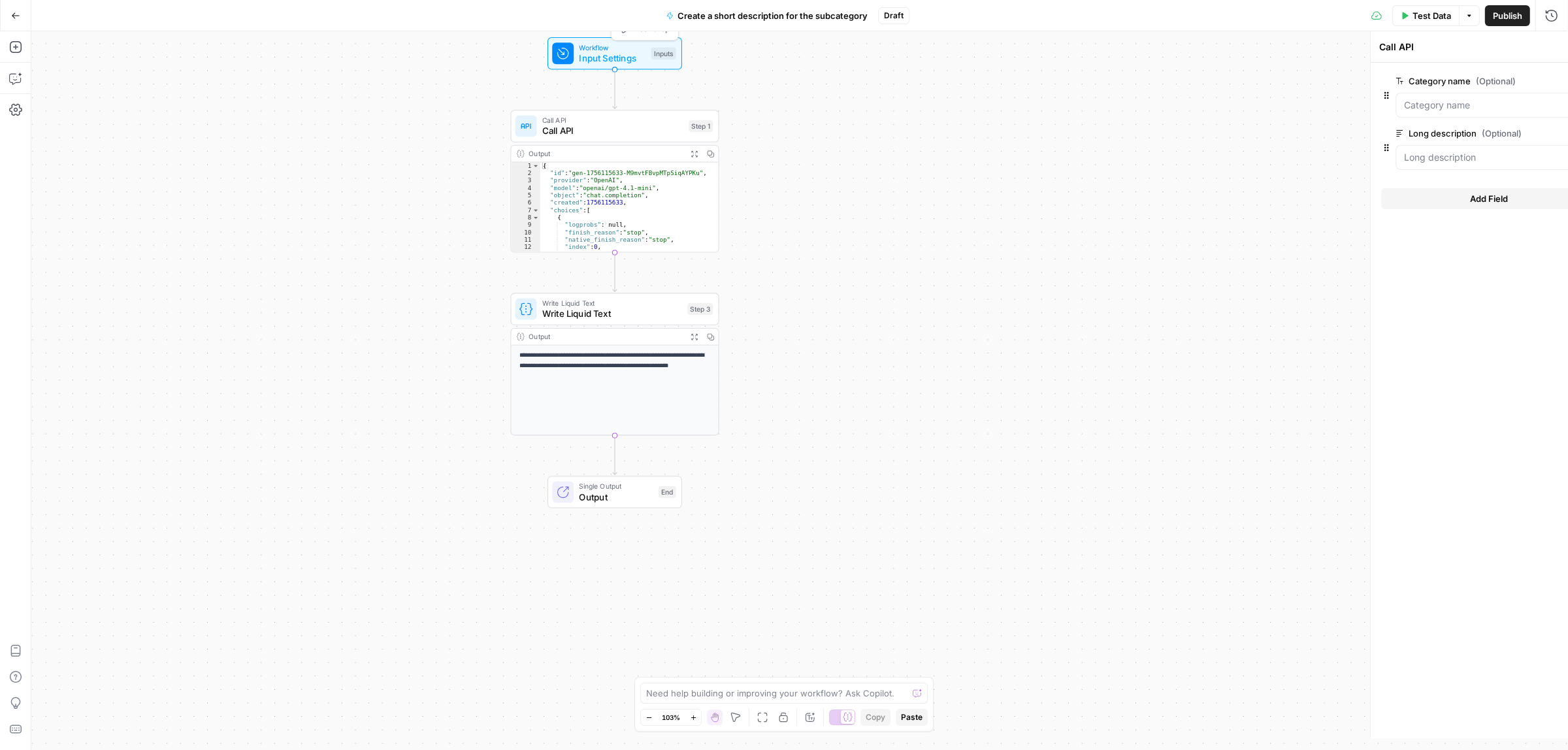
type textarea "Inputs"
click at [1426, 16] on span "Test Data" at bounding box center [1433, 16] width 39 height 13
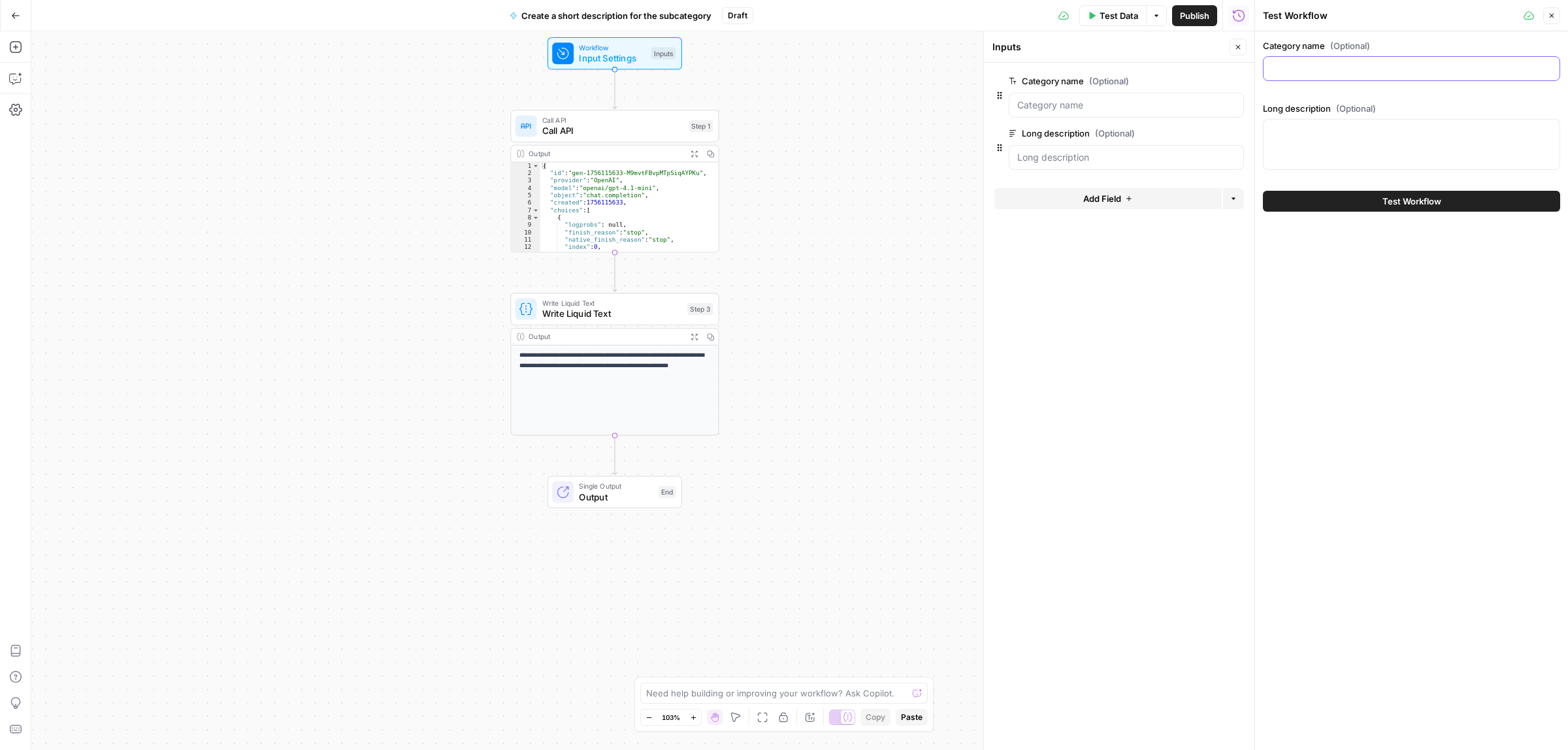
click at [1288, 64] on input "Category name (Optional)" at bounding box center [1412, 68] width 280 height 13
paste input "Ad Forecasting & Budgeting"
type input "Ad Forecasting & Budgeting"
click at [1315, 150] on div at bounding box center [1412, 145] width 297 height 51
paste textarea ""Ad Forecasting & Budgeting tools help marketing teams plan where to spend thei…"
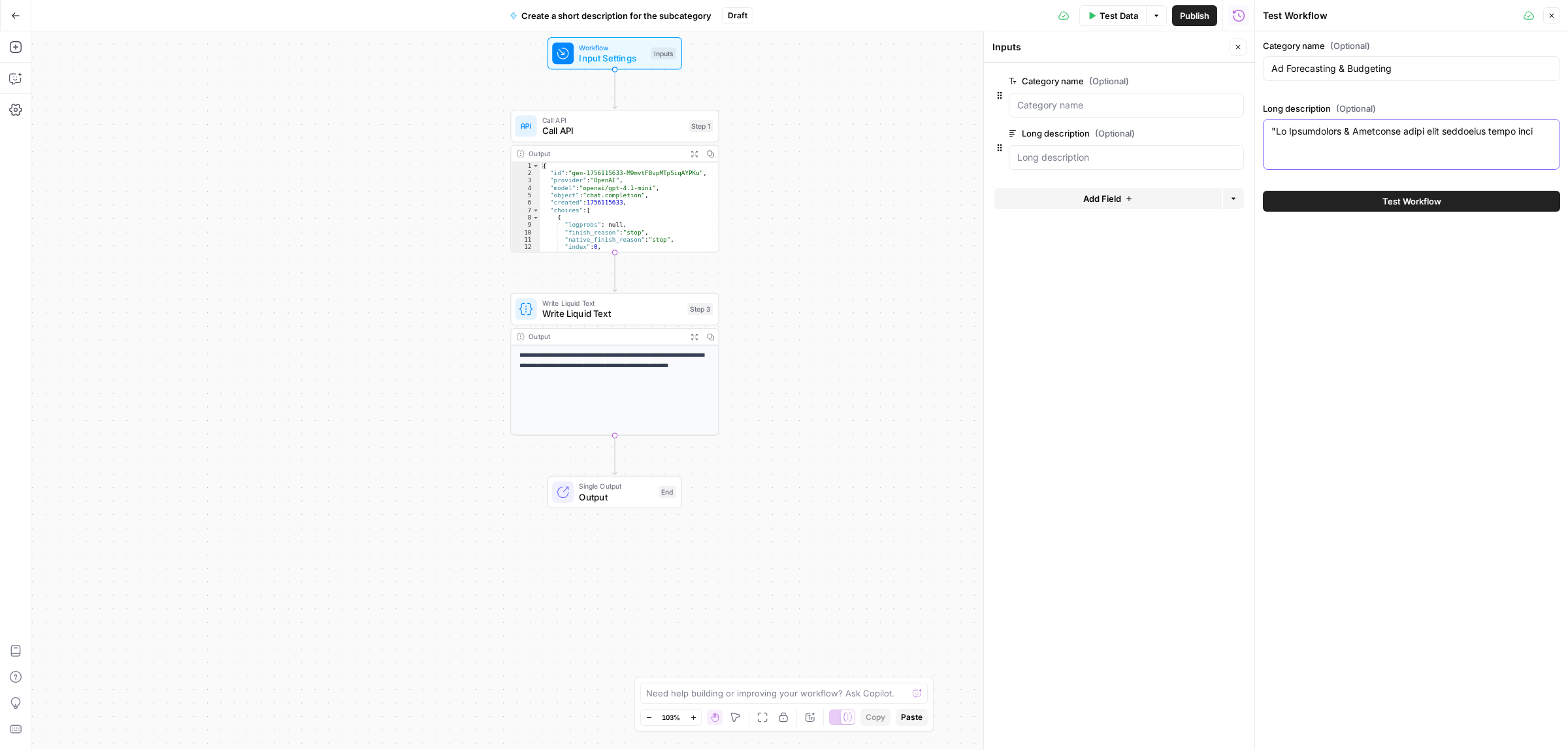
scroll to position [321, 0]
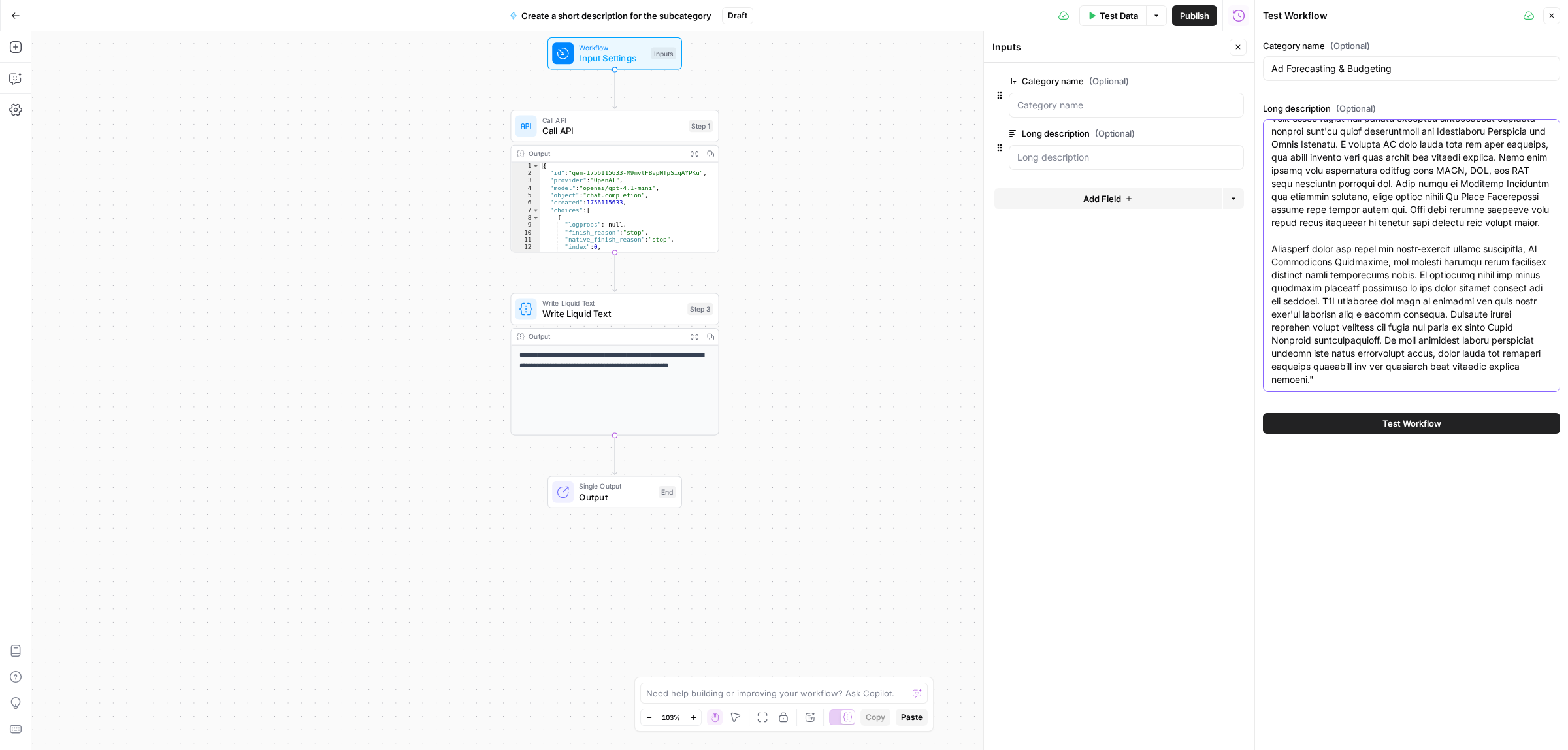
type textarea ""Ad Forecasting & Budgeting tools help marketing teams plan where to spend thei…"
click at [1367, 414] on button "Test Workflow" at bounding box center [1412, 423] width 297 height 21
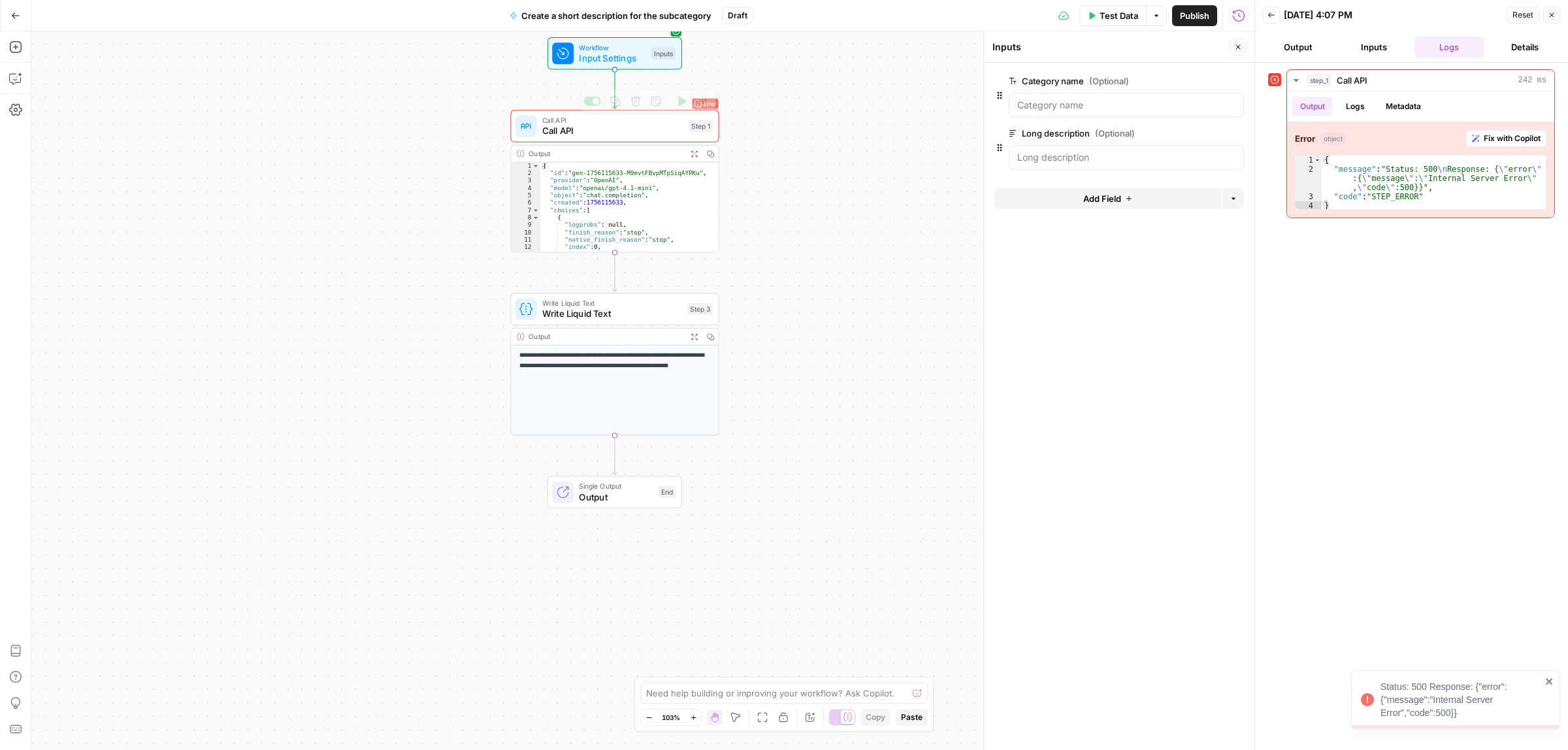
click at [590, 68] on div "Workflow Input Settings Inputs Test Step" at bounding box center [614, 53] width 135 height 32
click at [588, 58] on span "Input Settings" at bounding box center [612, 58] width 67 height 14
click at [1102, 9] on span "Test Data" at bounding box center [1119, 16] width 39 height 13
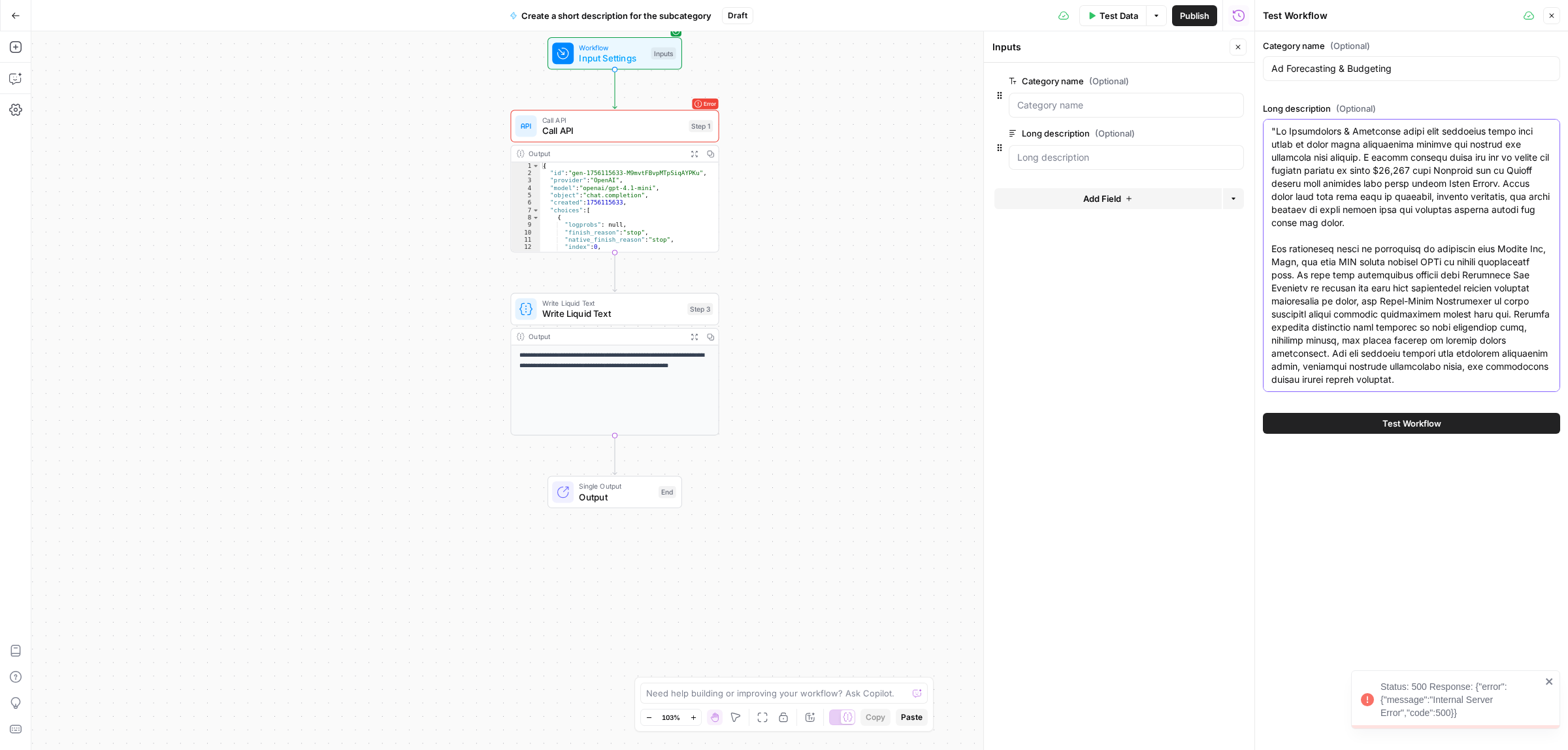
click at [1276, 133] on textarea "Long description (Optional)" at bounding box center [1412, 399] width 280 height 549
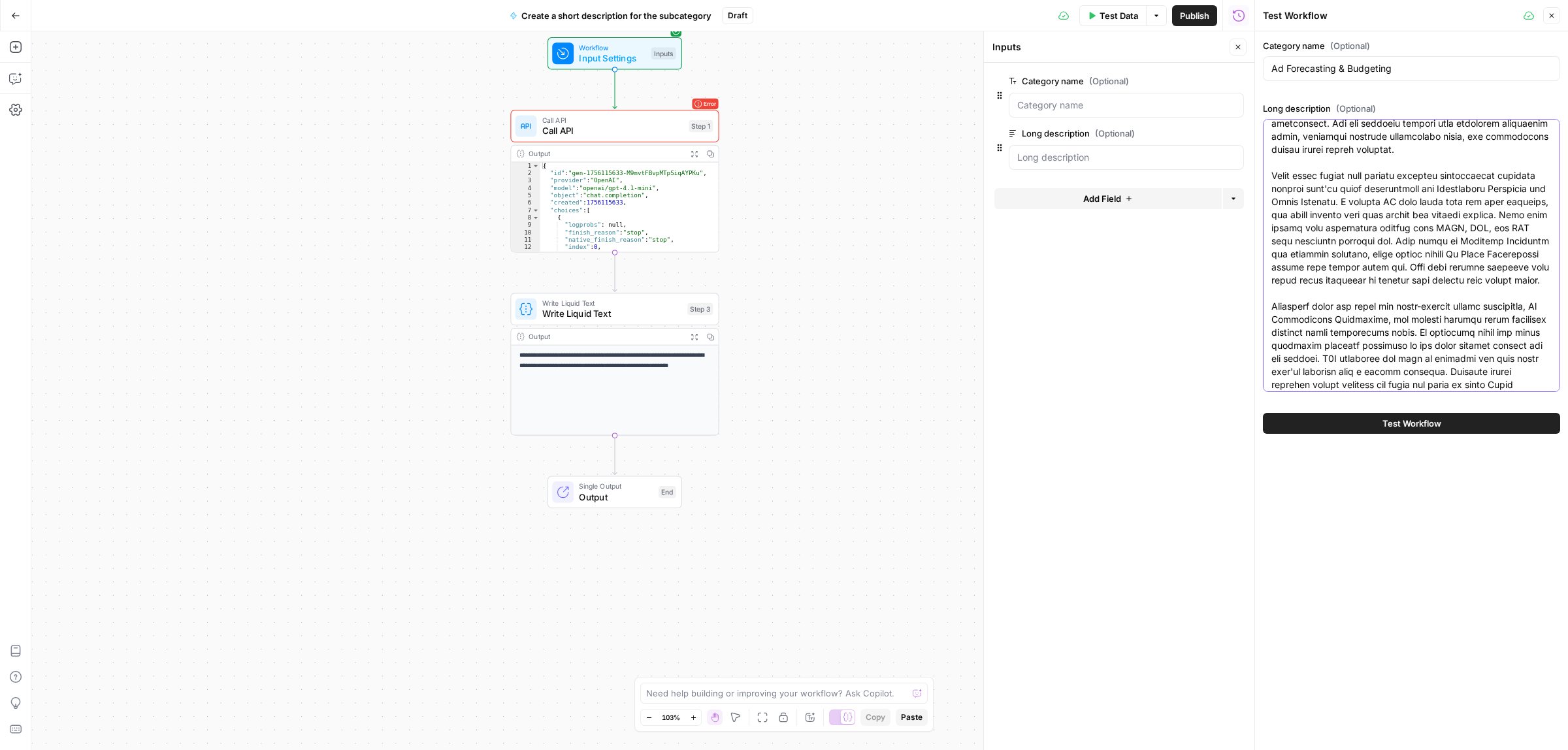
scroll to position [328, 0]
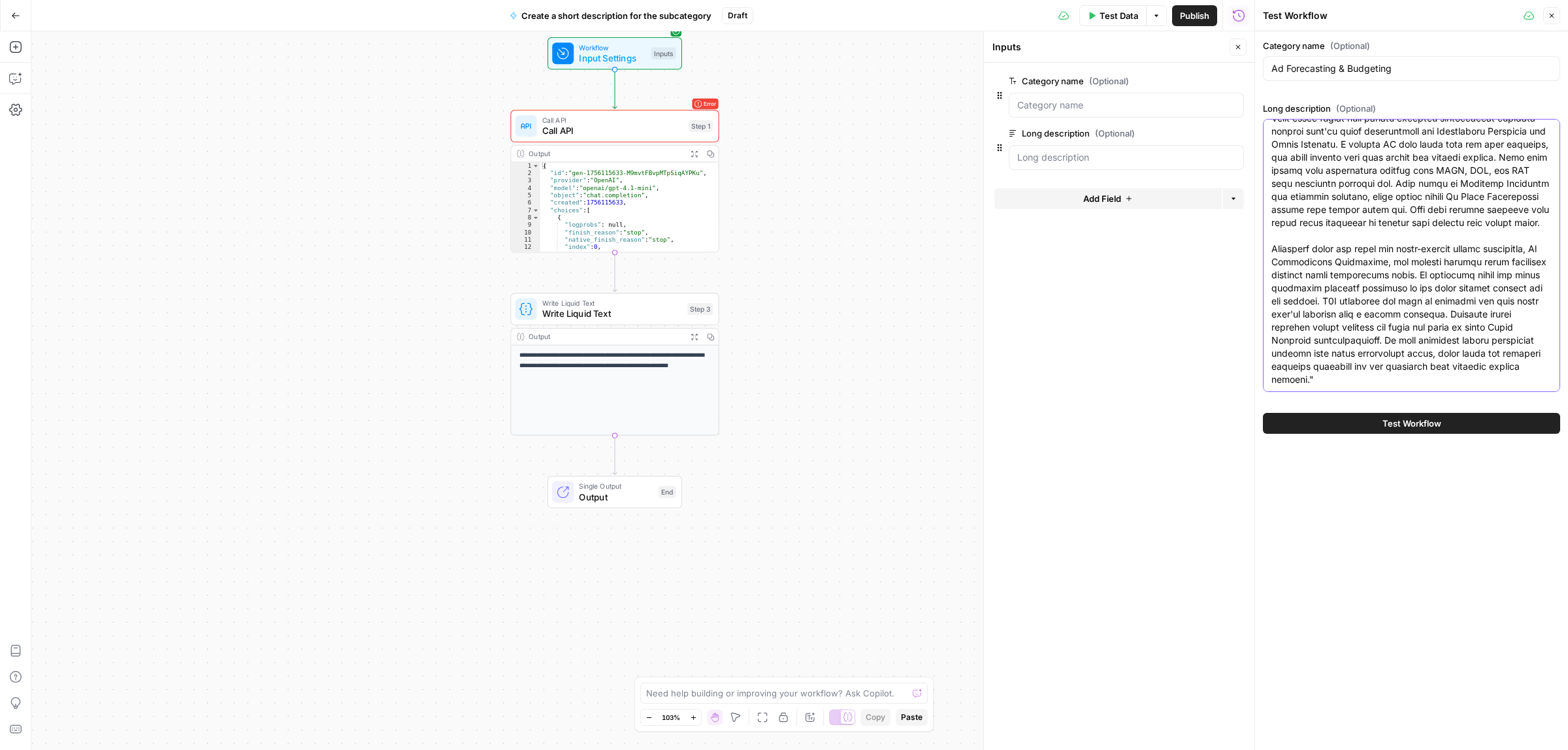
click at [1451, 377] on textarea "Long description (Optional)" at bounding box center [1412, 112] width 280 height 549
type textarea "Ad Forecasting & Budgeting tools help marketing teams plan where to spend their…"
click at [1435, 417] on span "Test Workflow" at bounding box center [1412, 423] width 59 height 13
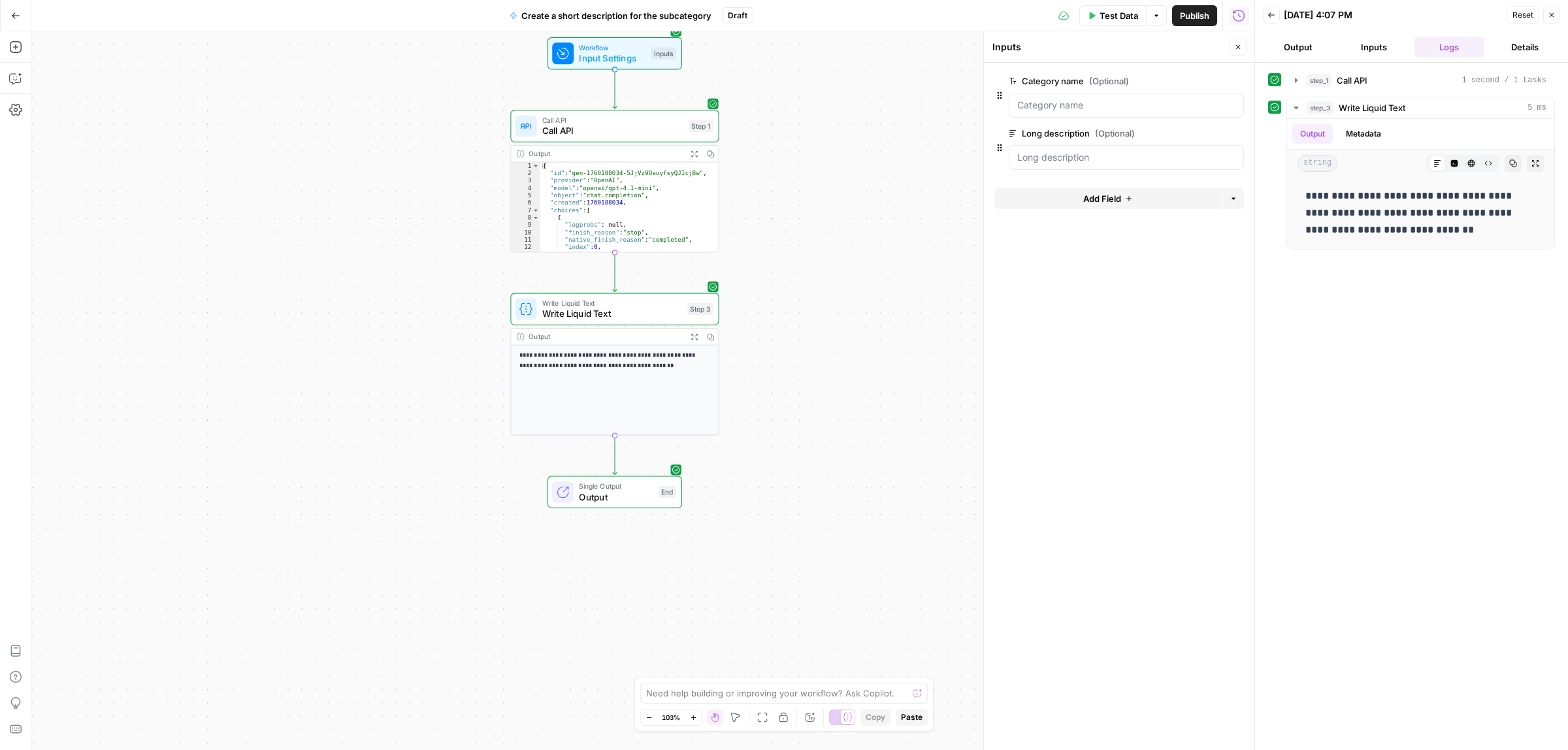
click at [572, 134] on span "Call API" at bounding box center [612, 131] width 141 height 14
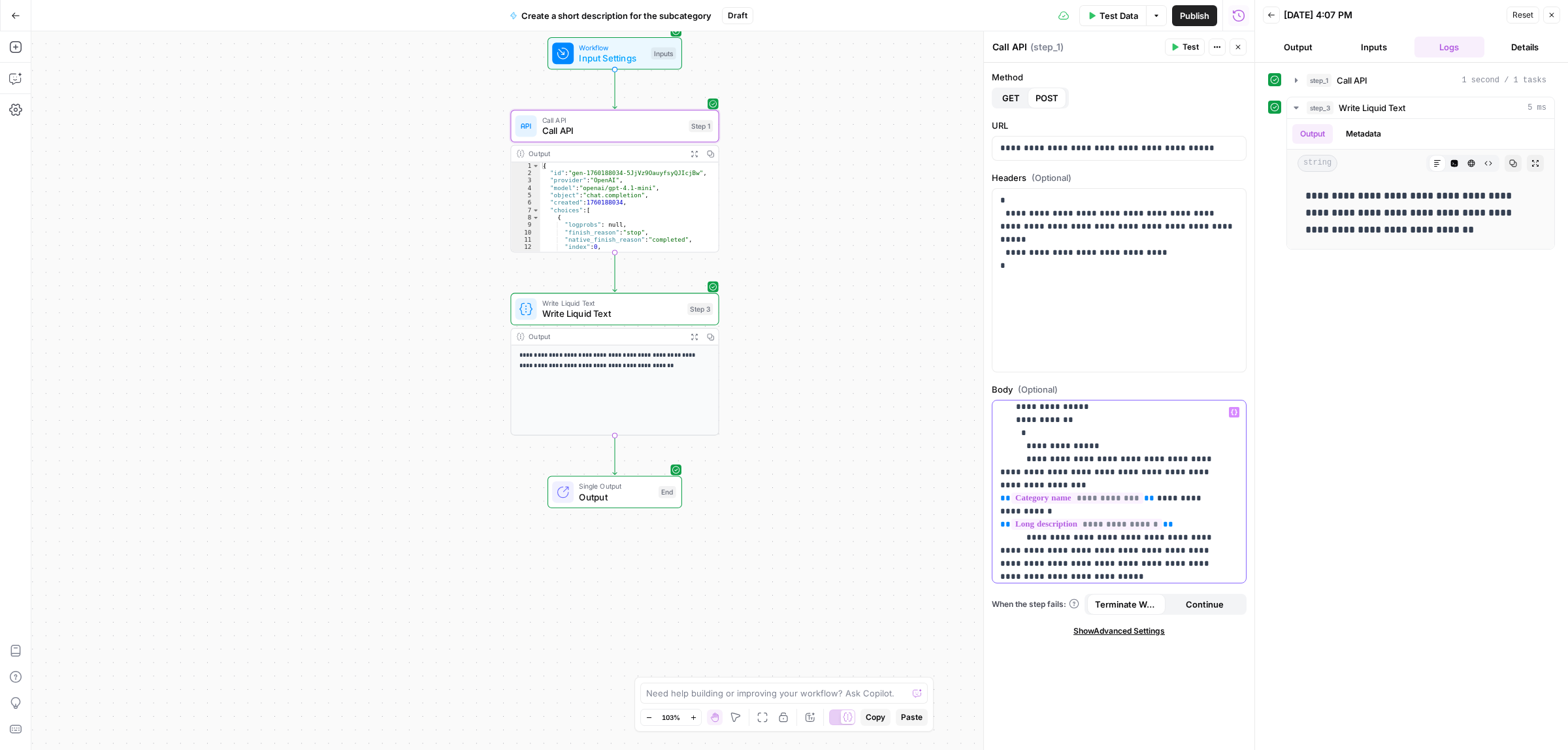
scroll to position [59, 0]
click at [1186, 16] on span "Publish" at bounding box center [1195, 16] width 30 height 13
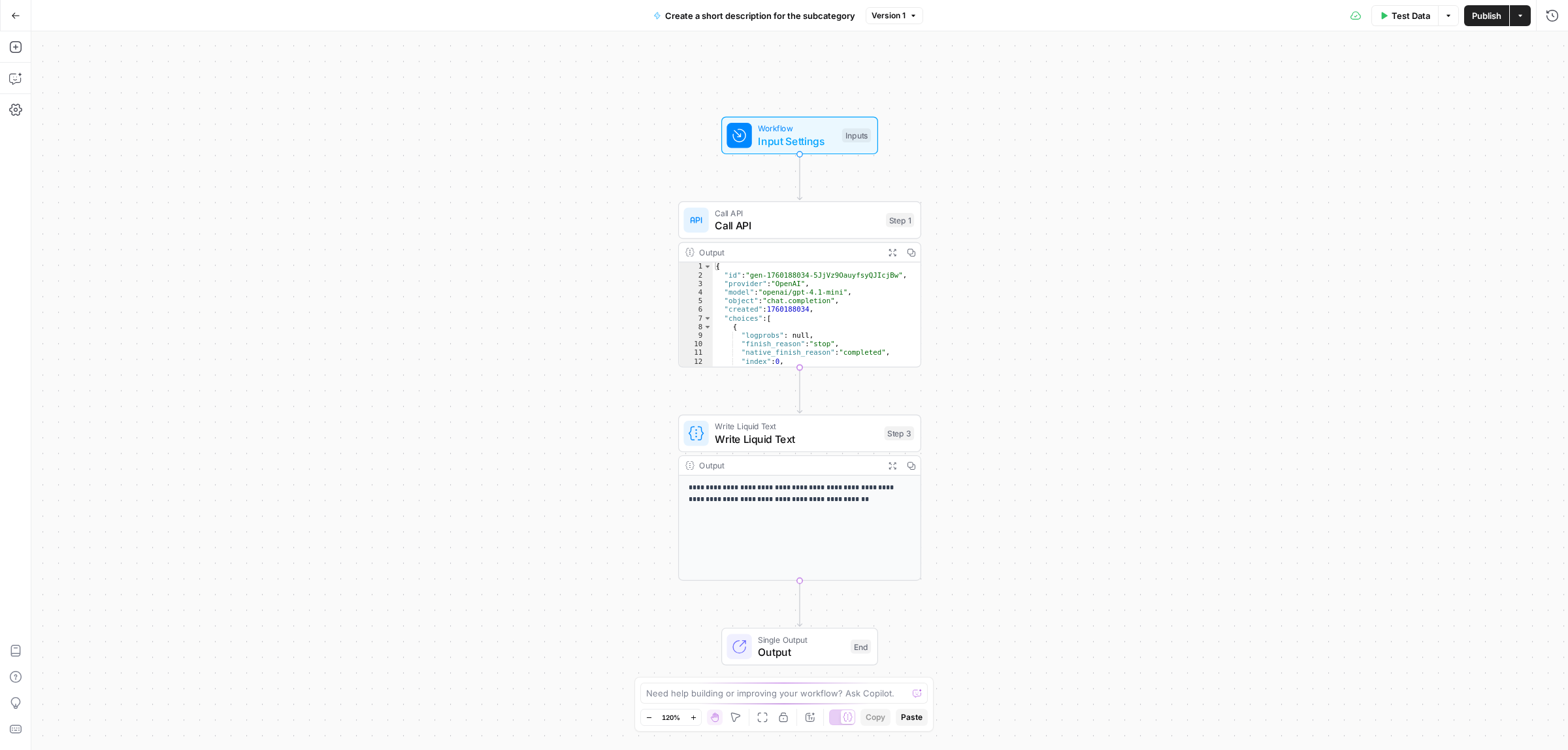
click at [774, 237] on div "Call API Call API Step 1 Copy step Delete step Add Note Test Output Expand Outp…" at bounding box center [800, 284] width 243 height 166
click at [769, 219] on span "Call API" at bounding box center [797, 226] width 165 height 16
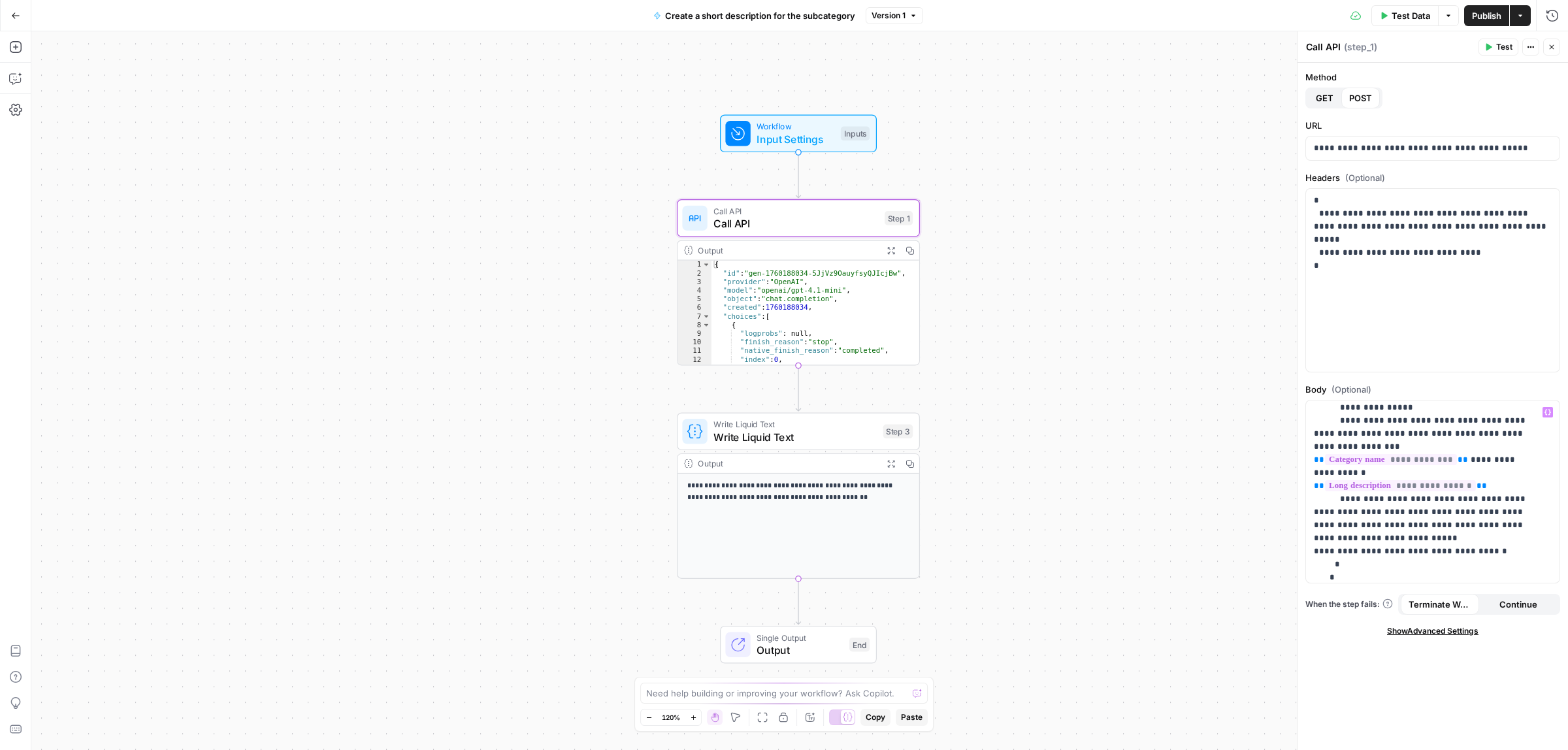
scroll to position [115, 0]
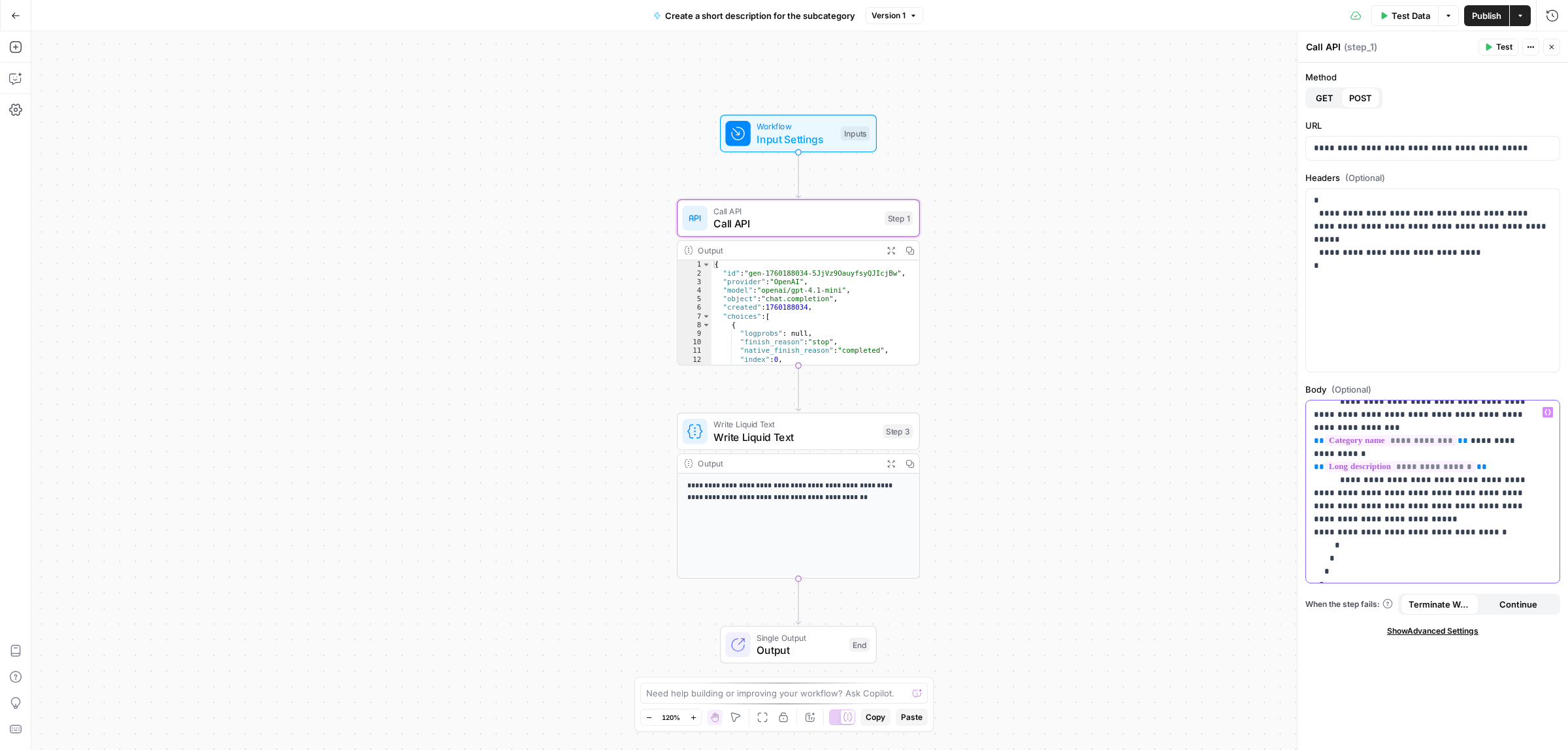
click at [1422, 488] on p "**********" at bounding box center [1426, 435] width 226 height 288
click at [1478, 17] on span "Publish" at bounding box center [1486, 16] width 30 height 13
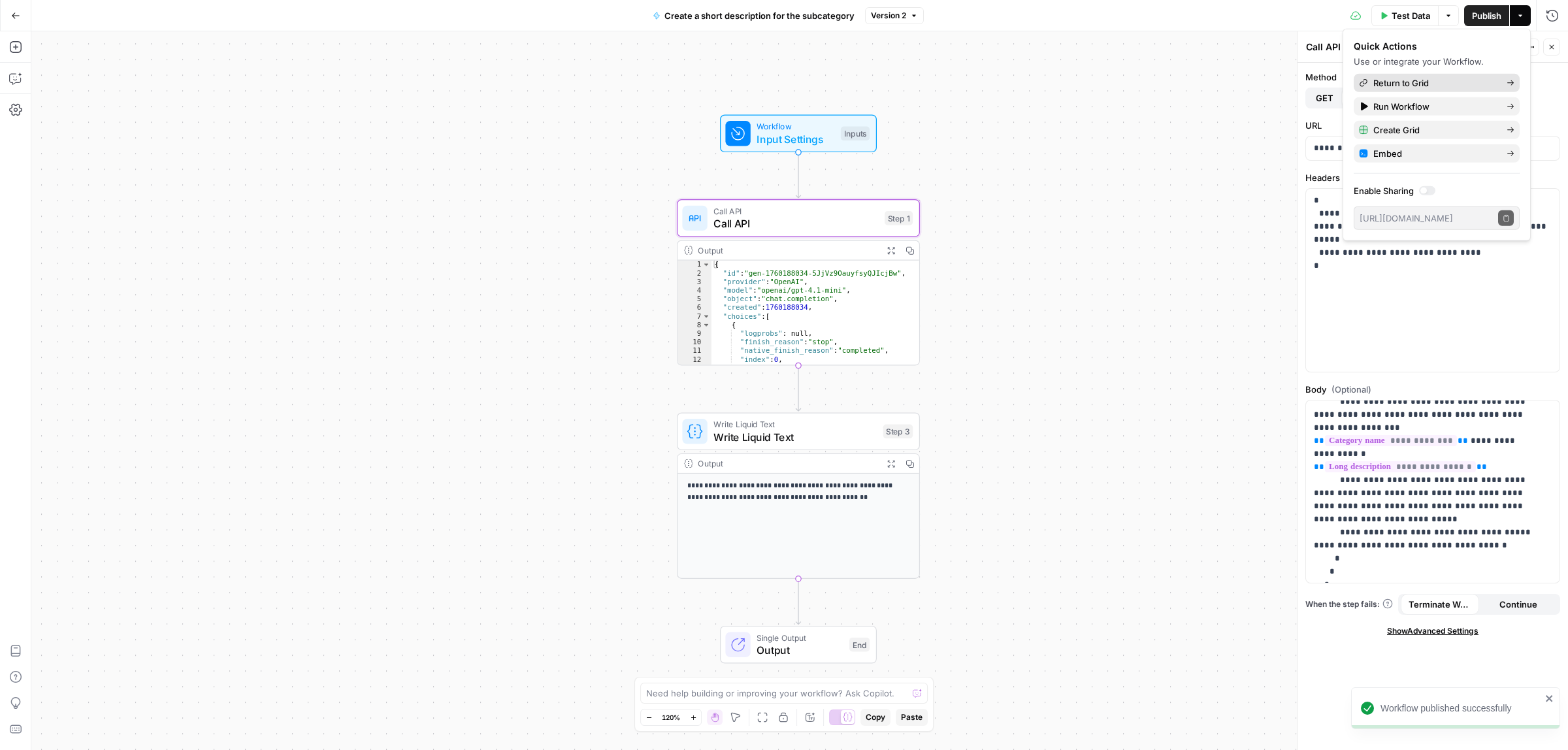
click at [1428, 84] on span "Return to Grid" at bounding box center [1435, 82] width 123 height 13
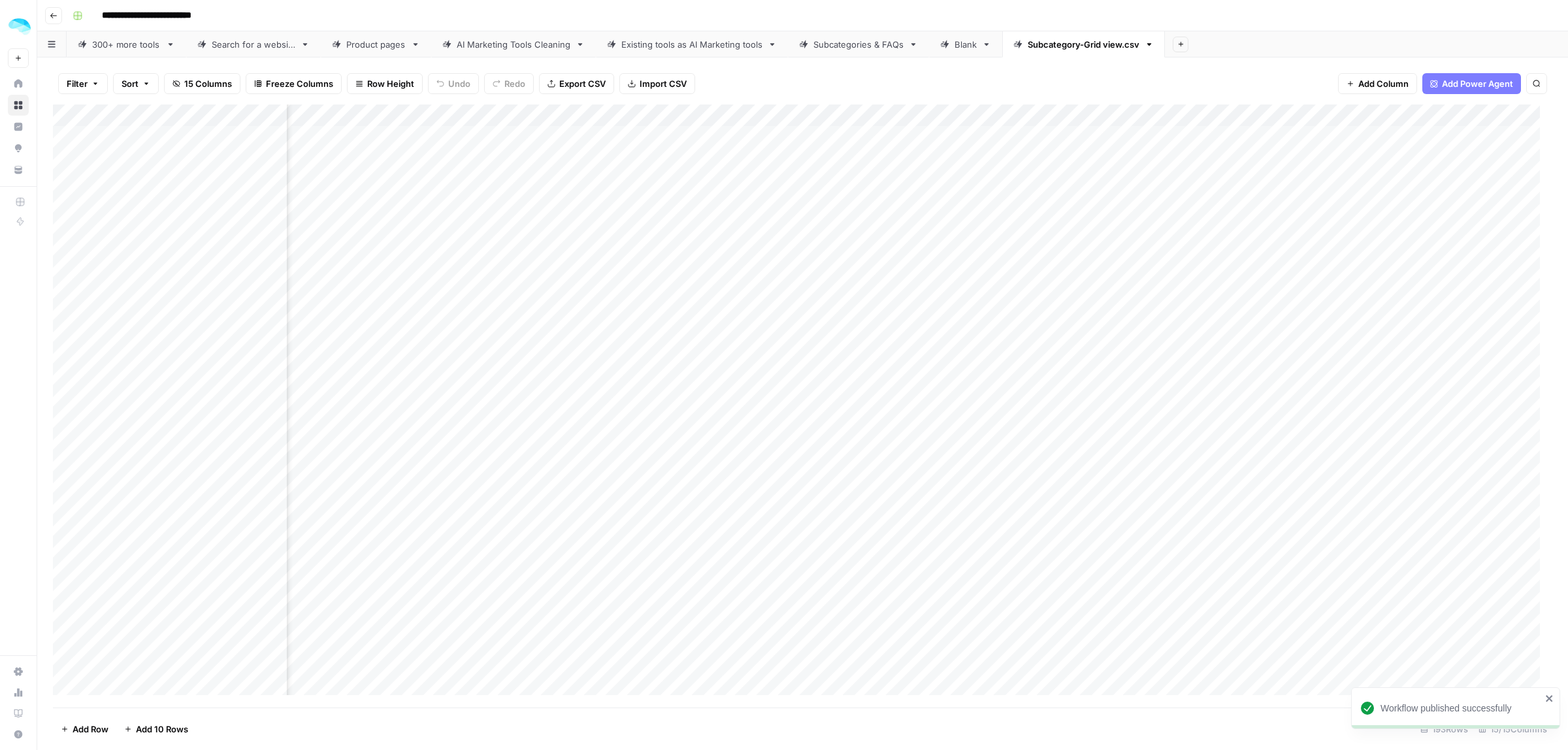
scroll to position [0, 1374]
click at [1321, 119] on div "Add Column" at bounding box center [803, 405] width 1500 height 603
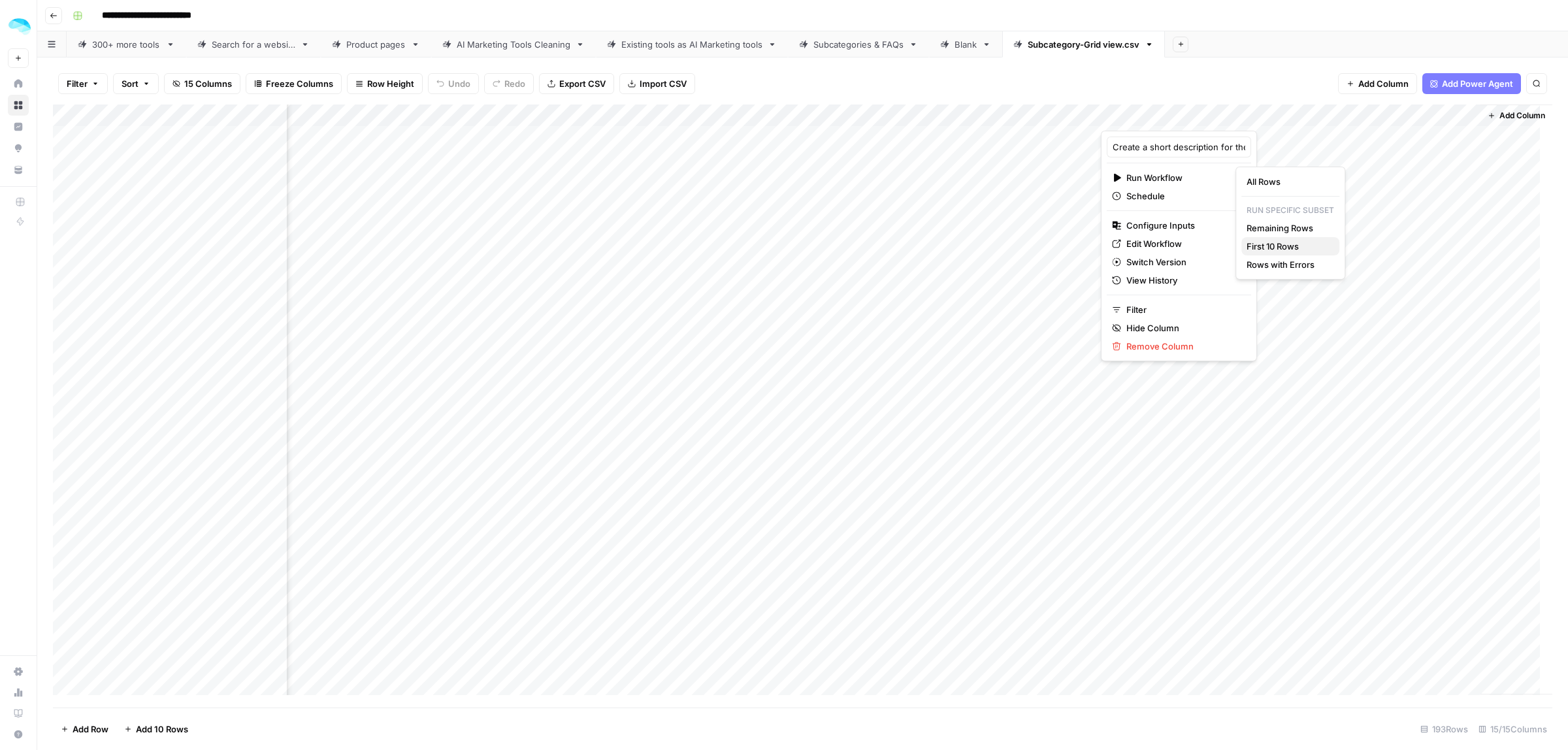
click at [1278, 247] on span "First 10 Rows" at bounding box center [1288, 246] width 82 height 13
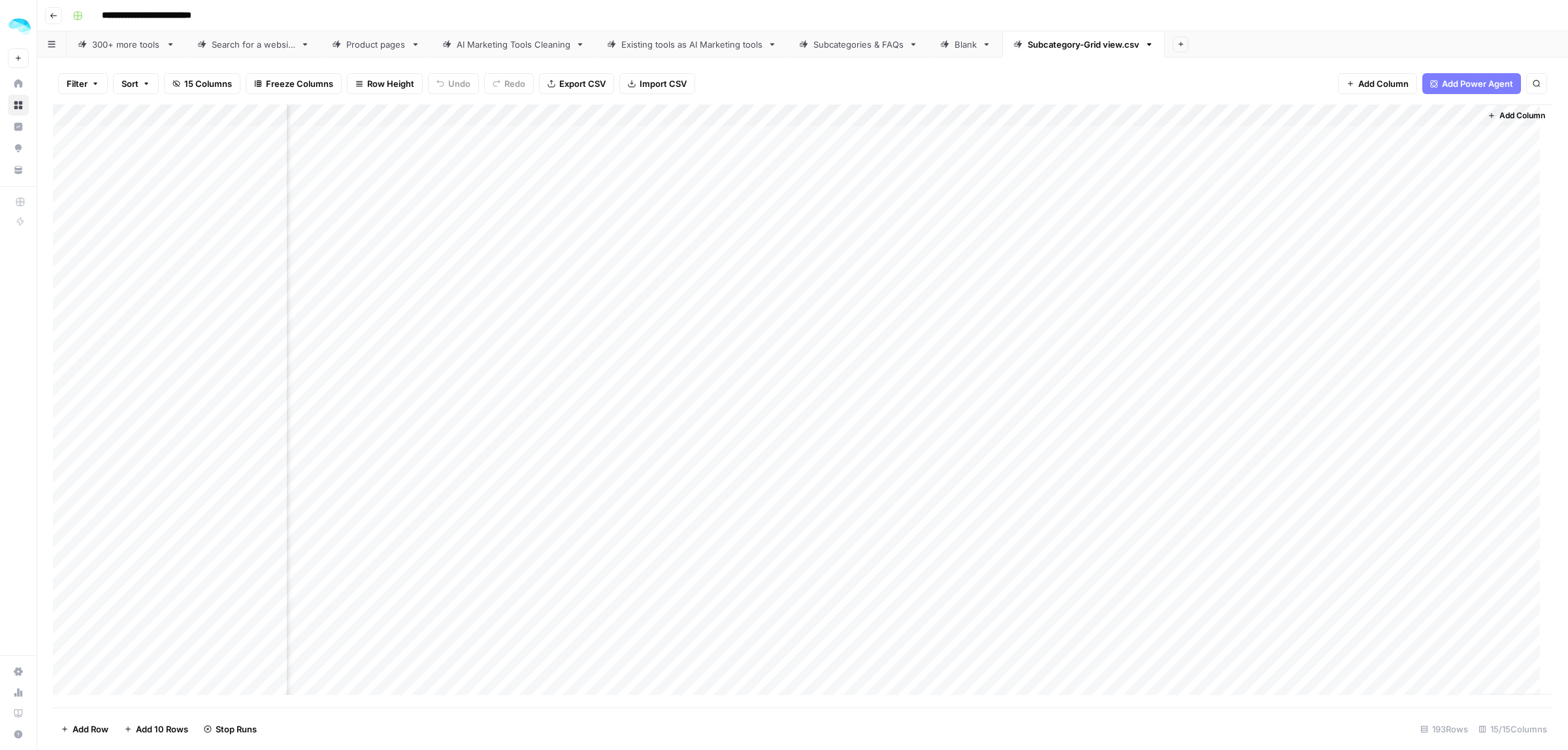
click at [1406, 134] on div "Add Column" at bounding box center [803, 405] width 1500 height 603
click at [1423, 215] on div "Add Column" at bounding box center [803, 405] width 1500 height 603
click at [1263, 252] on div "Add Column" at bounding box center [803, 405] width 1500 height 603
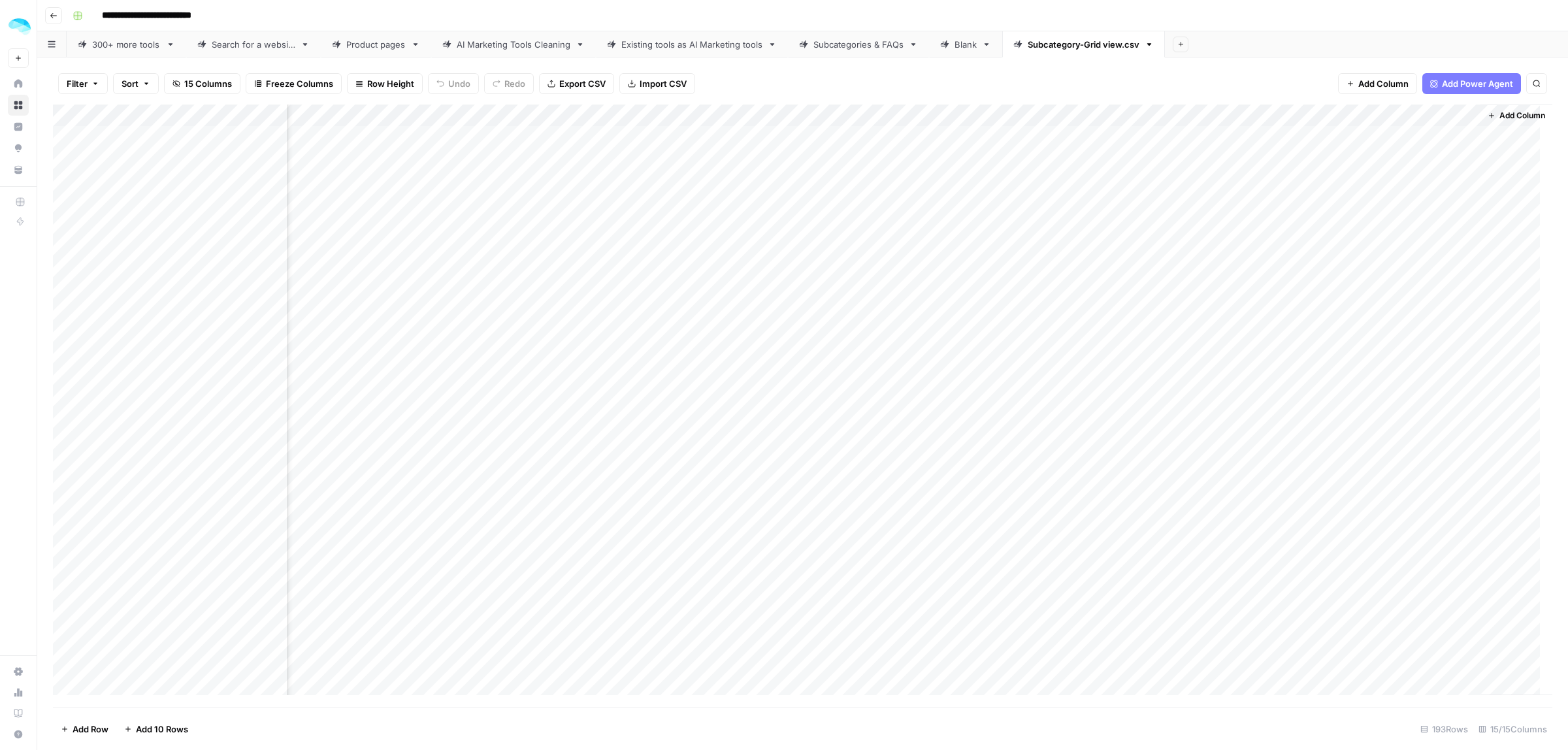
click at [1318, 247] on div "Add Column" at bounding box center [803, 405] width 1500 height 603
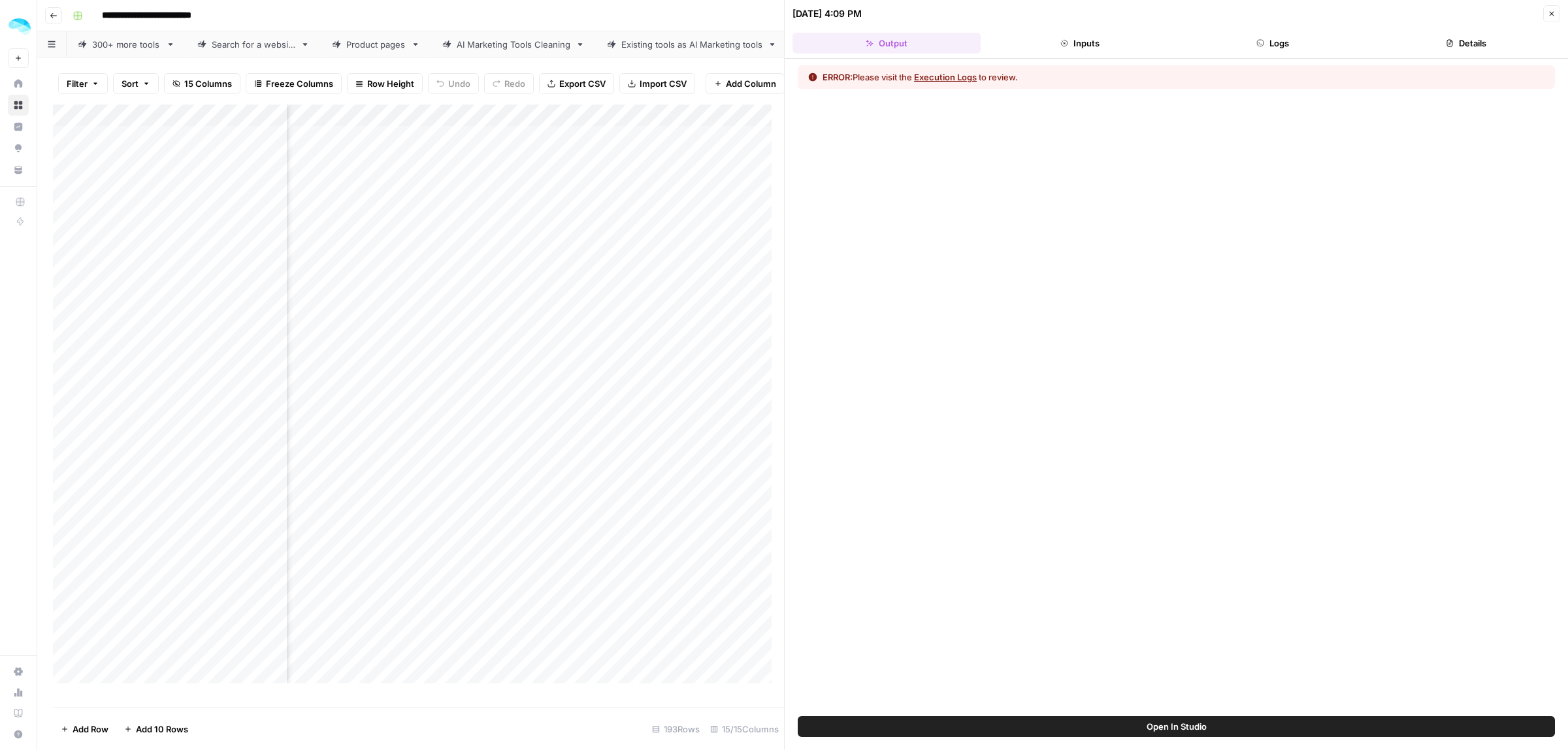
drag, startPoint x: 1087, startPoint y: 35, endPoint x: 1198, endPoint y: 37, distance: 111.0
click at [1088, 34] on button "Inputs" at bounding box center [1080, 43] width 188 height 21
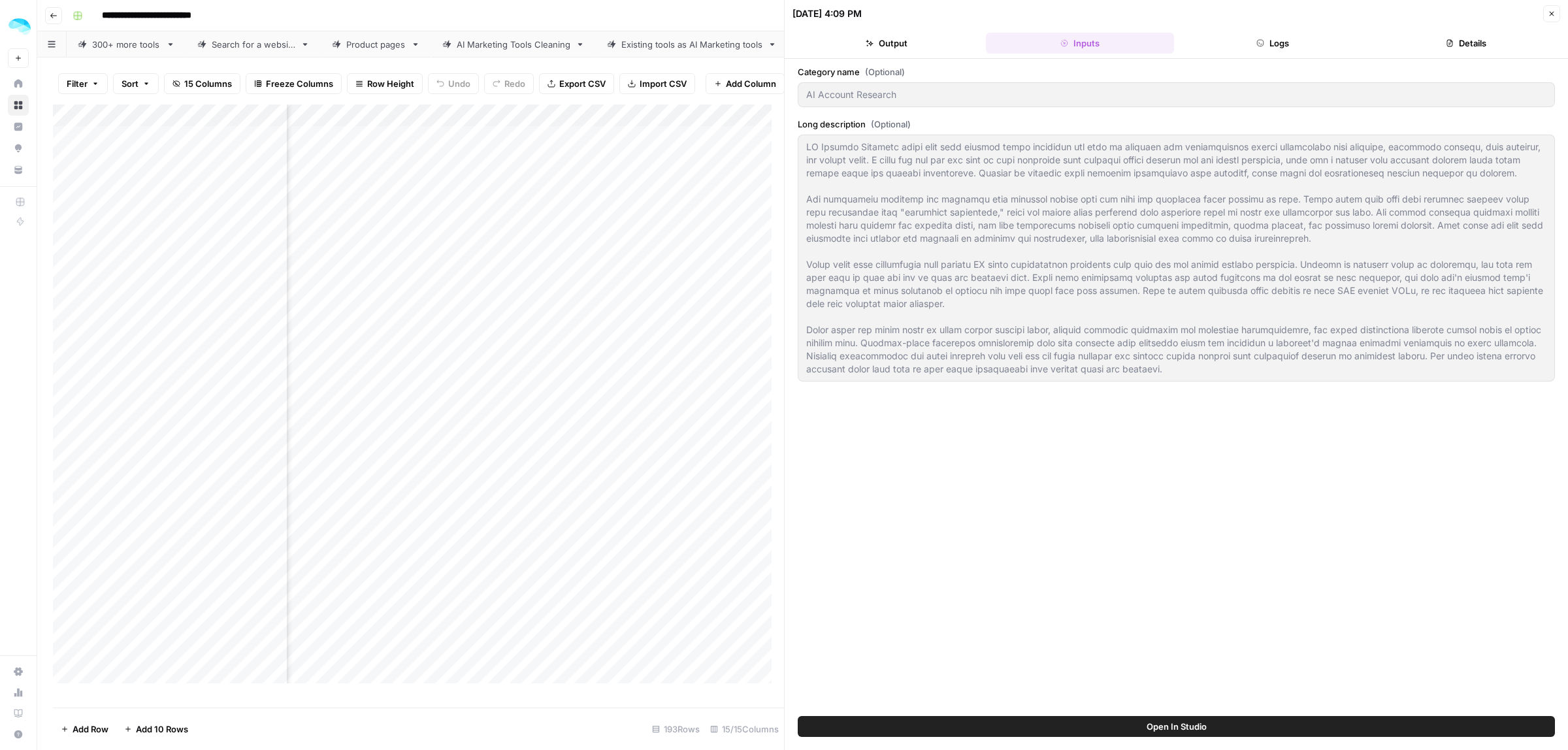
click at [1248, 40] on button "Logs" at bounding box center [1273, 43] width 188 height 21
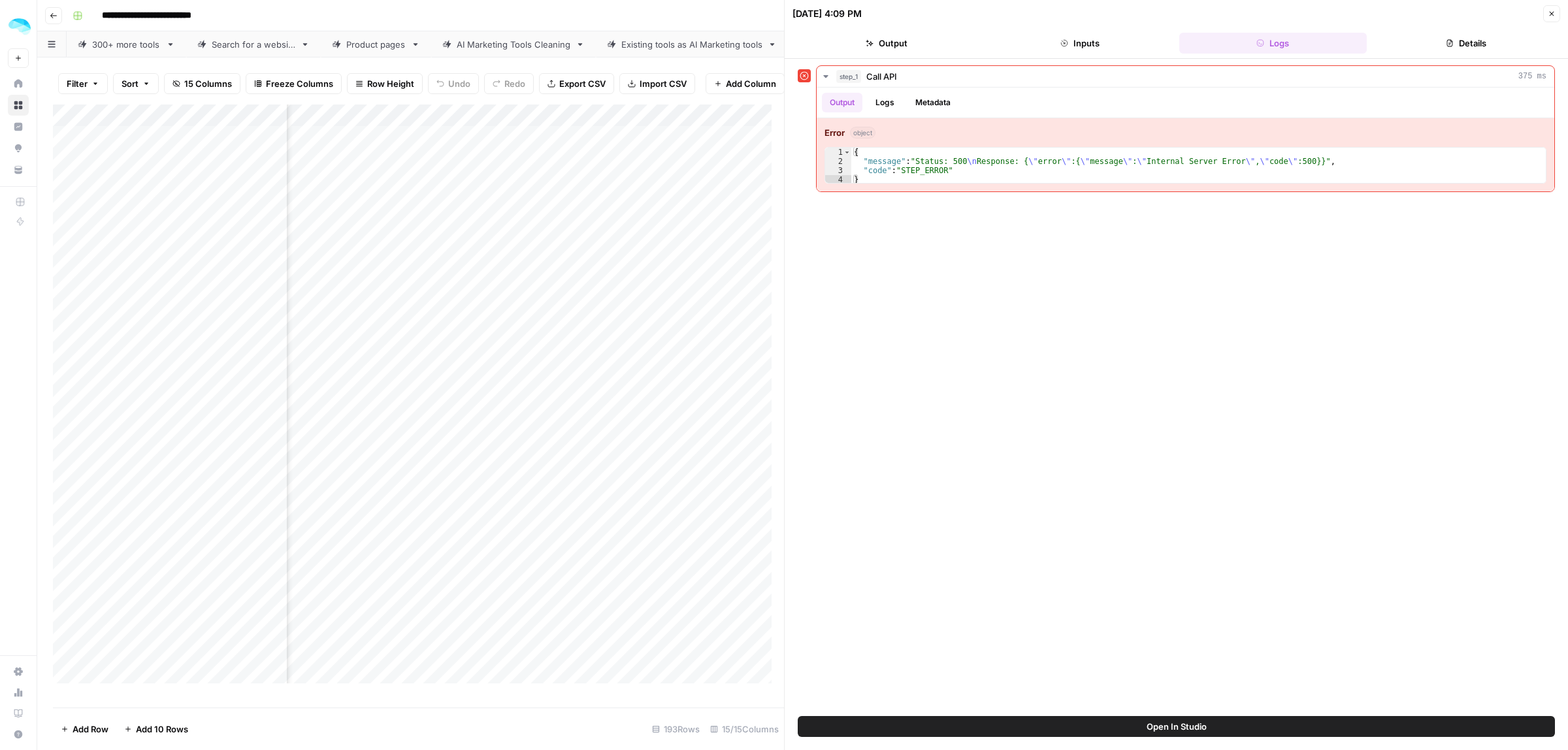
click at [1118, 40] on button "Inputs" at bounding box center [1080, 43] width 188 height 21
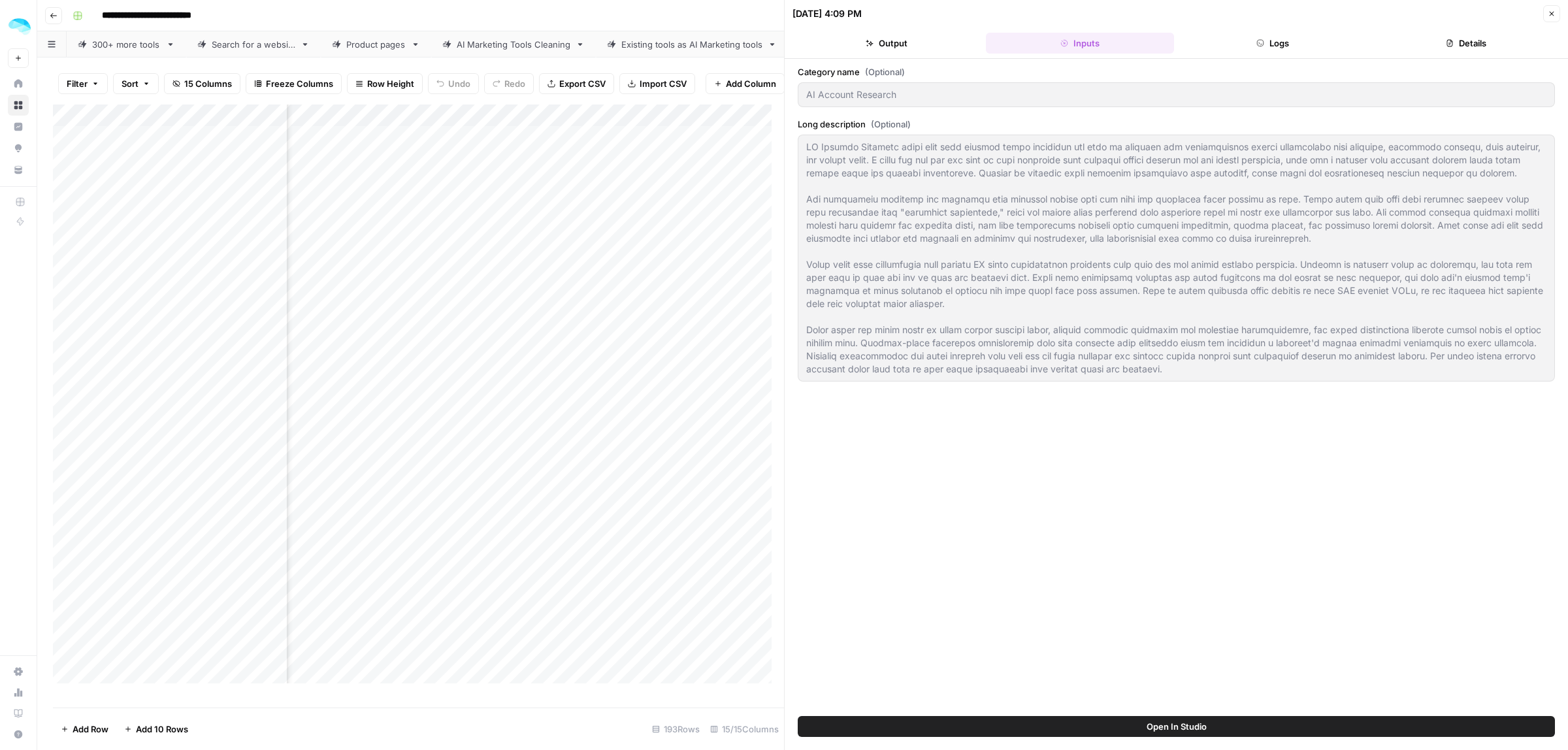
click at [1549, 14] on icon "button" at bounding box center [1552, 14] width 8 height 8
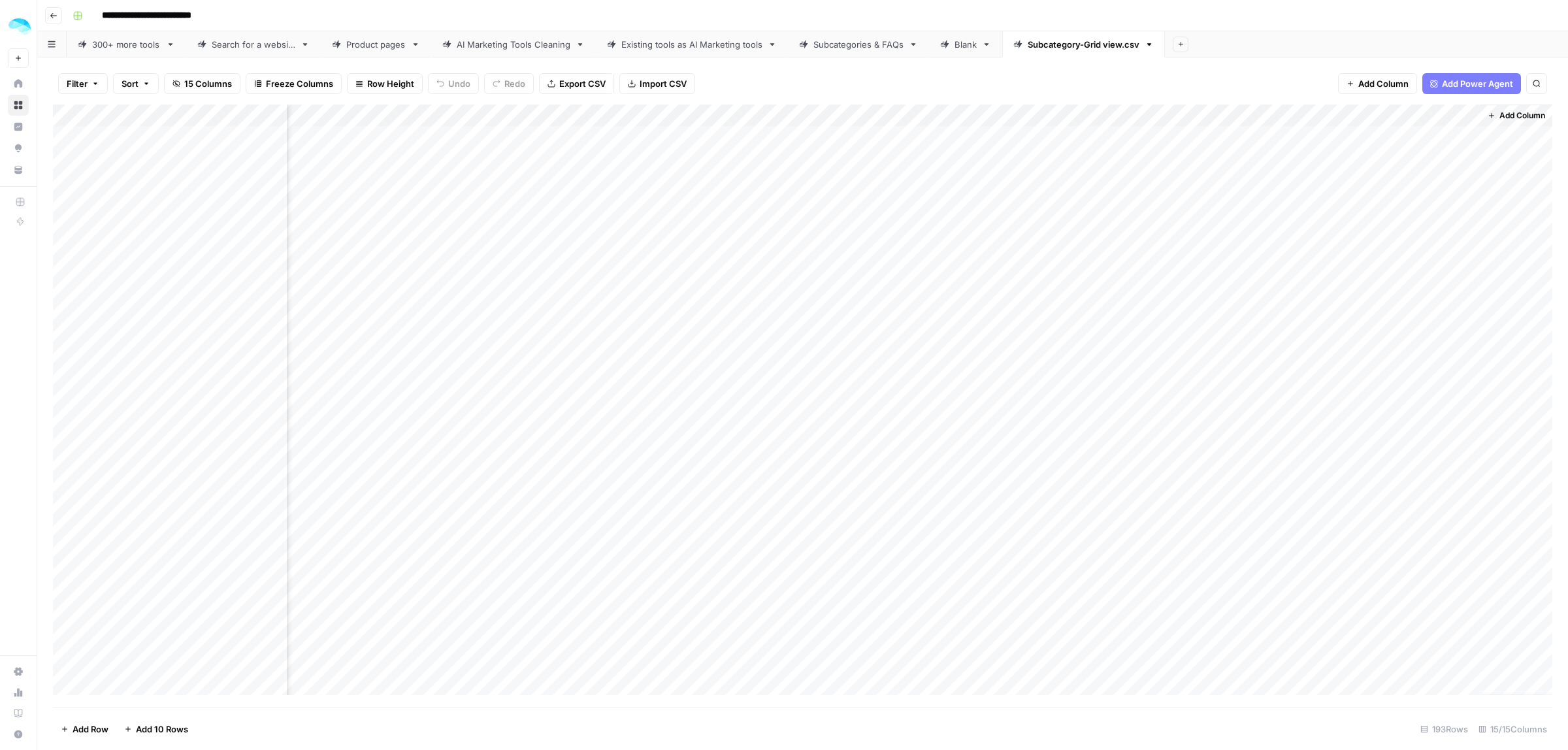
scroll to position [0, 1357]
click at [1336, 116] on div "Add Column" at bounding box center [803, 405] width 1500 height 603
click at [1150, 239] on span "Edit Workflow" at bounding box center [1199, 244] width 114 height 13
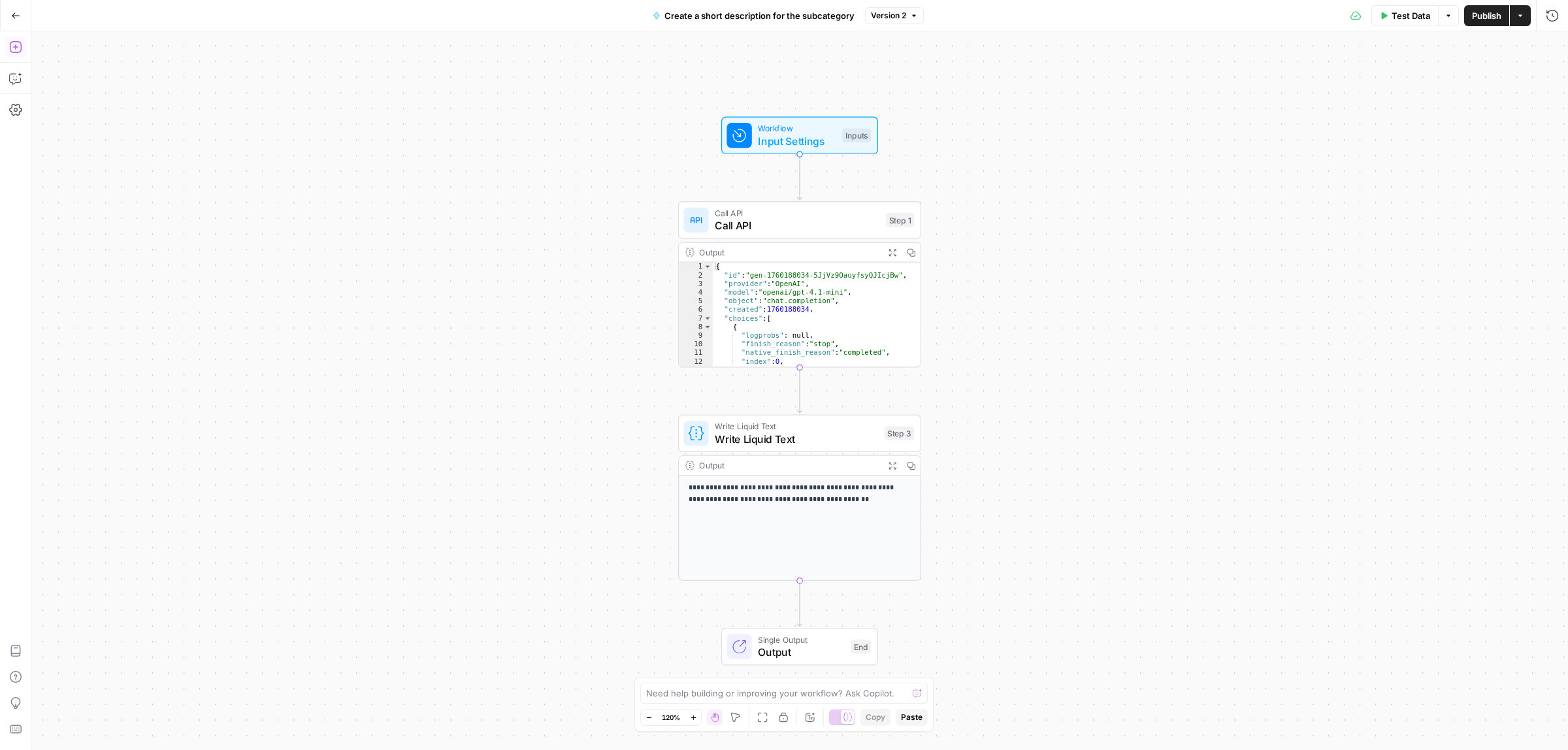
click at [13, 49] on icon "button" at bounding box center [16, 47] width 13 height 13
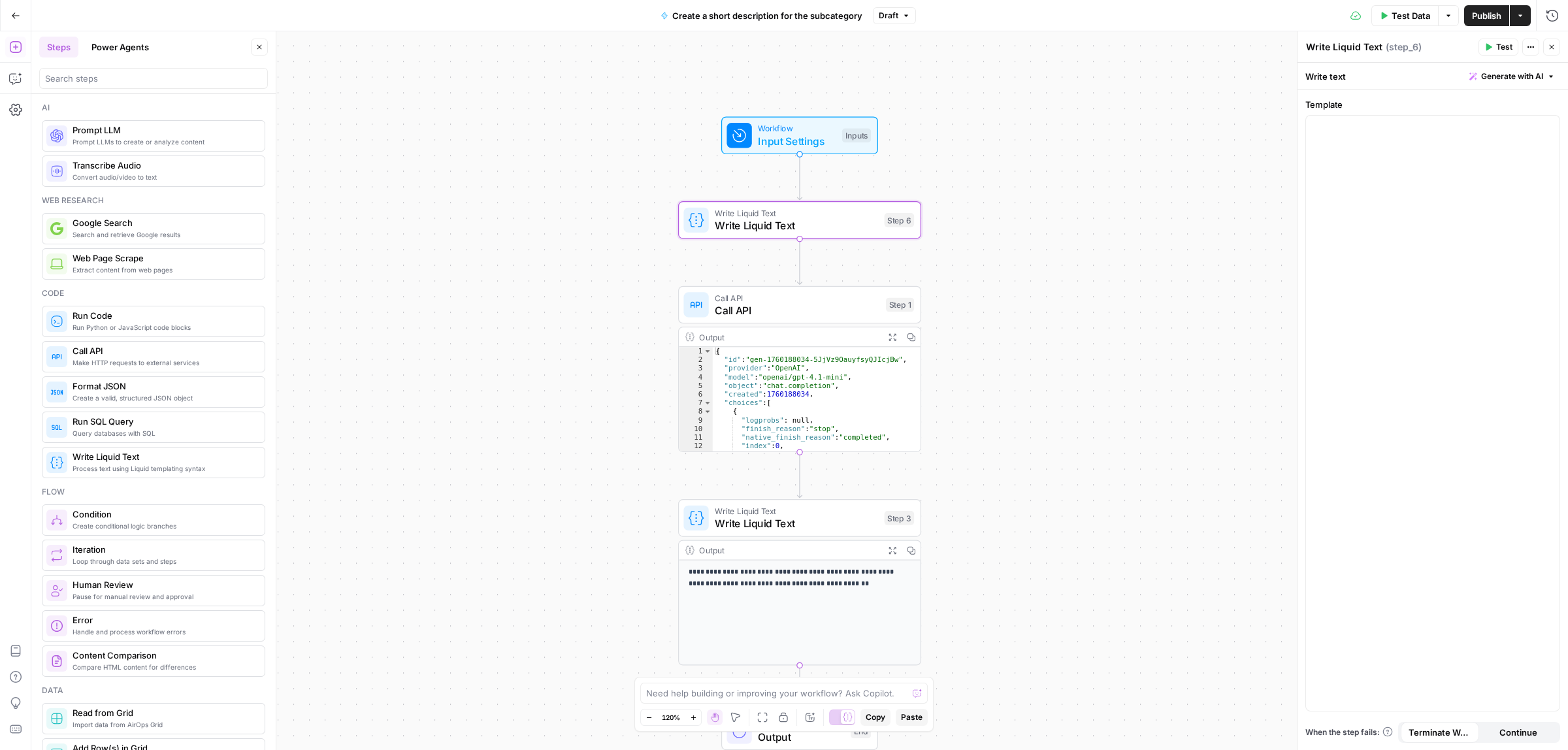
click at [1279, 219] on div "**********" at bounding box center [800, 391] width 1537 height 719
click at [1396, 205] on div at bounding box center [1433, 413] width 254 height 595
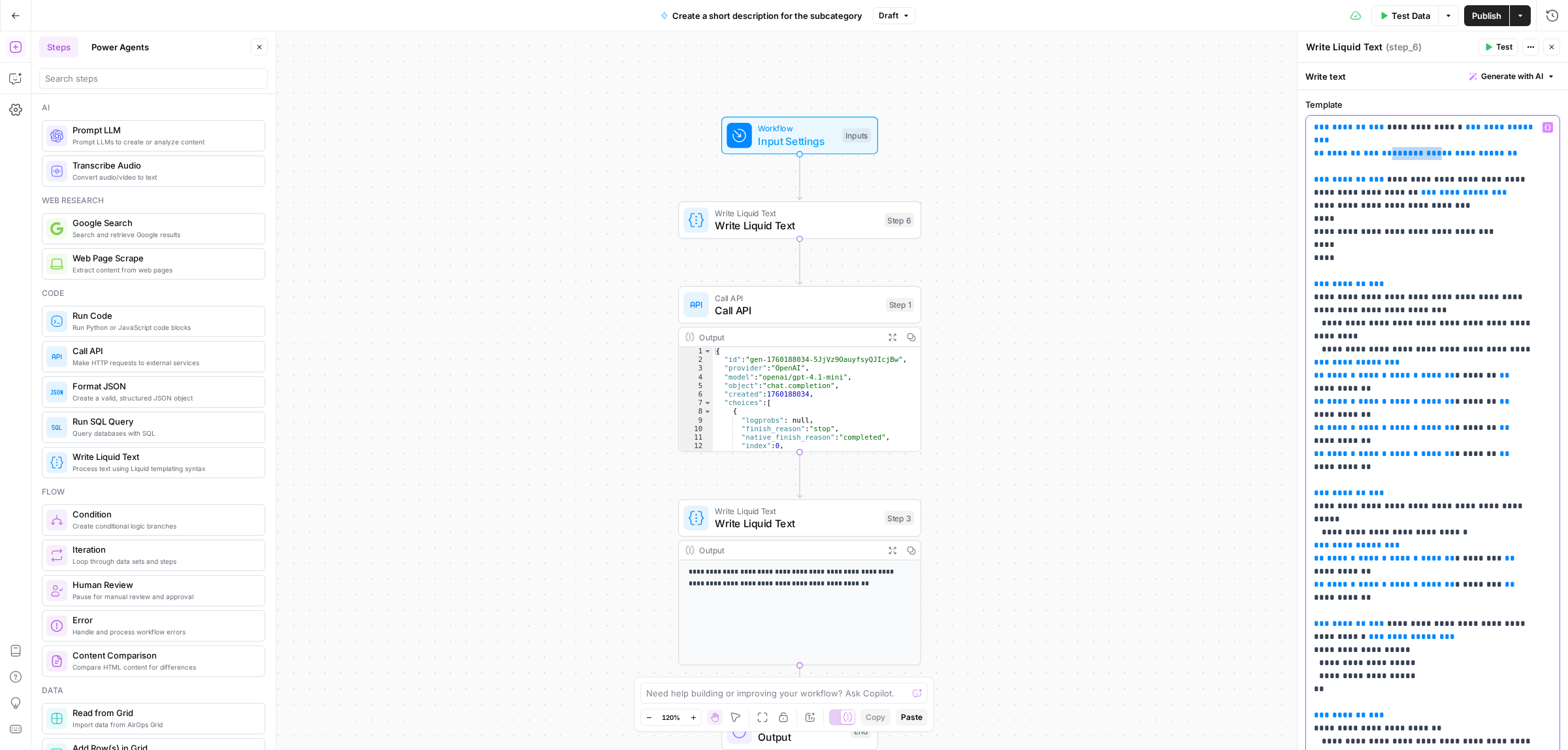
drag, startPoint x: 1431, startPoint y: 152, endPoint x: 1391, endPoint y: 152, distance: 40.0
click at [1391, 152] on p "**********" at bounding box center [1426, 493] width 226 height 745
click at [1545, 125] on icon "button" at bounding box center [1548, 128] width 6 height 6
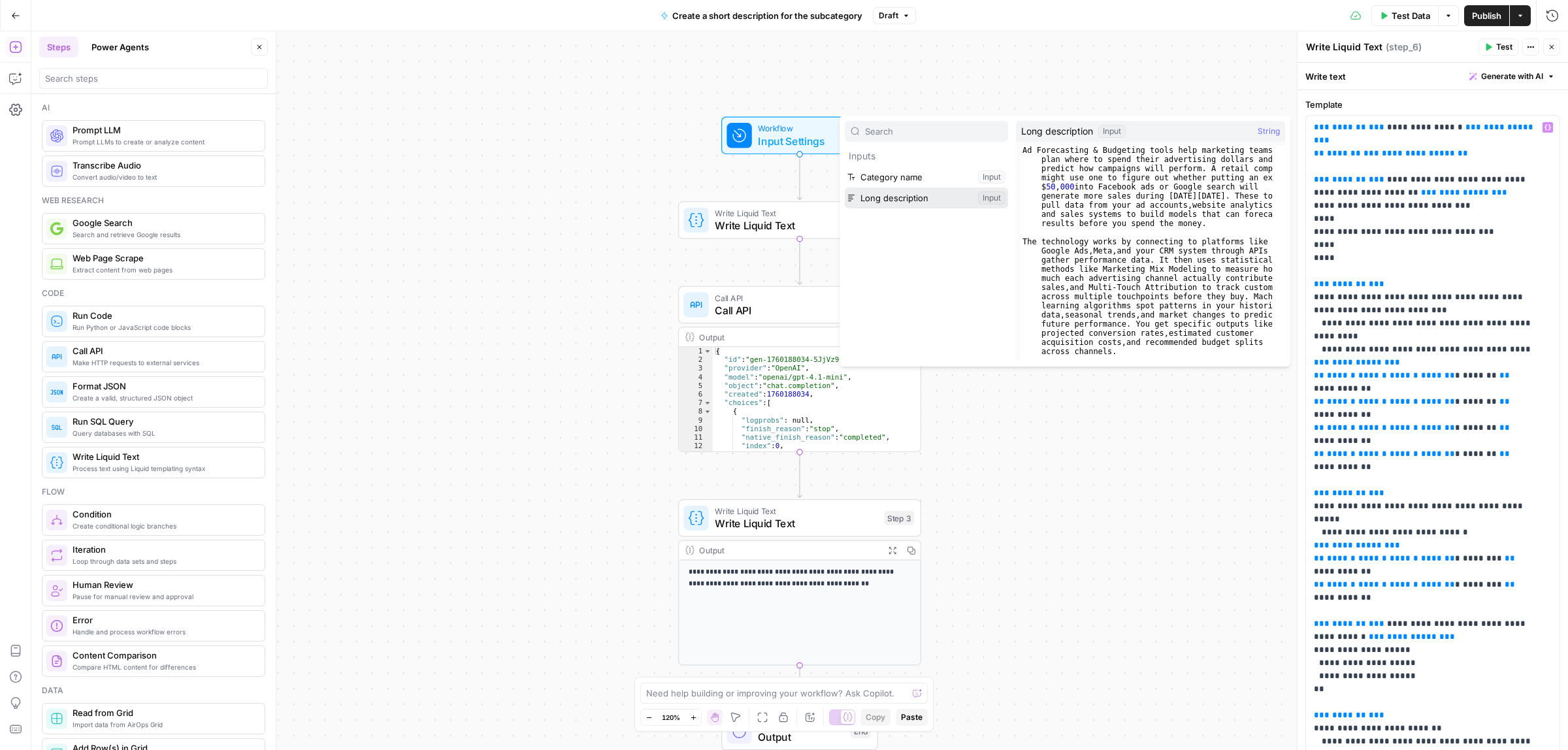
click at [870, 201] on button "Select variable Long description" at bounding box center [926, 198] width 163 height 21
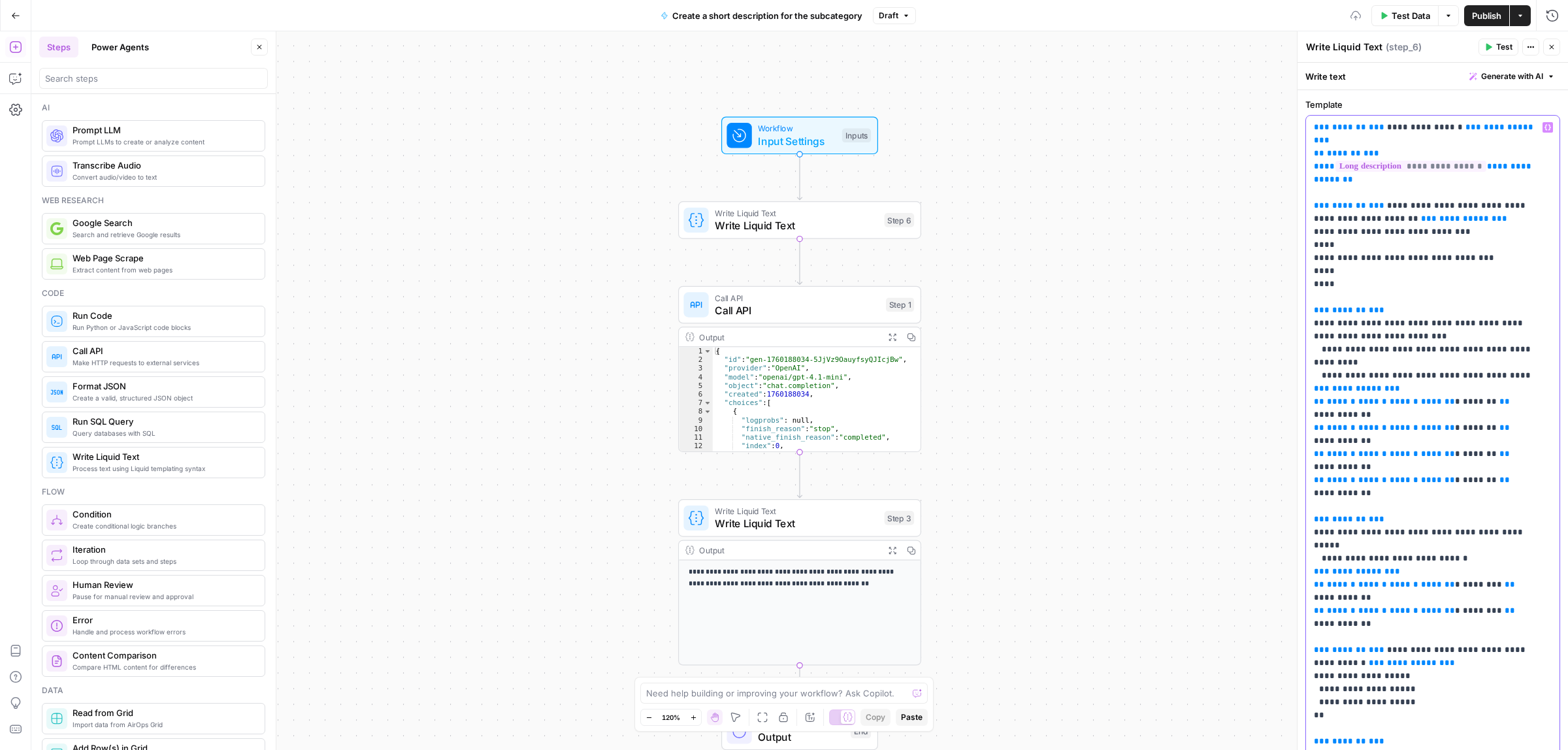
scroll to position [186, 0]
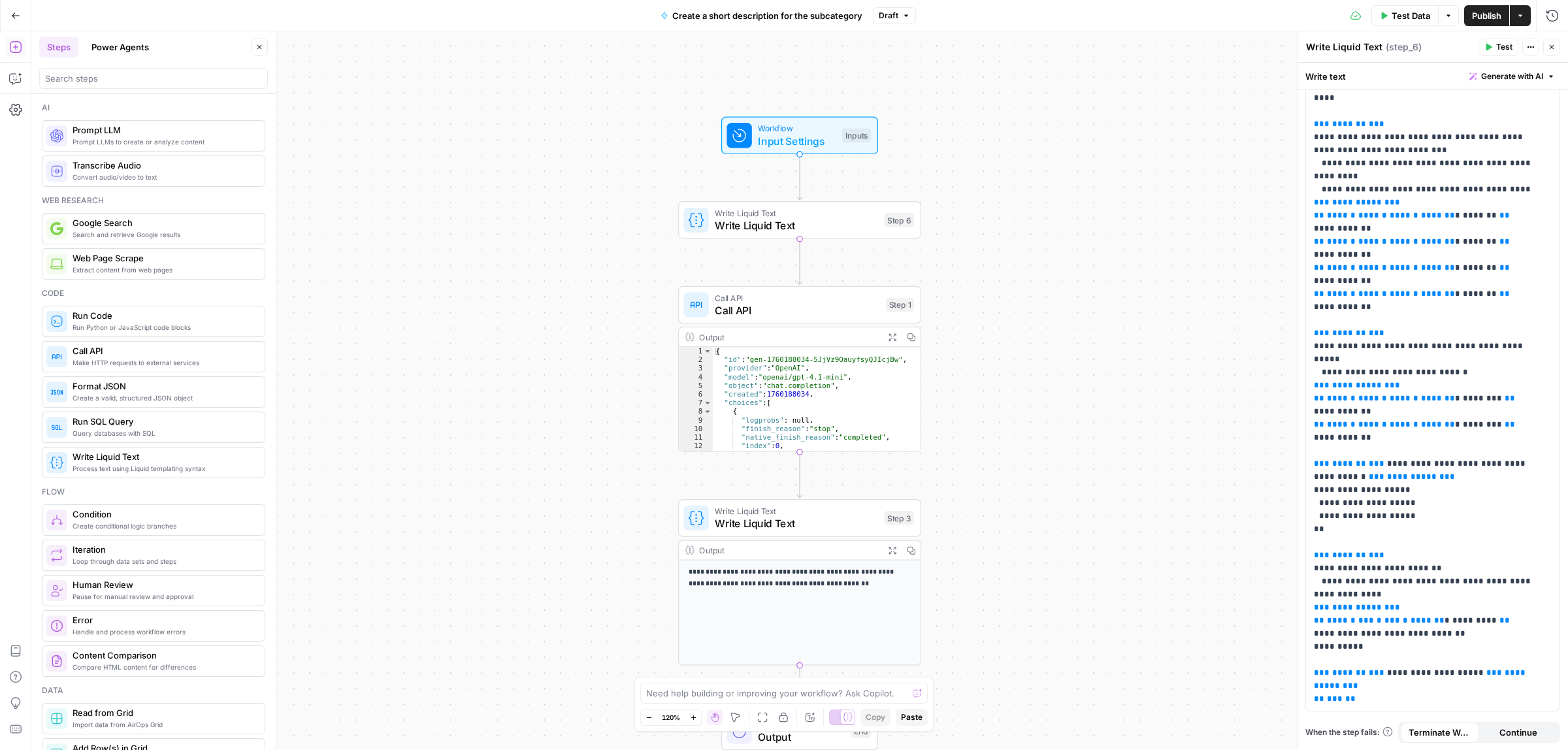
type textarea "**********"
click at [782, 347] on div "{ "id" : "gen-1760188034-5JjVz9OauyfsyQJIcjBw" , "provider" : "OpenAI" , "model…" at bounding box center [809, 407] width 193 height 121
click at [775, 307] on span "Call API" at bounding box center [797, 310] width 165 height 16
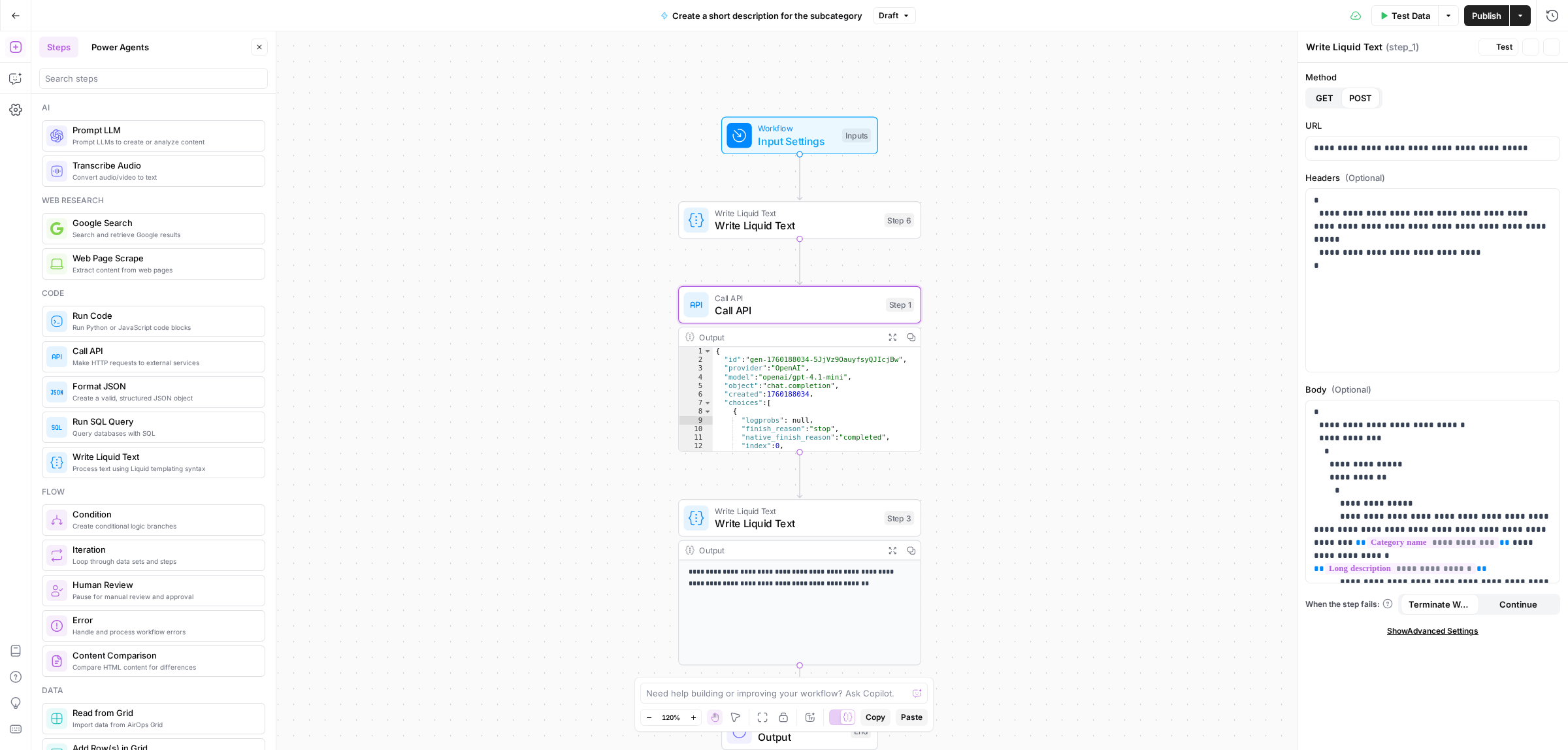
type textarea "Call API"
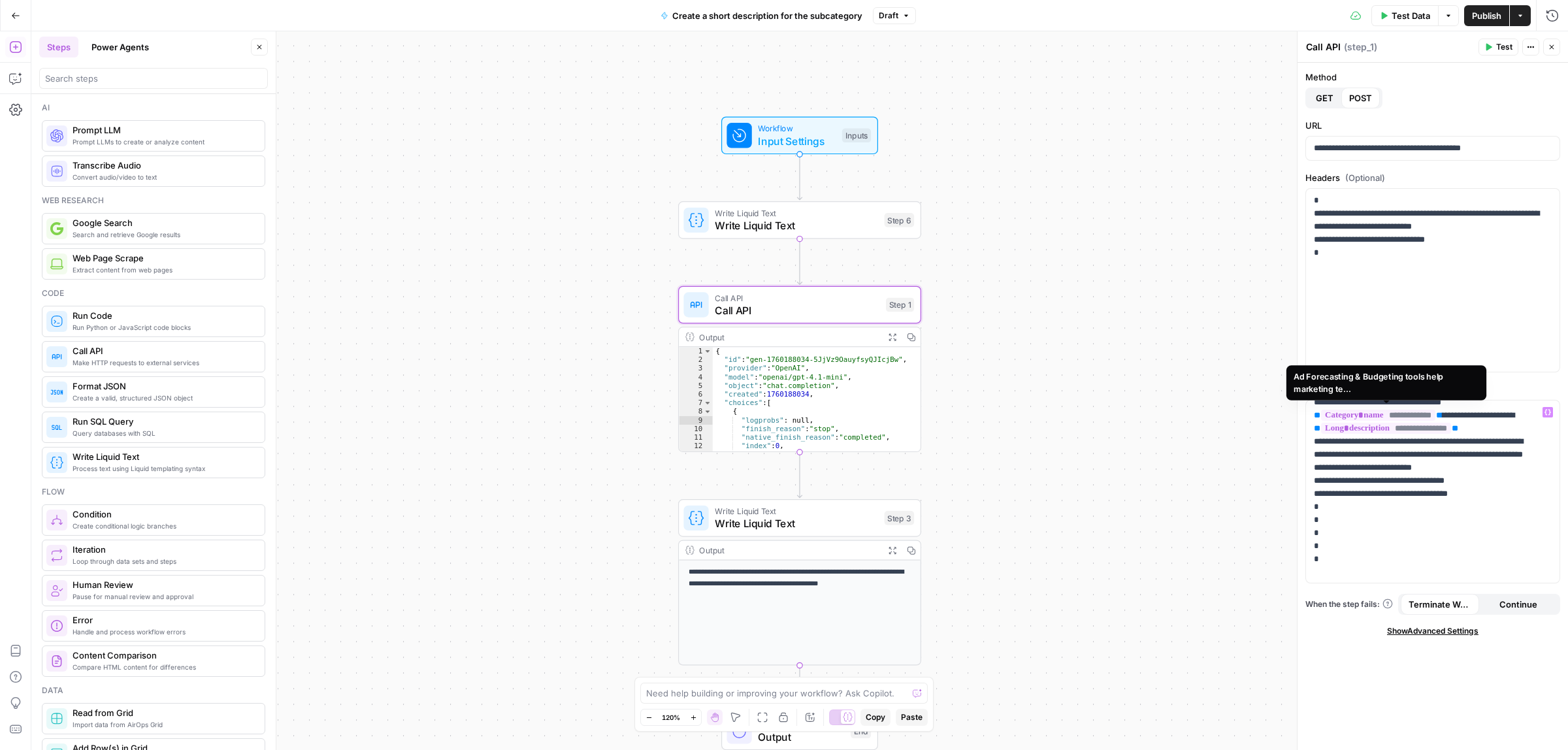
scroll to position [128, 0]
drag, startPoint x: 1486, startPoint y: 426, endPoint x: 1321, endPoint y: 428, distance: 165.0
click at [1321, 428] on p "**********" at bounding box center [1426, 428] width 226 height 300
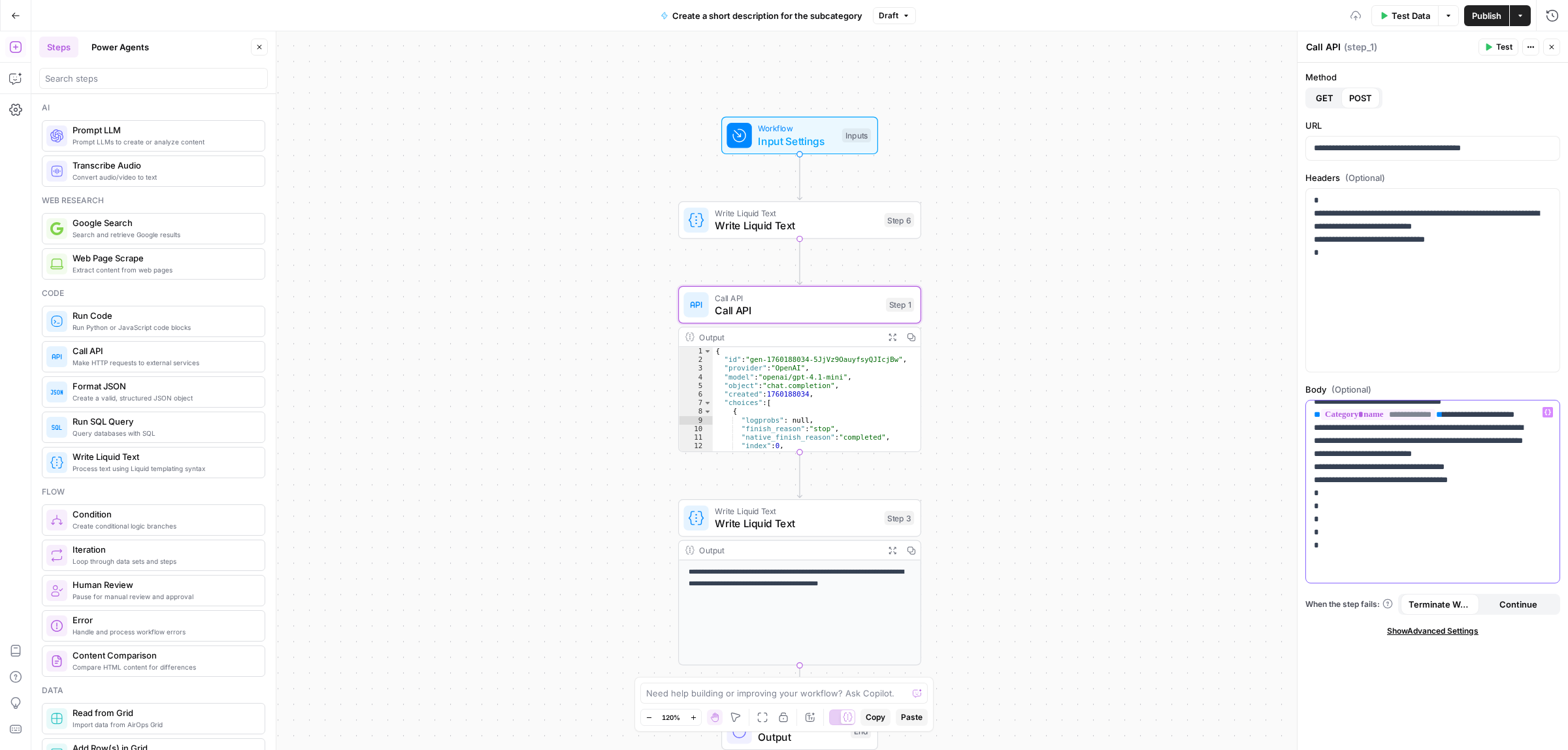
click at [1549, 410] on icon "button" at bounding box center [1548, 412] width 6 height 6
click at [936, 525] on icon "button" at bounding box center [940, 525] width 8 height 8
click at [920, 545] on button "Select variable Output" at bounding box center [933, 546] width 150 height 21
click at [1484, 16] on span "Publish" at bounding box center [1486, 16] width 30 height 13
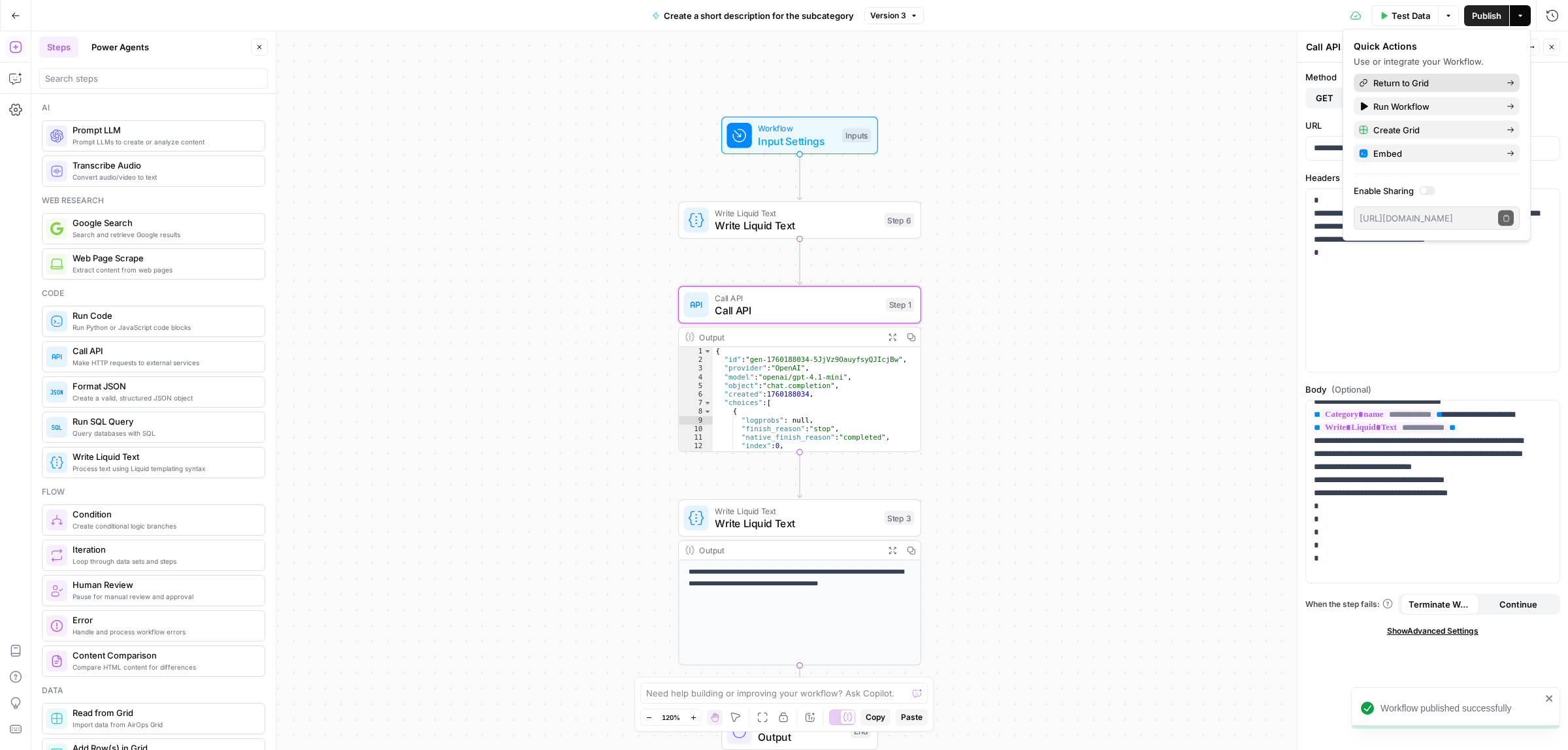
click at [1422, 85] on span "Return to Grid" at bounding box center [1435, 82] width 123 height 13
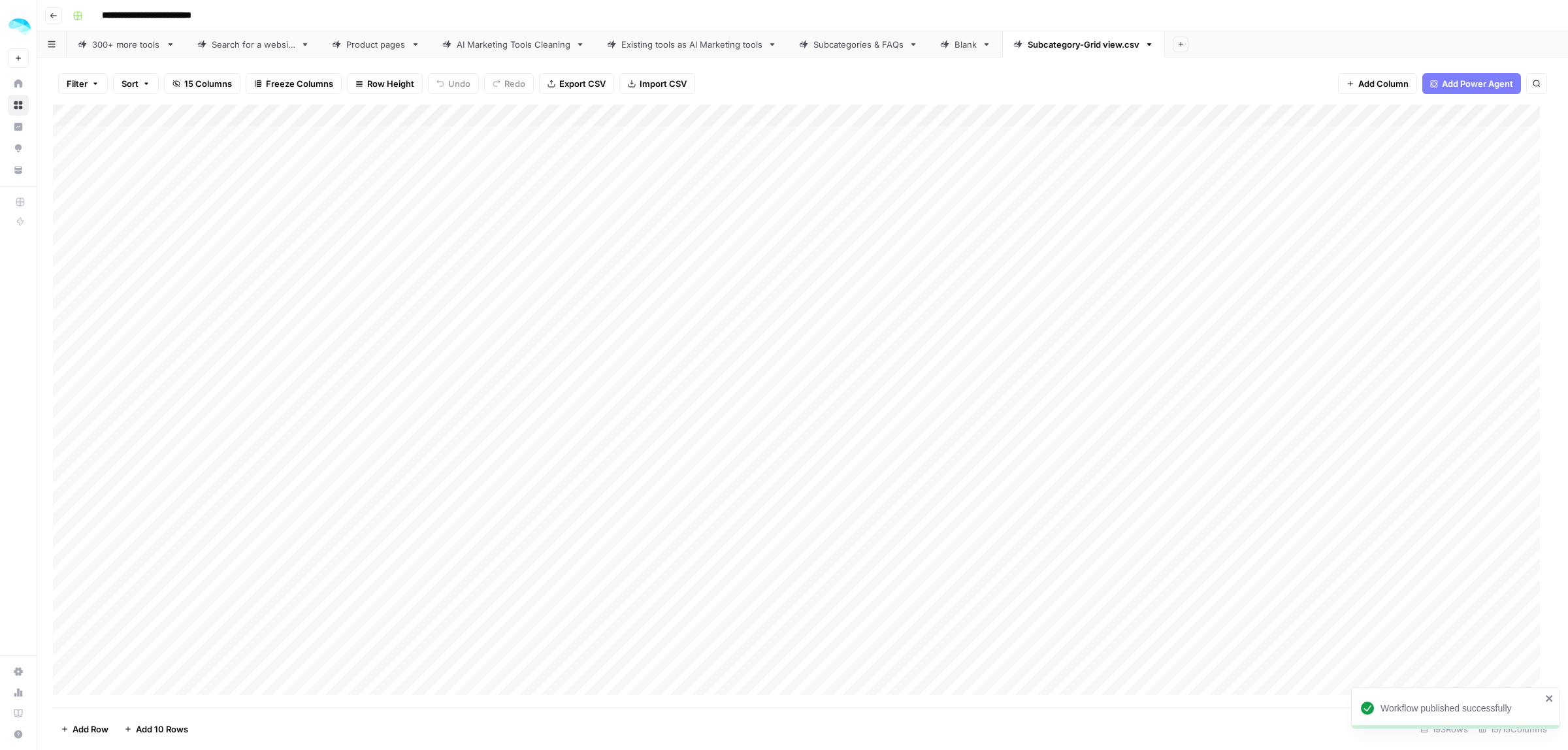
click at [732, 709] on footer "Add Row Add 10 Rows 193 Rows 15/15 Columns" at bounding box center [803, 729] width 1500 height 43
click at [1337, 246] on div "Add Column" at bounding box center [803, 405] width 1500 height 603
click at [1339, 337] on div "Add Column" at bounding box center [803, 405] width 1500 height 603
click at [1394, 333] on div "Add Column" at bounding box center [803, 405] width 1500 height 603
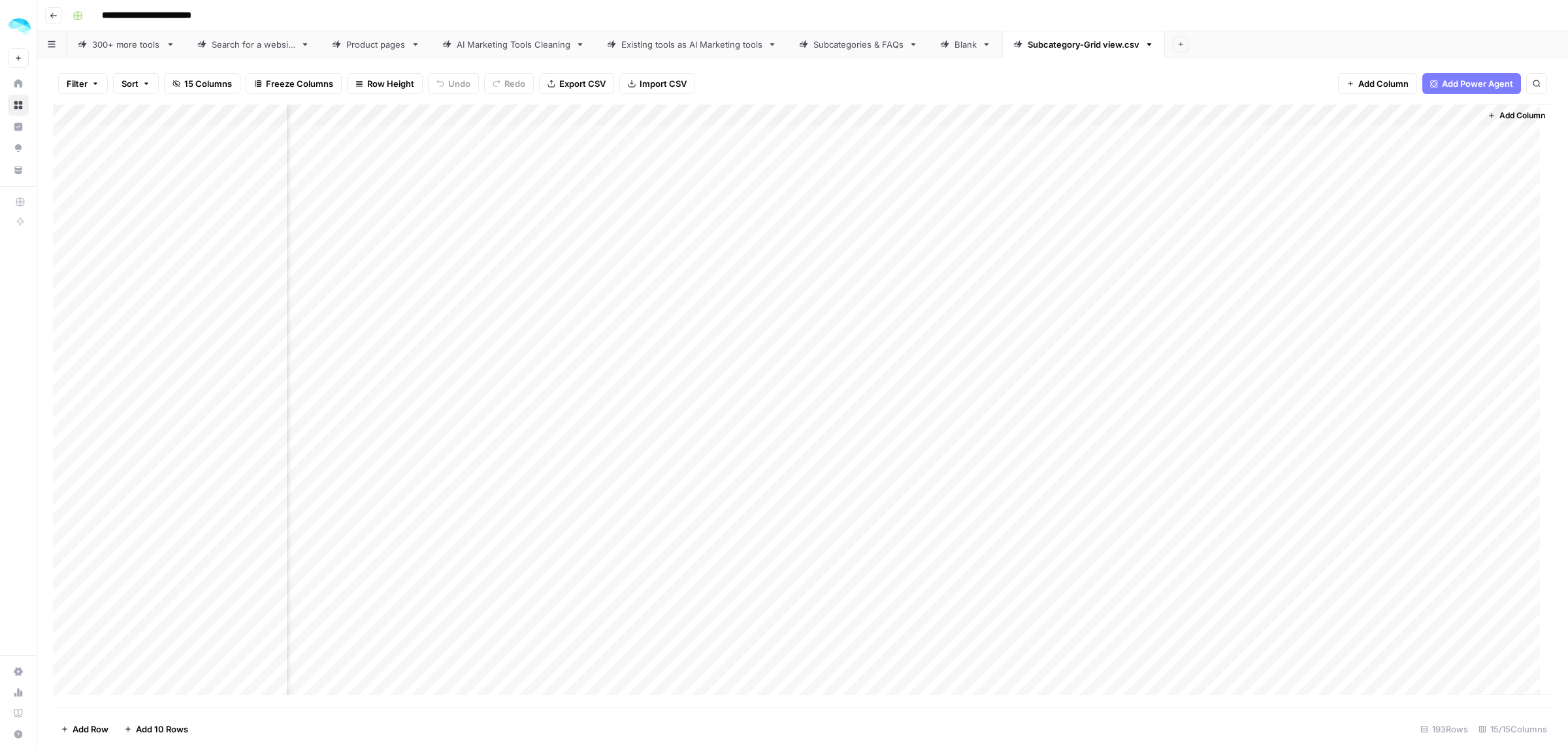
click at [1394, 333] on div "Add Column" at bounding box center [803, 405] width 1500 height 603
click at [1324, 112] on div "Add Column" at bounding box center [803, 405] width 1500 height 603
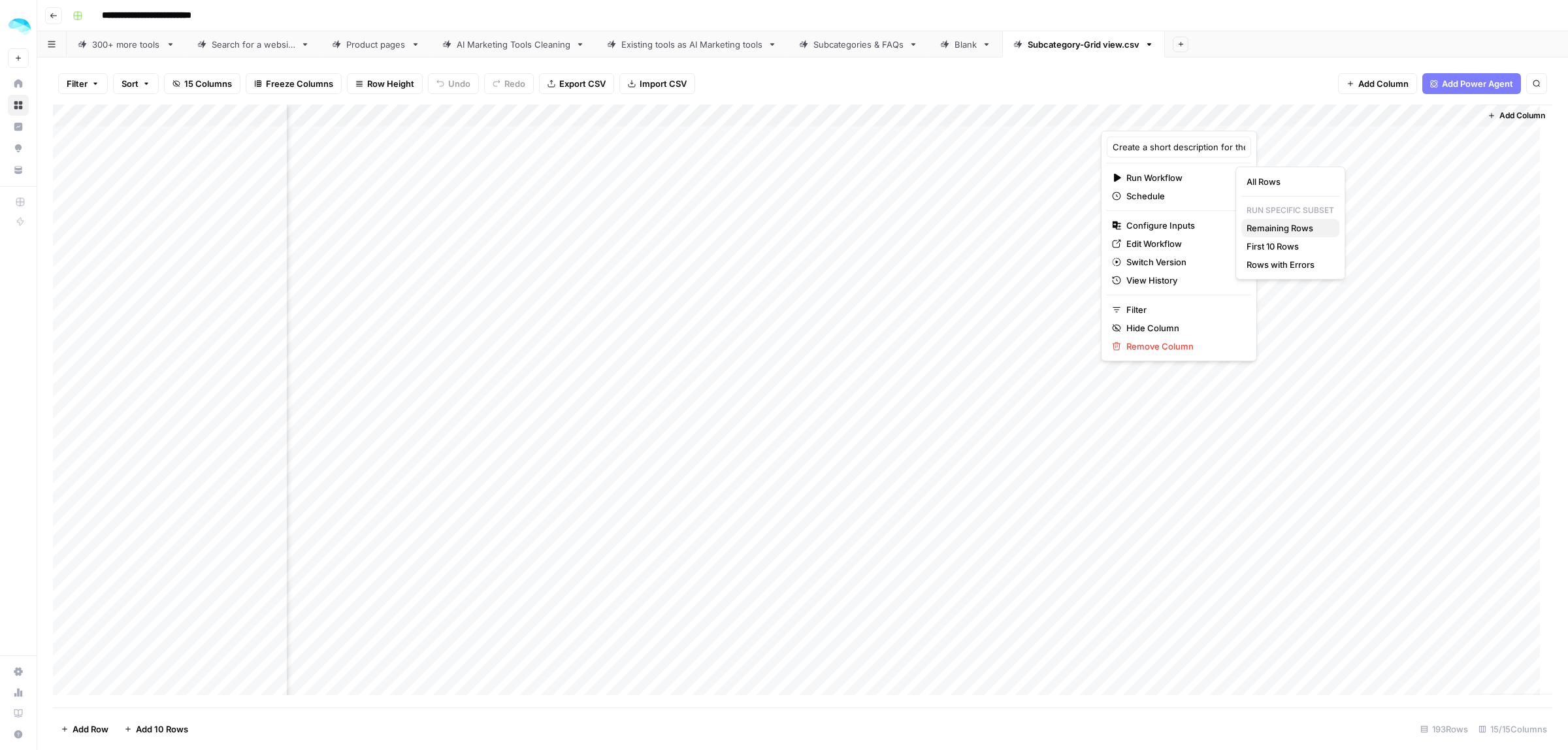
click at [1291, 226] on span "Remaining Rows" at bounding box center [1288, 228] width 82 height 13
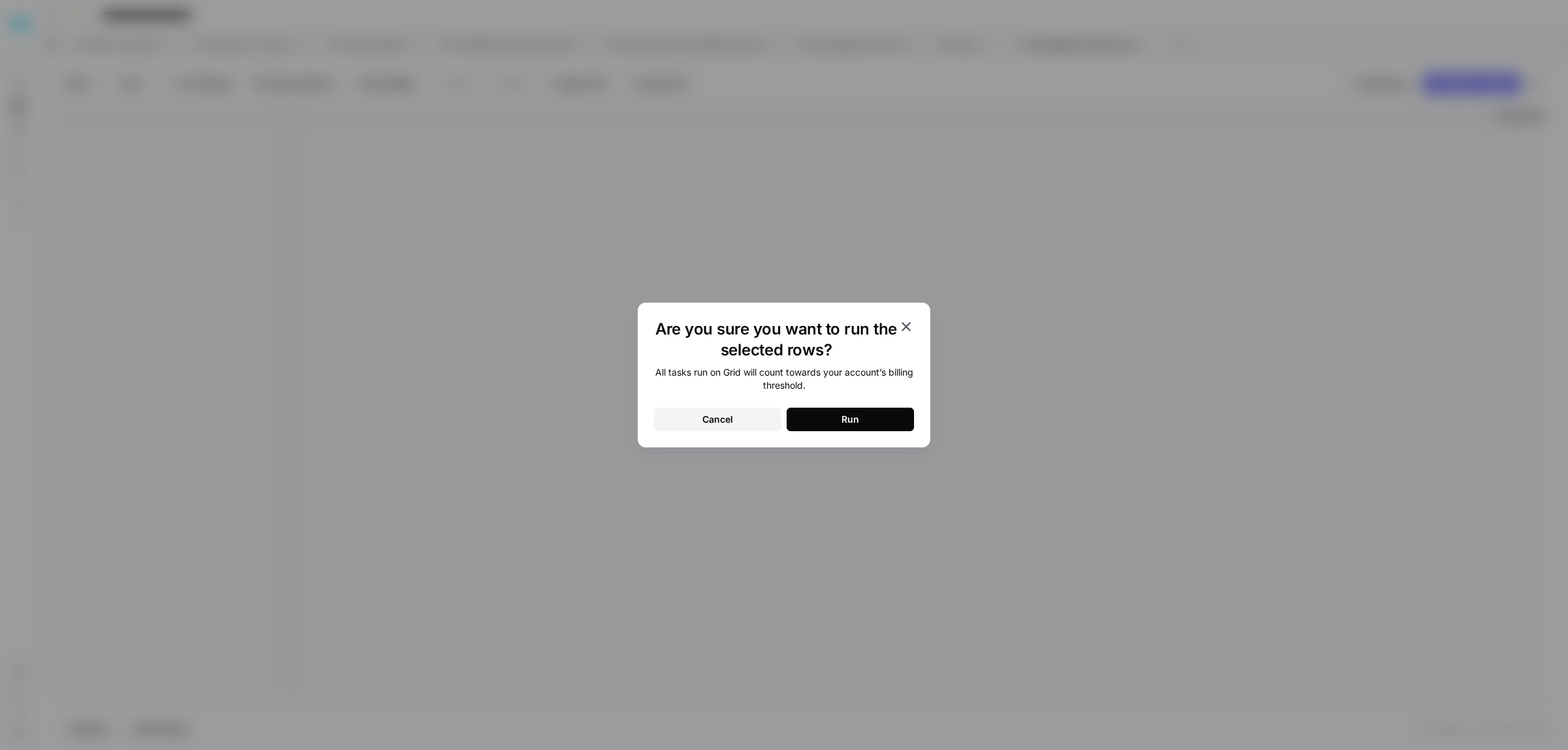
click at [835, 433] on div "Are you sure you want to run the selected rows? All tasks run on Grid will coun…" at bounding box center [784, 375] width 292 height 145
click at [831, 416] on button "Run" at bounding box center [850, 419] width 128 height 23
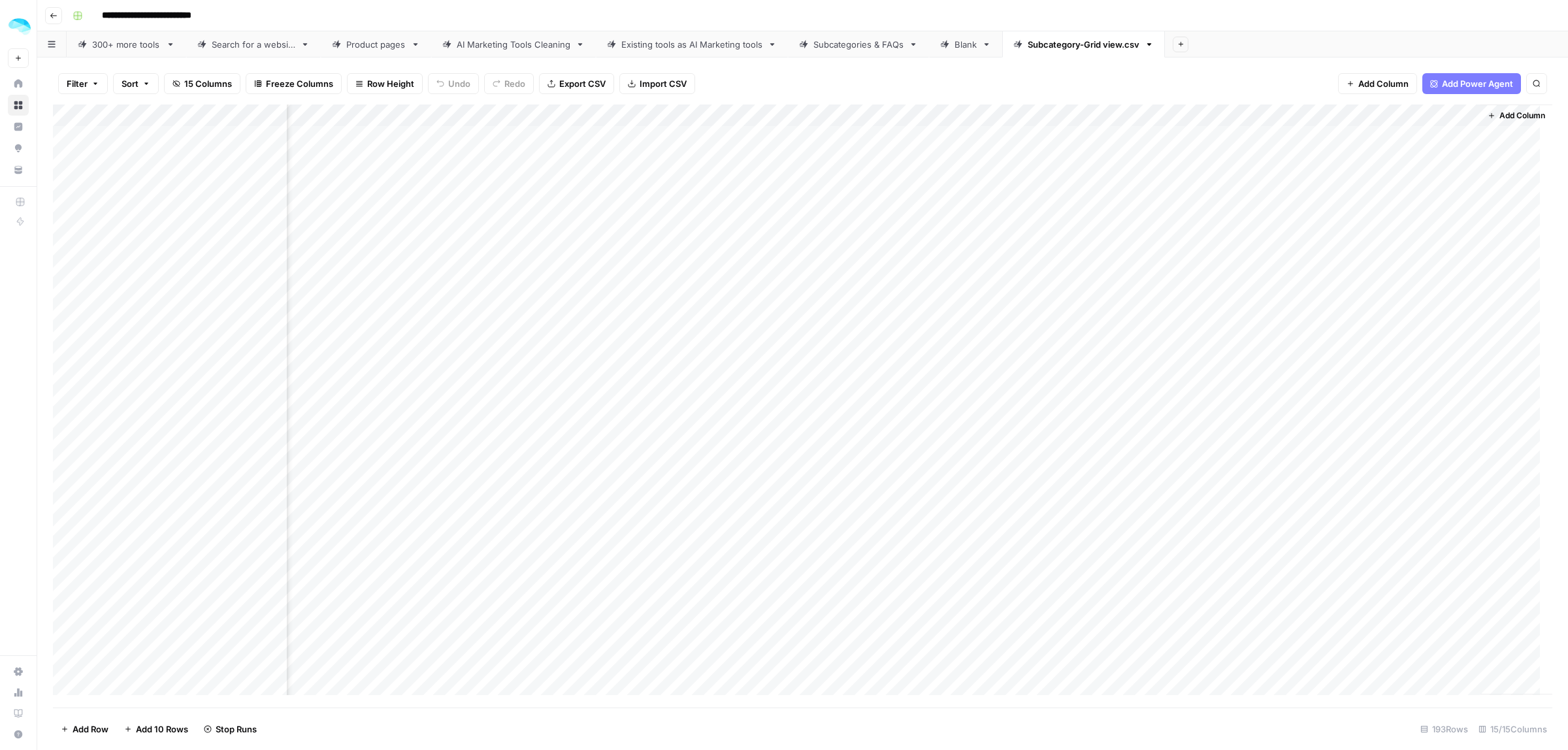
click at [137, 89] on span "Sort" at bounding box center [130, 83] width 17 height 13
click at [187, 150] on button "Add Sort" at bounding box center [270, 154] width 281 height 17
click at [200, 152] on input "text" at bounding box center [233, 151] width 133 height 13
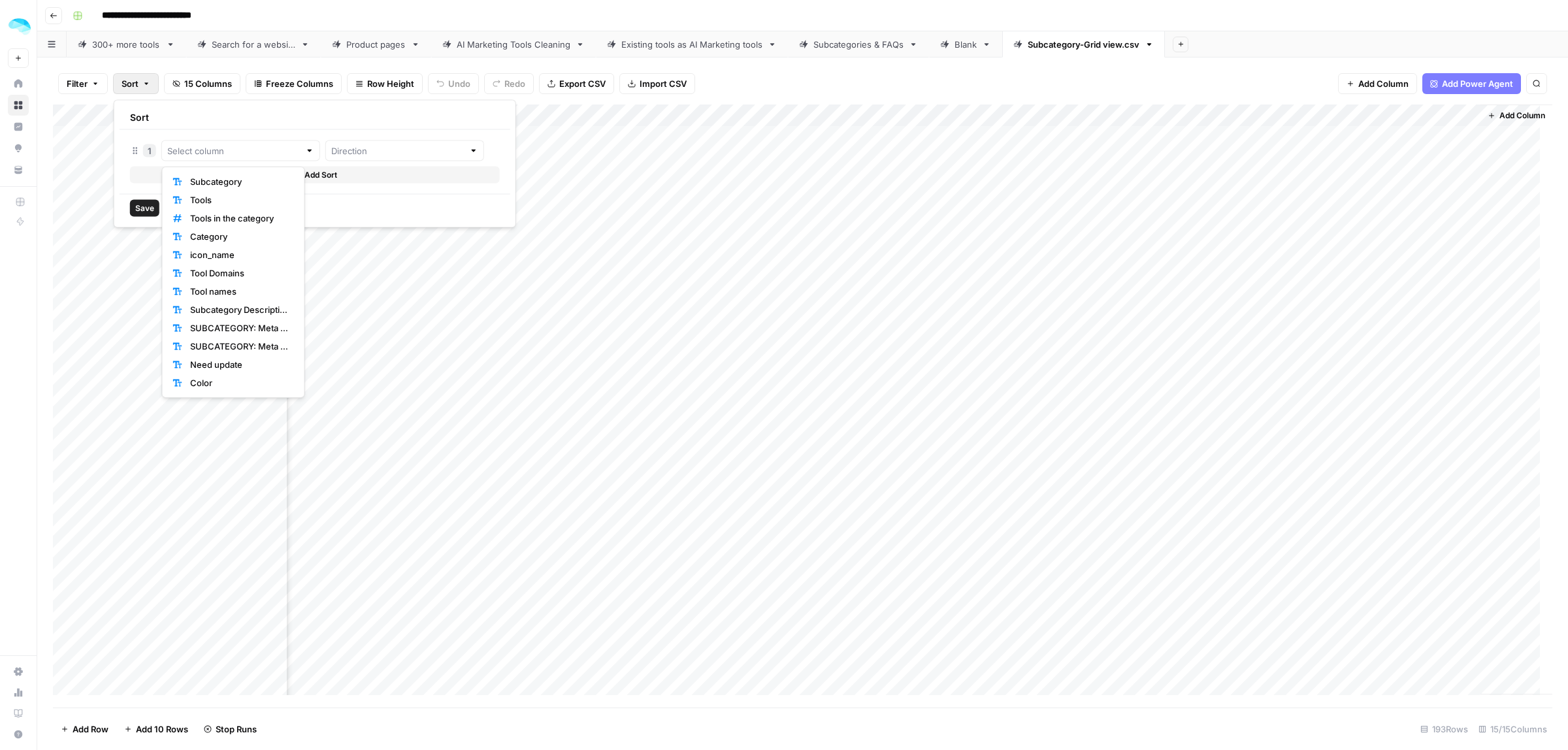
click at [205, 175] on span "Subcategory" at bounding box center [239, 181] width 99 height 13
type input "Subcategory"
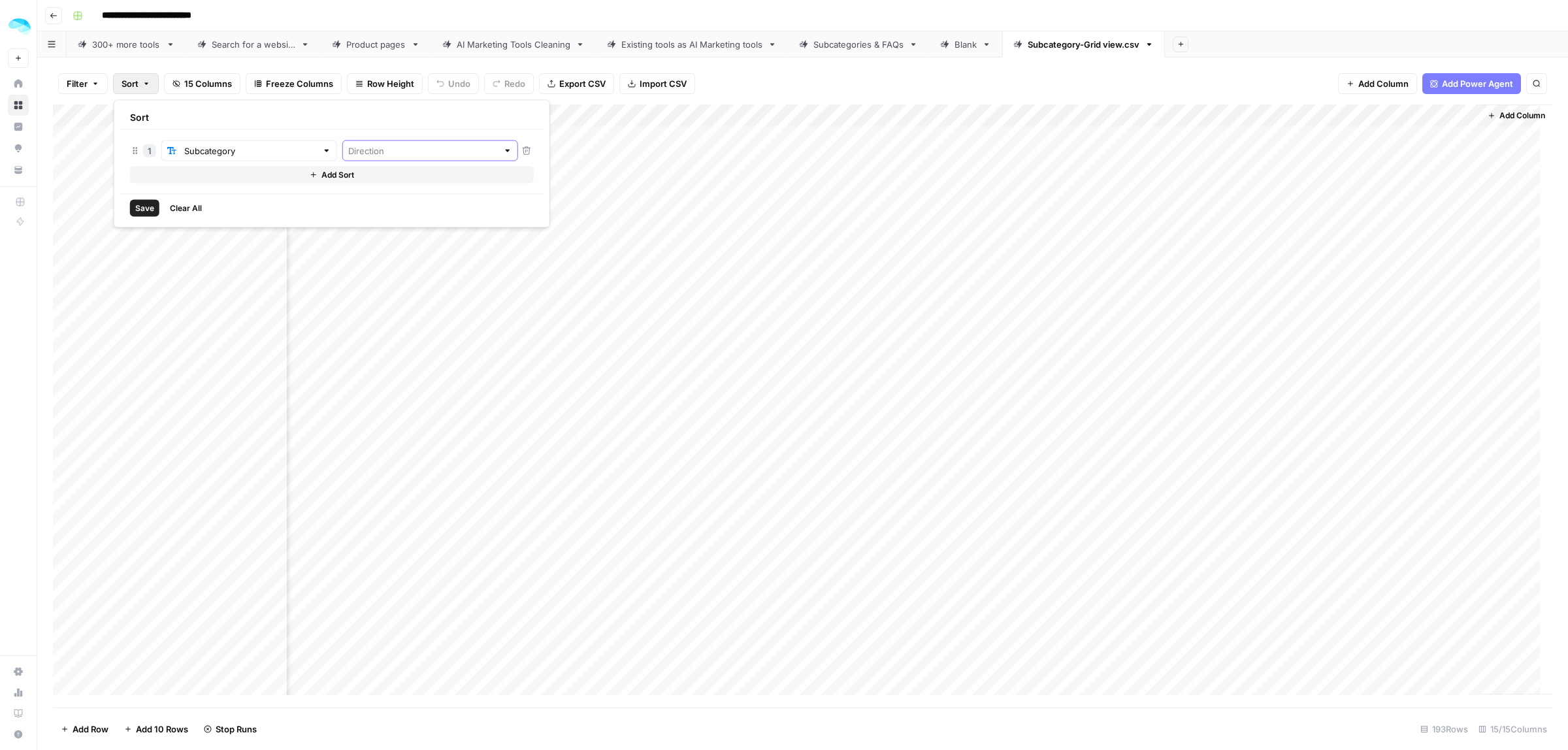
click at [400, 153] on input "text" at bounding box center [423, 151] width 149 height 13
click at [390, 181] on span "Ascending" at bounding box center [404, 181] width 133 height 13
type input "Ascending"
click at [115, 213] on div "Sort 1 Subcategory Ascending Add Sort Save Clear All" at bounding box center [331, 164] width 436 height 128
click at [141, 208] on span "Save" at bounding box center [145, 208] width 19 height 12
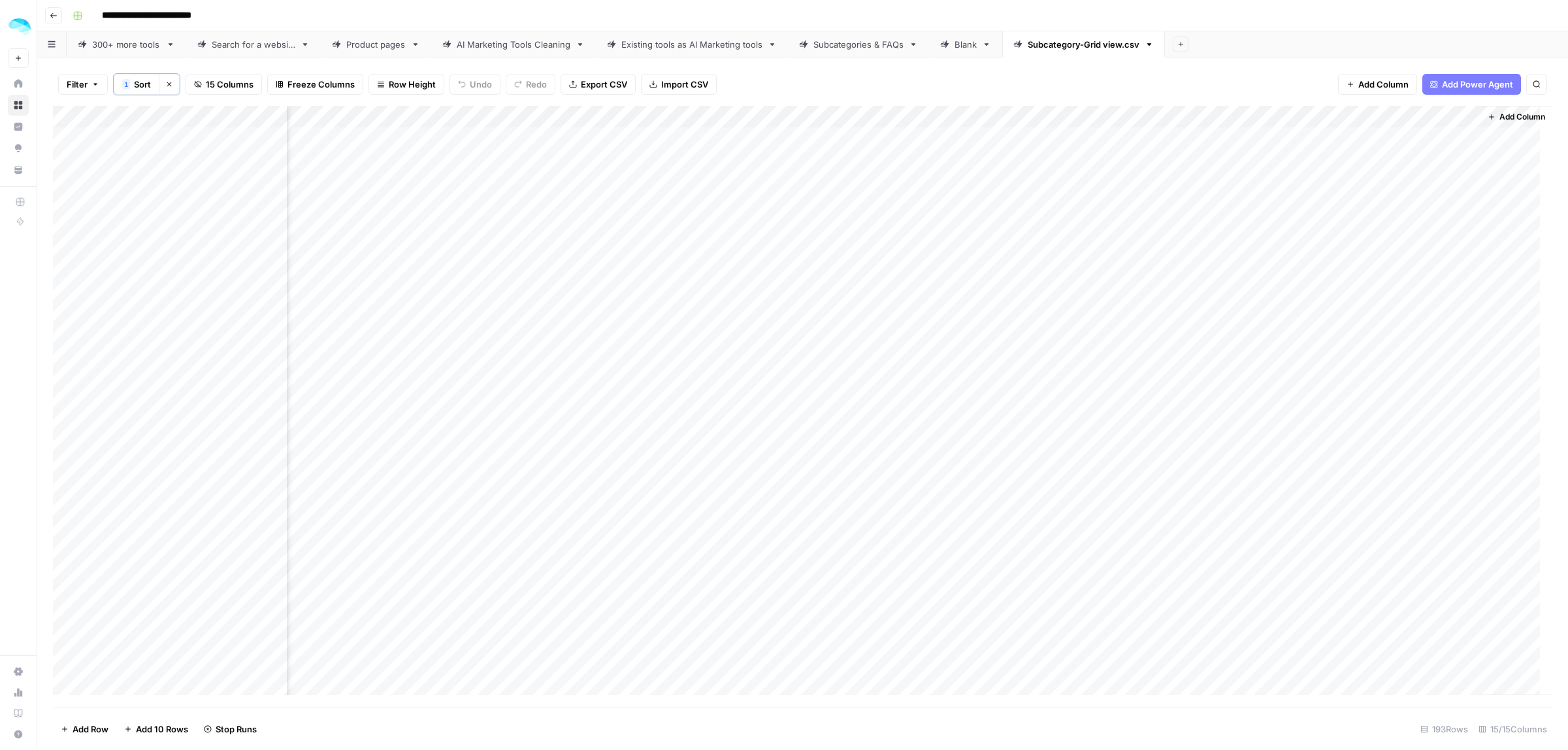
click at [174, 82] on button "Clear sorts" at bounding box center [169, 84] width 21 height 21
click at [1480, 116] on div "Add Column" at bounding box center [1516, 399] width 72 height 591
drag, startPoint x: 1465, startPoint y: 115, endPoint x: 1566, endPoint y: 122, distance: 101.2
click at [1566, 119] on div "Filter Sort 15 Columns Freeze Columns Row Height Undo Redo Export CSV Import CS…" at bounding box center [803, 404] width 1531 height 692
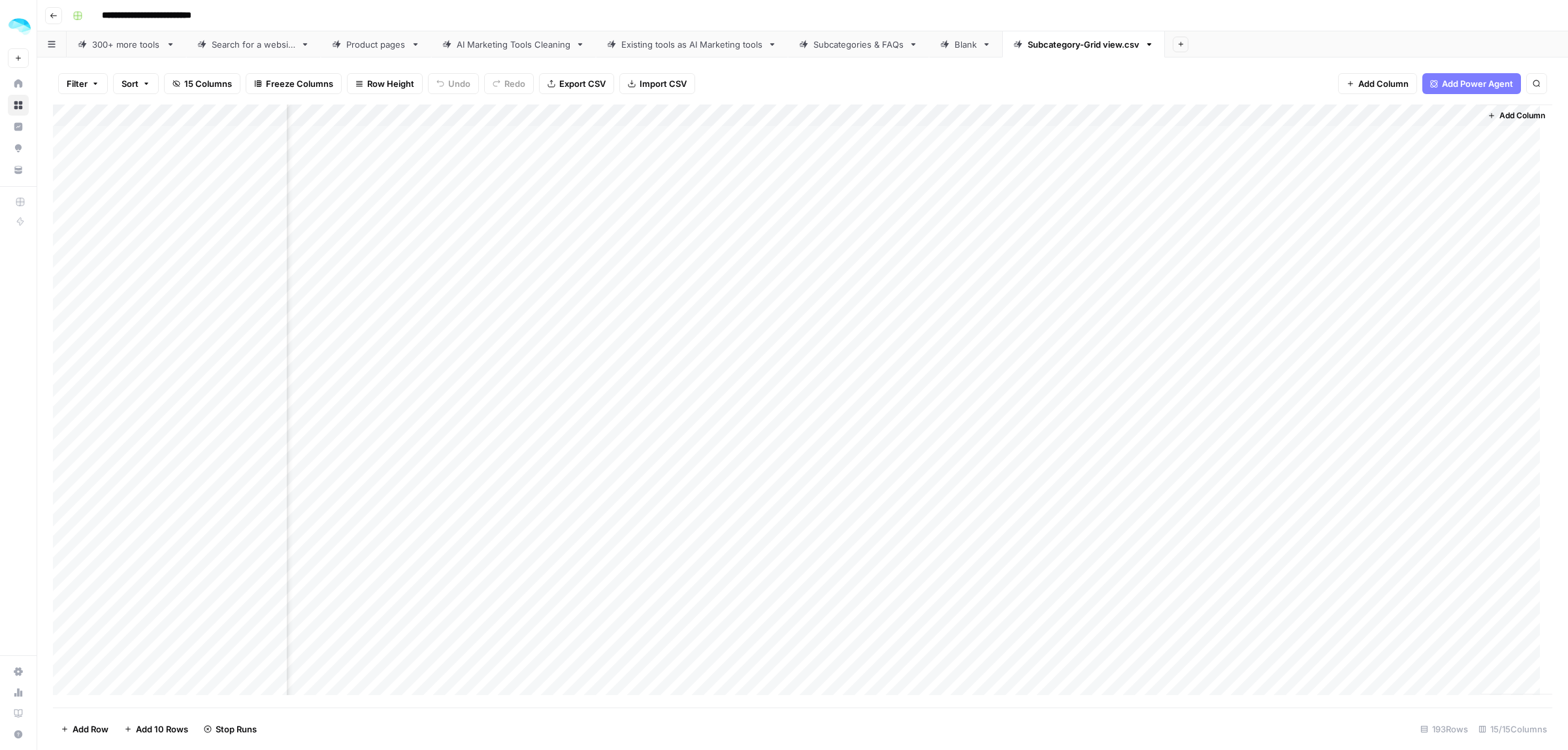
click at [1312, 145] on div "Add Column" at bounding box center [803, 405] width 1500 height 603
click at [1342, 231] on div "Add Column" at bounding box center [803, 405] width 1500 height 603
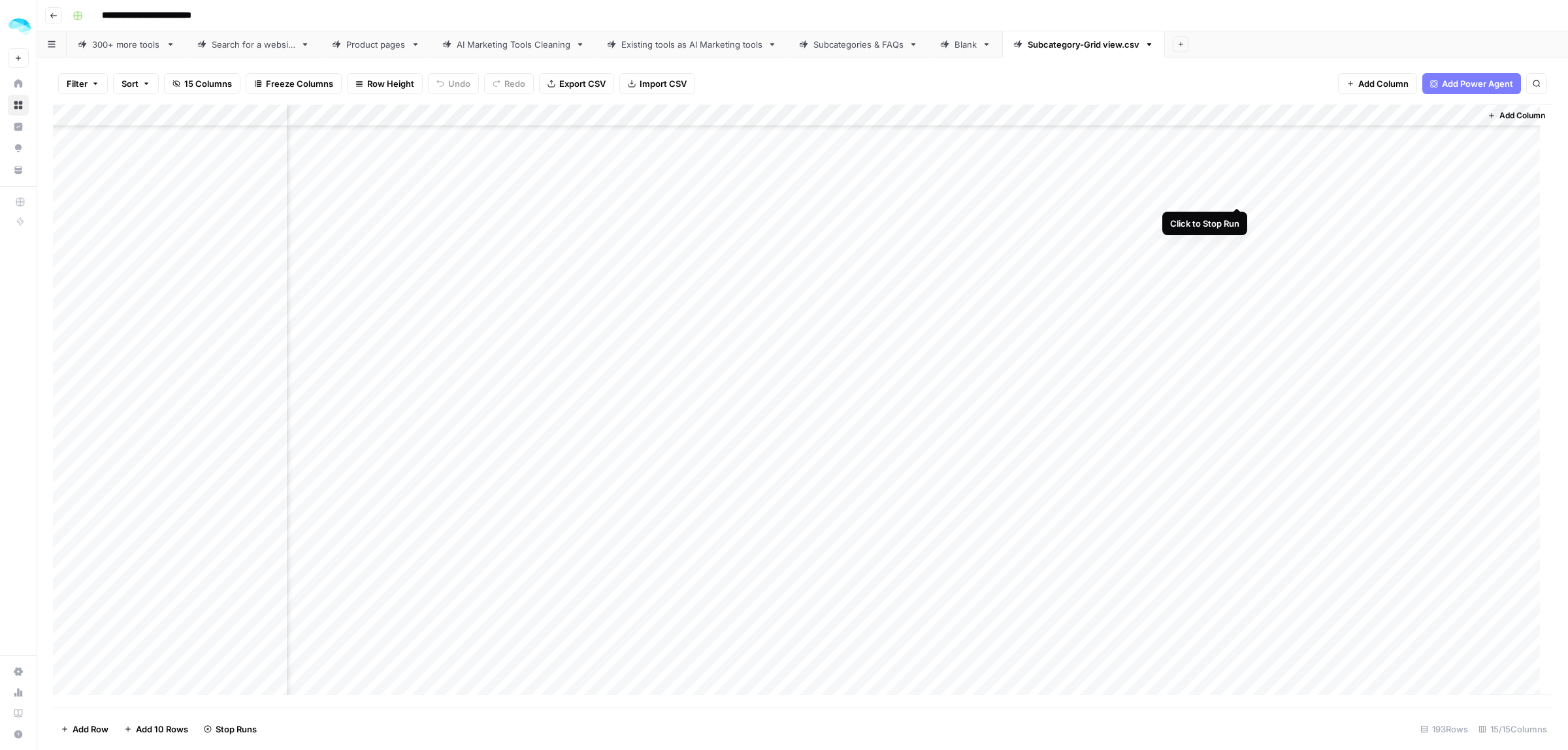
click at [1241, 198] on div "Add Column" at bounding box center [803, 405] width 1500 height 603
click at [1235, 191] on div "Add Column" at bounding box center [803, 405] width 1500 height 603
click at [1304, 387] on div "Add Column" at bounding box center [803, 405] width 1500 height 603
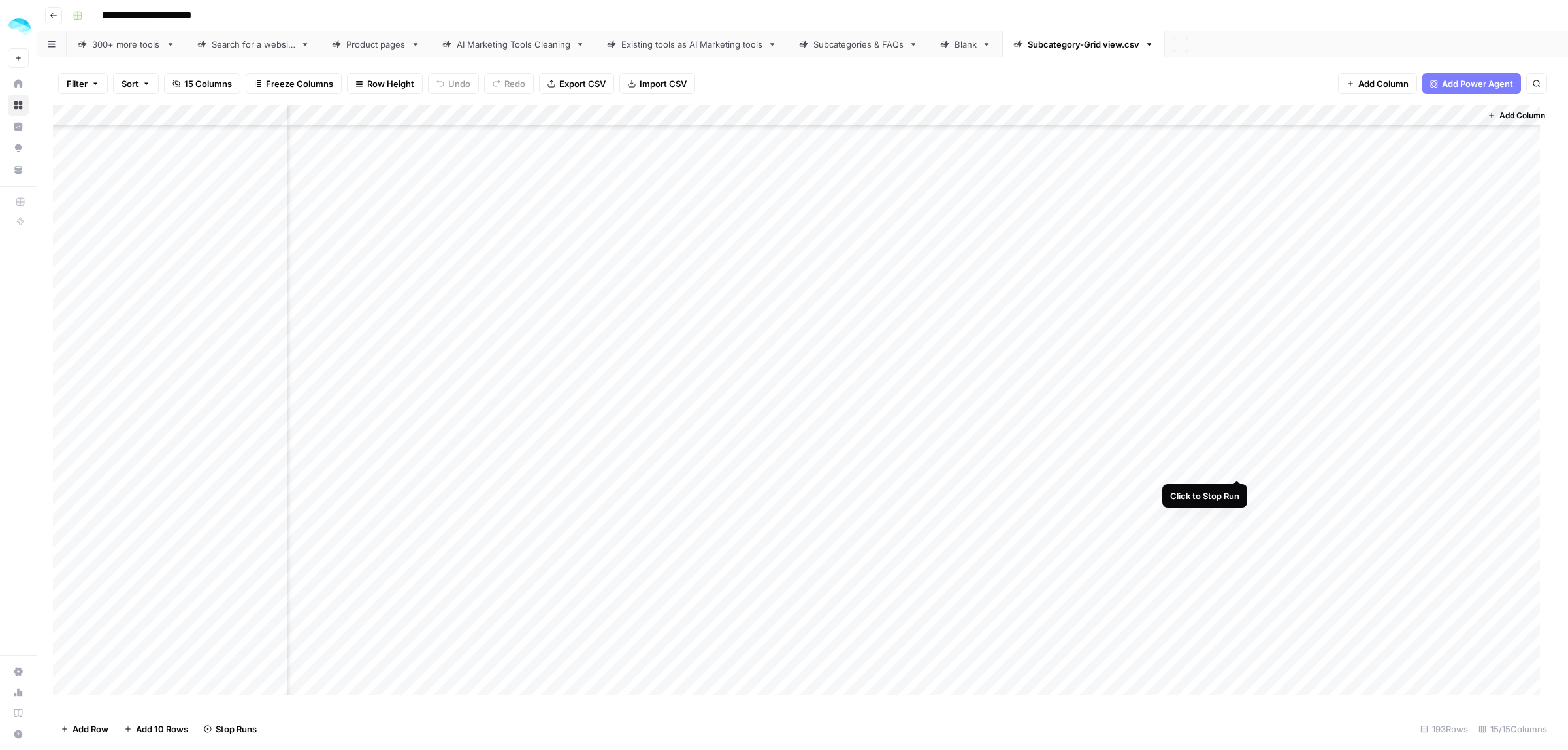
click at [1240, 465] on div "Add Column" at bounding box center [803, 405] width 1500 height 603
click at [1237, 492] on div "Add Column" at bounding box center [803, 405] width 1500 height 603
click at [1235, 512] on div "Add Column" at bounding box center [803, 405] width 1500 height 603
click at [1238, 531] on div "Add Column" at bounding box center [803, 405] width 1500 height 603
click at [1238, 552] on div "Add Column" at bounding box center [803, 405] width 1500 height 603
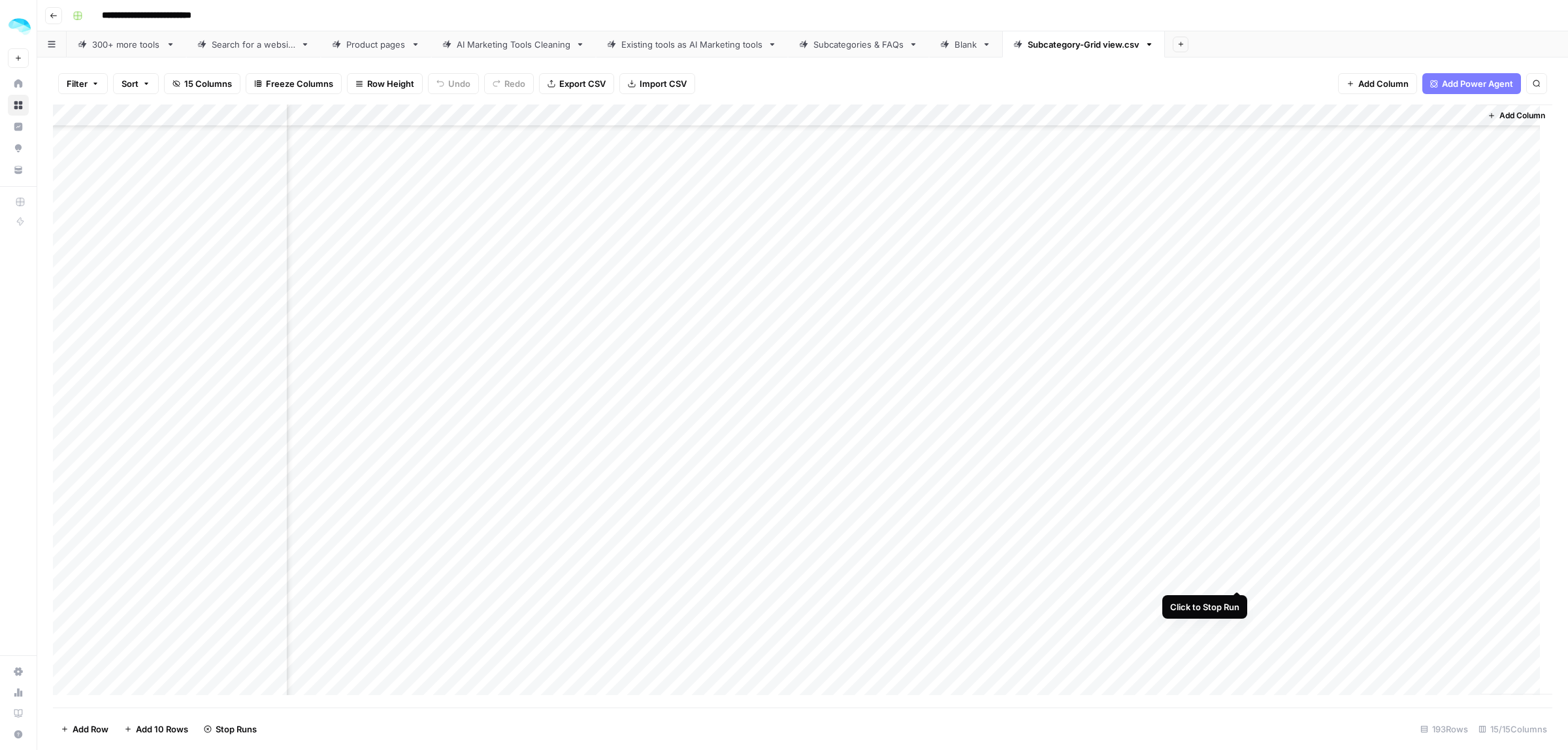
click at [1238, 576] on div "Add Column" at bounding box center [803, 405] width 1500 height 603
drag, startPoint x: 194, startPoint y: 390, endPoint x: 191, endPoint y: 488, distance: 98.0
click at [191, 488] on div "Add Column" at bounding box center [803, 405] width 1500 height 603
click at [1300, 215] on div "Add Column" at bounding box center [803, 405] width 1500 height 603
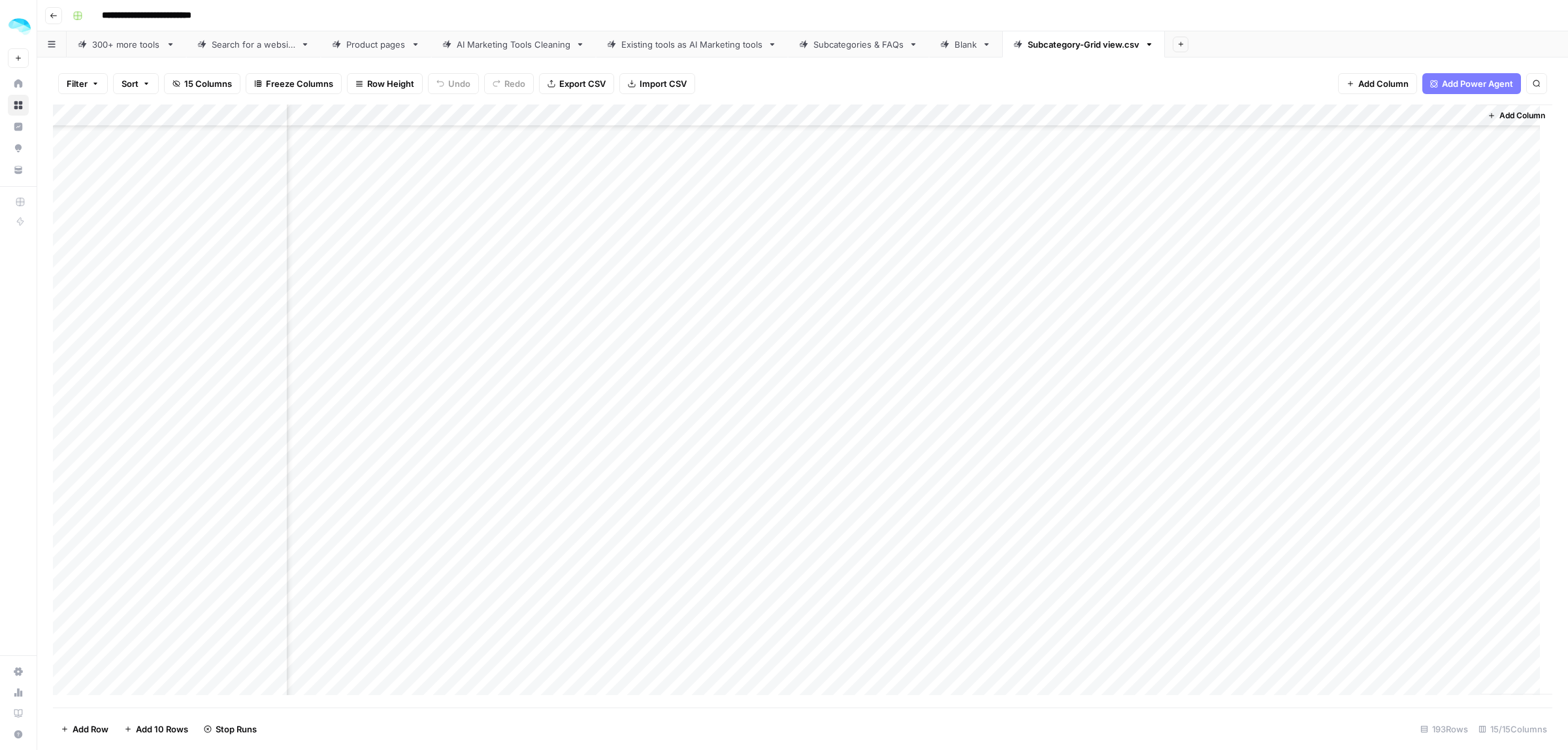
click at [1300, 215] on div "Add Column" at bounding box center [803, 405] width 1500 height 603
click at [1302, 194] on div "Add Column" at bounding box center [803, 405] width 1500 height 603
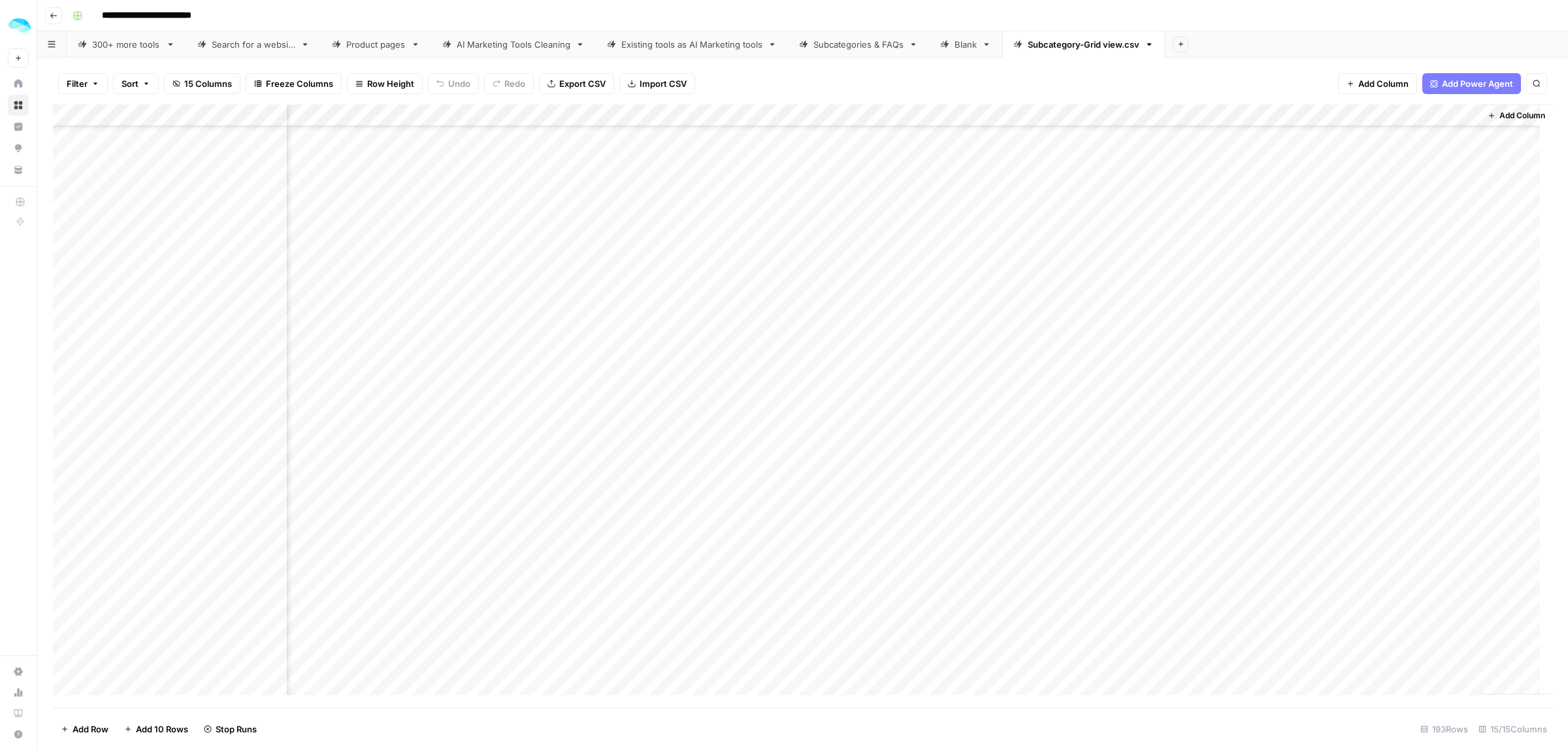
click at [1302, 285] on div "Add Column" at bounding box center [803, 405] width 1500 height 603
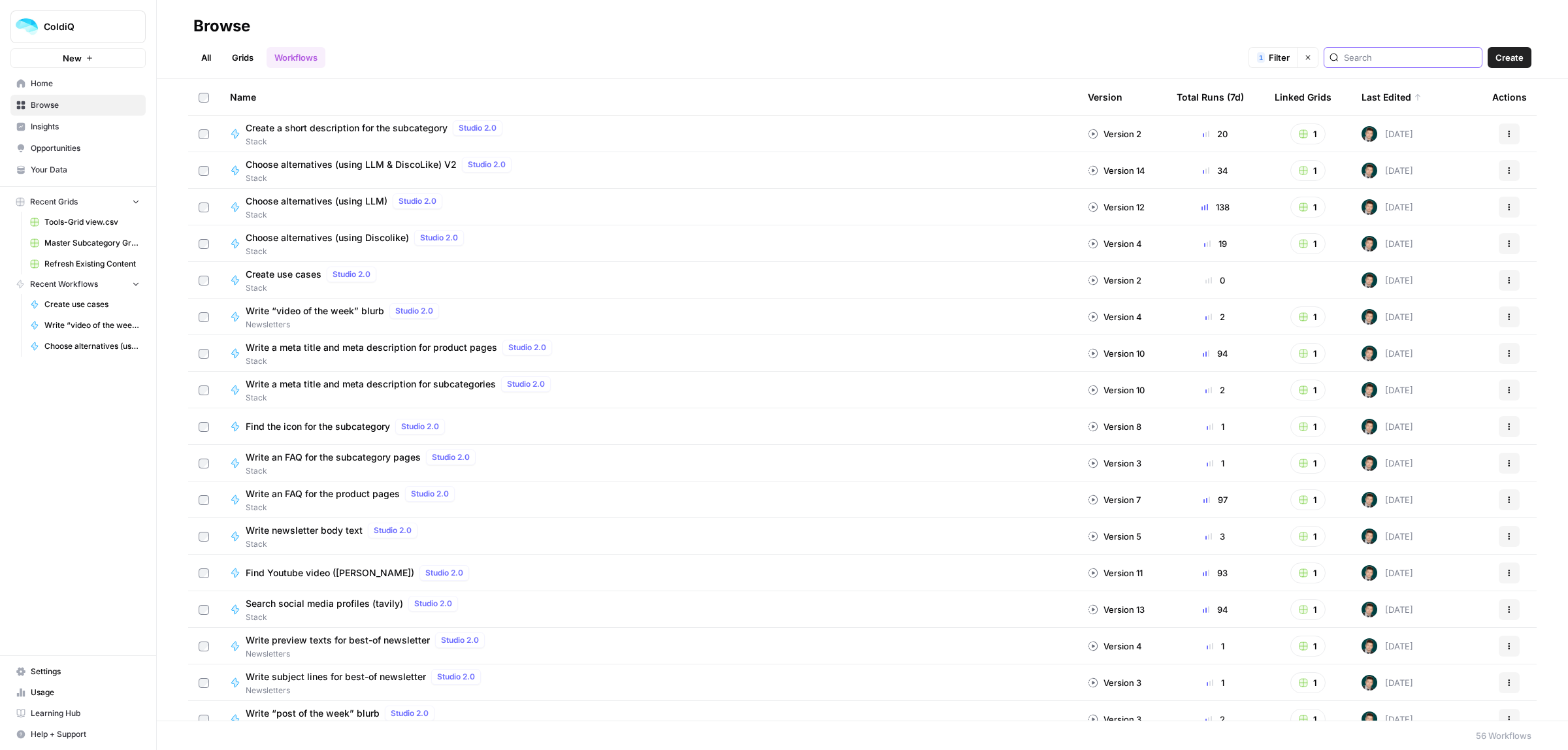
click at [1398, 52] on input "search" at bounding box center [1410, 58] width 133 height 13
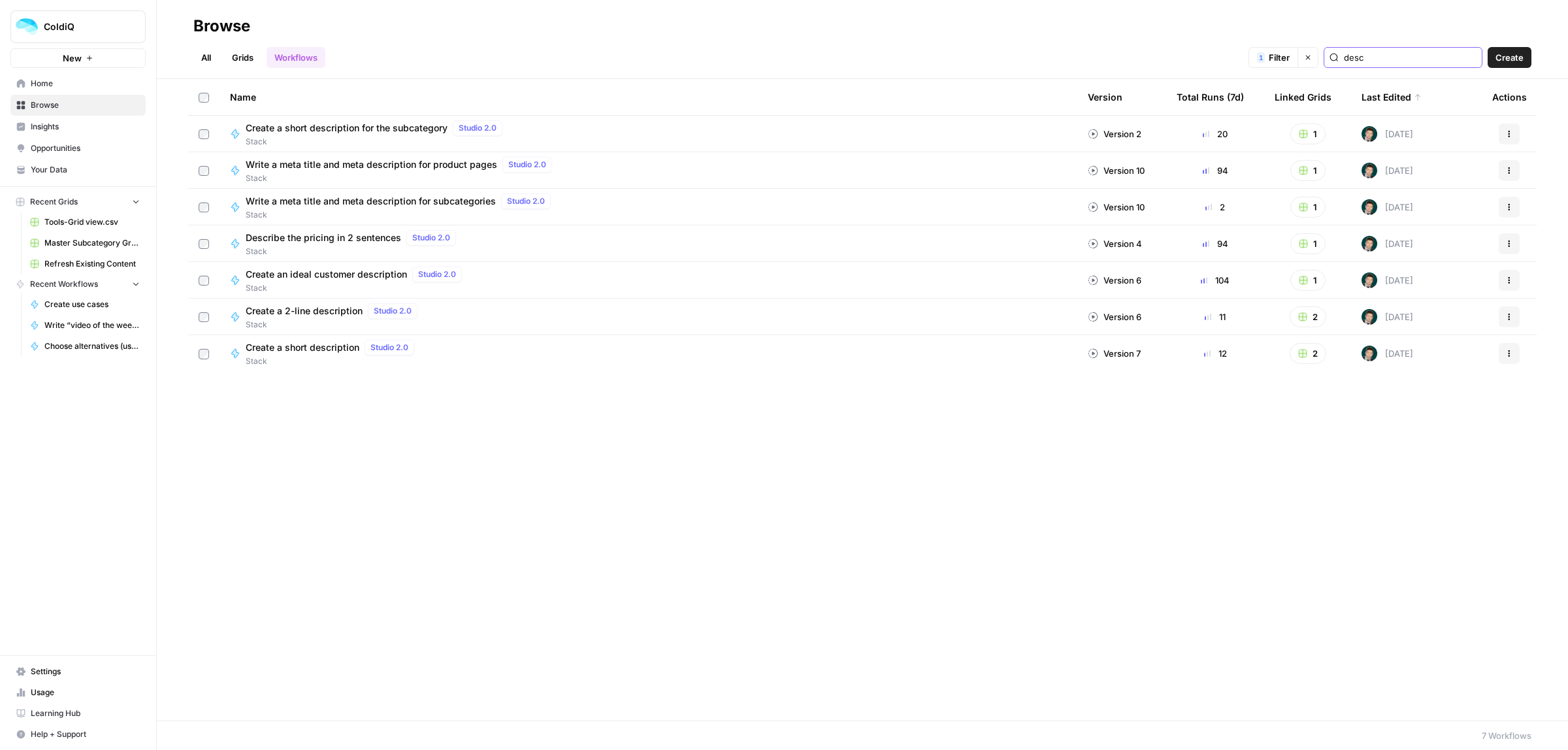
type input "desc"
click at [1500, 363] on button "Actions" at bounding box center [1509, 353] width 21 height 21
click at [1444, 409] on span "Edit in Studio" at bounding box center [1451, 403] width 104 height 13
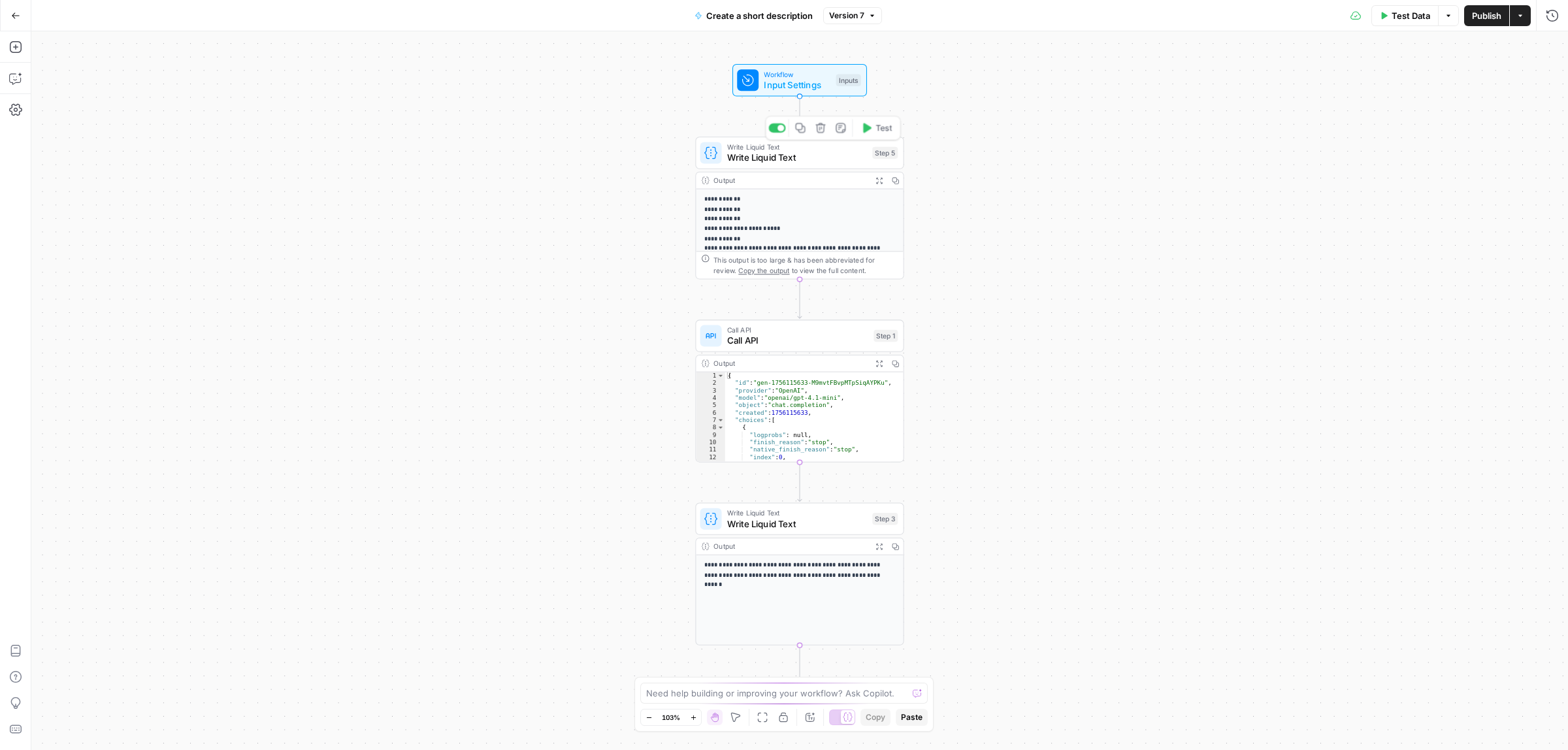
click at [798, 151] on span "Write Liquid Text" at bounding box center [797, 158] width 140 height 14
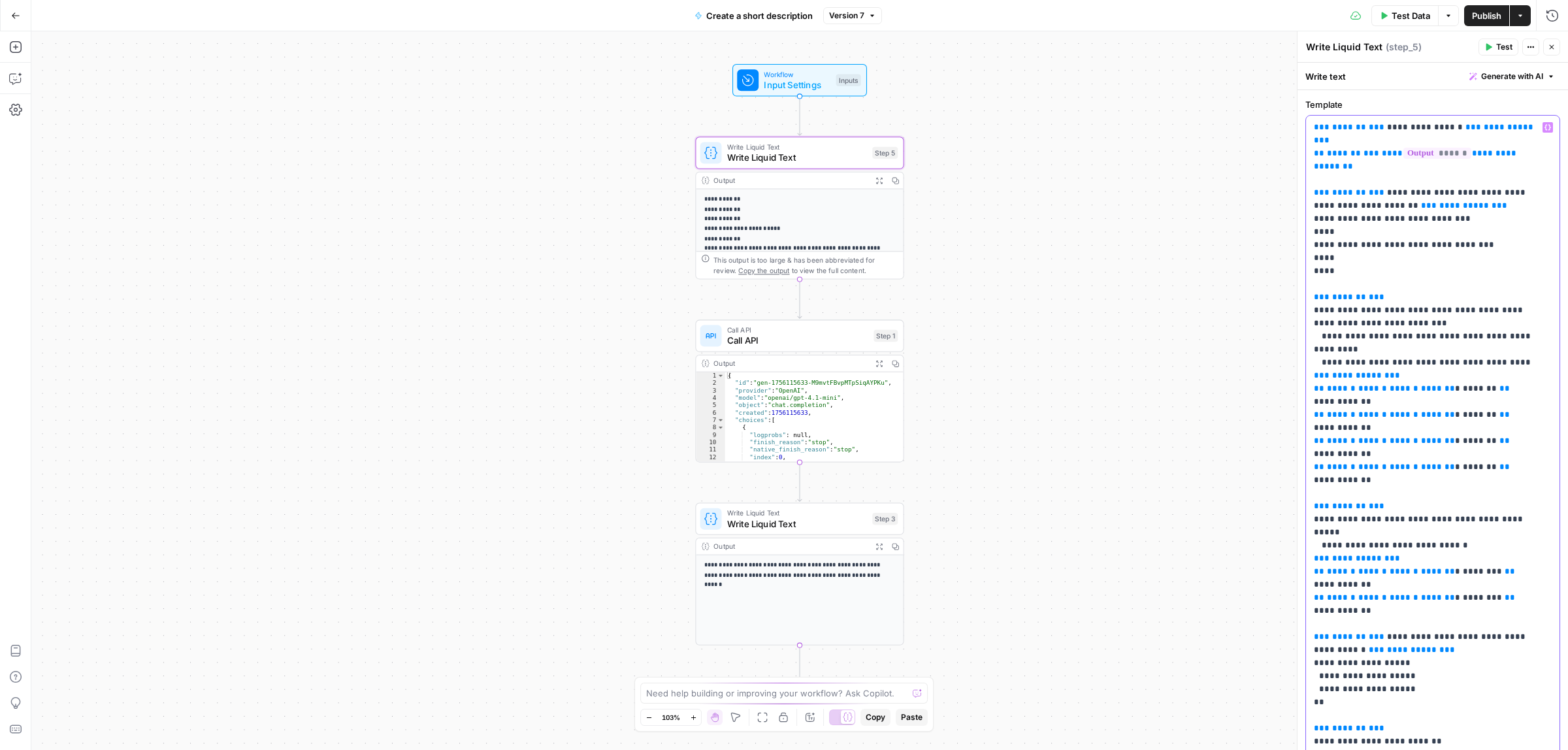
click at [1465, 254] on p "**********" at bounding box center [1426, 499] width 226 height 758
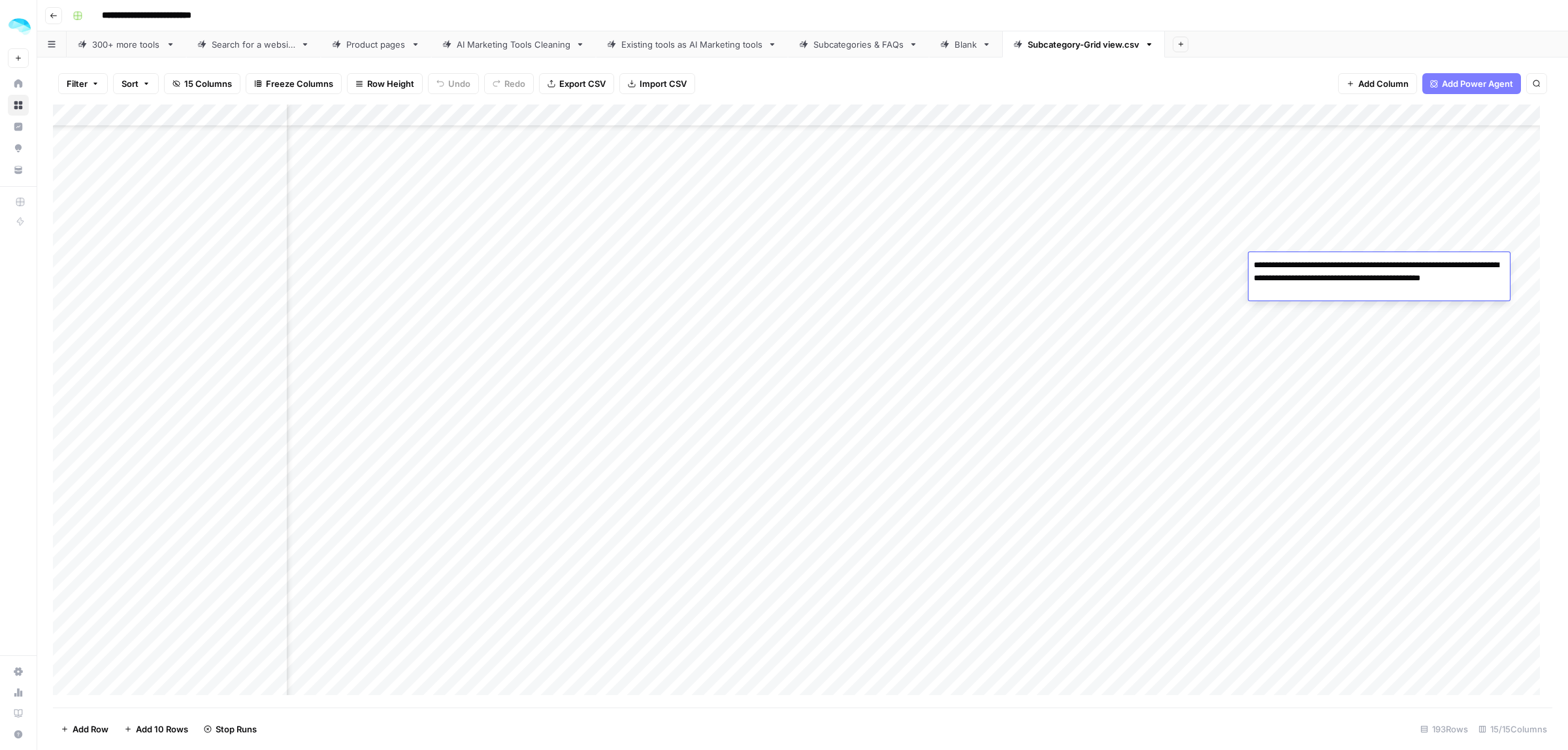
scroll to position [2206, 1474]
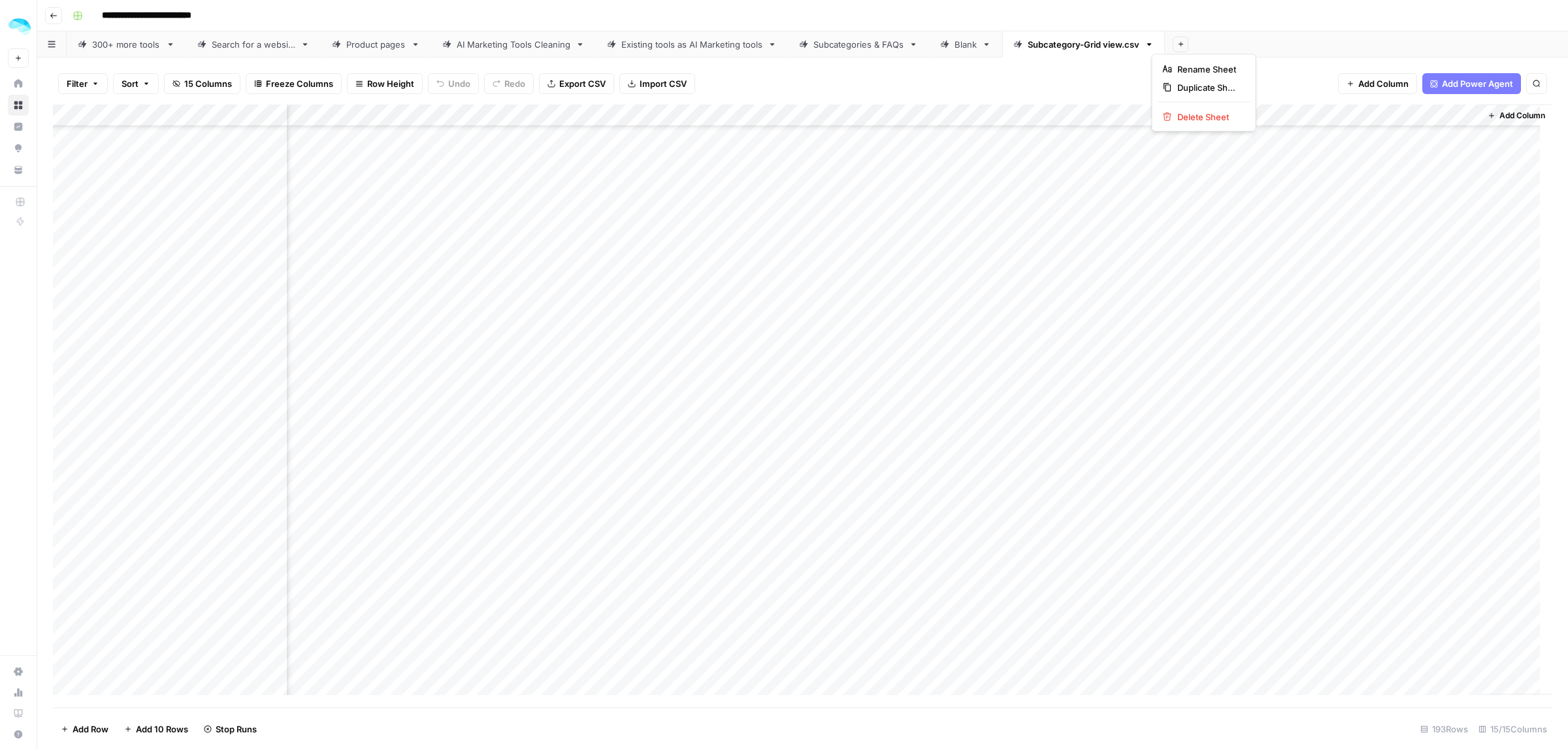
click at [1153, 47] on icon "button" at bounding box center [1150, 44] width 9 height 9
click at [1191, 76] on button "Rename Sheet" at bounding box center [1203, 69] width 93 height 19
type input "**********"
click at [1353, 256] on div "Add Column" at bounding box center [803, 405] width 1500 height 603
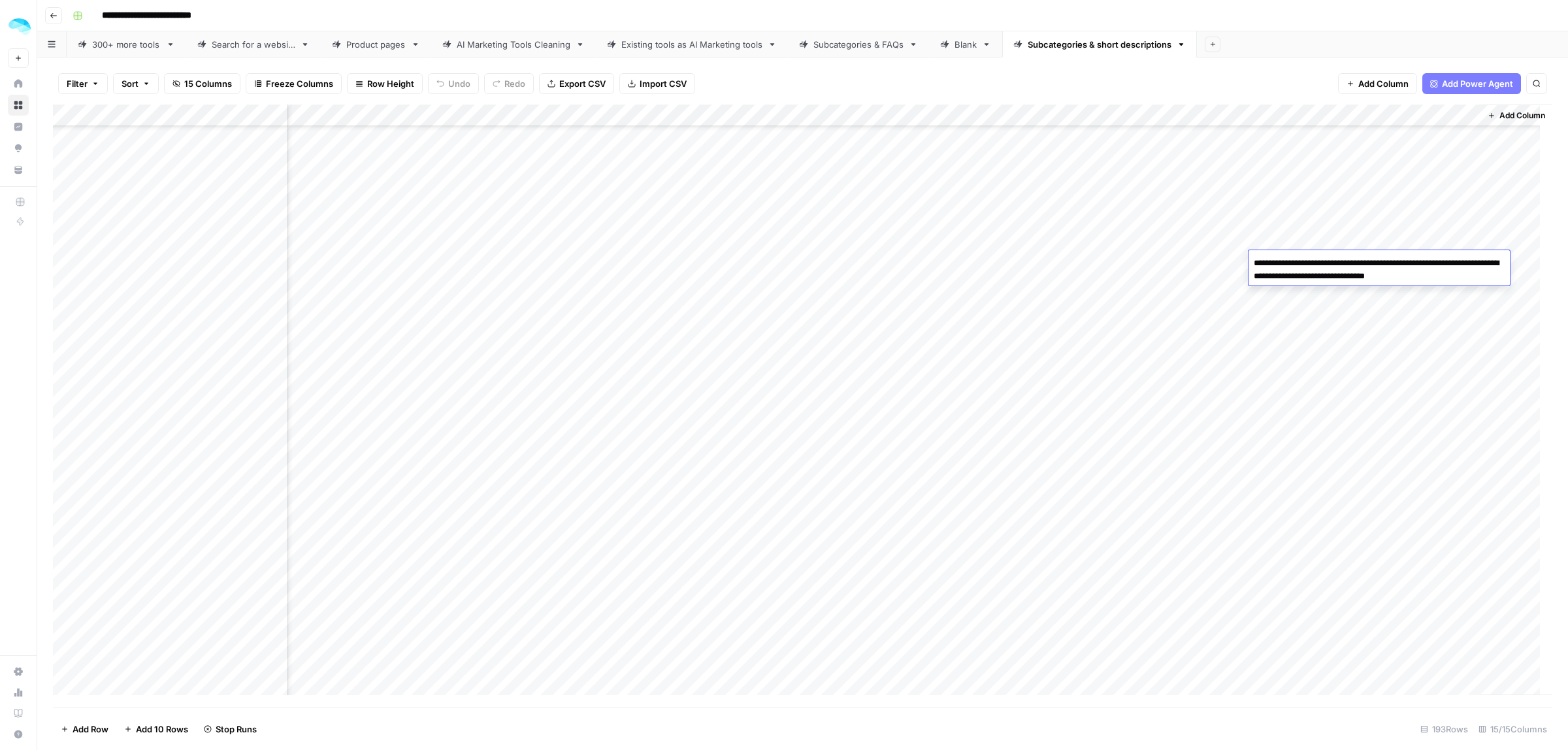
click at [1353, 256] on textarea "**********" at bounding box center [1379, 270] width 261 height 31
click at [1297, 216] on div "Add Column" at bounding box center [803, 405] width 1500 height 603
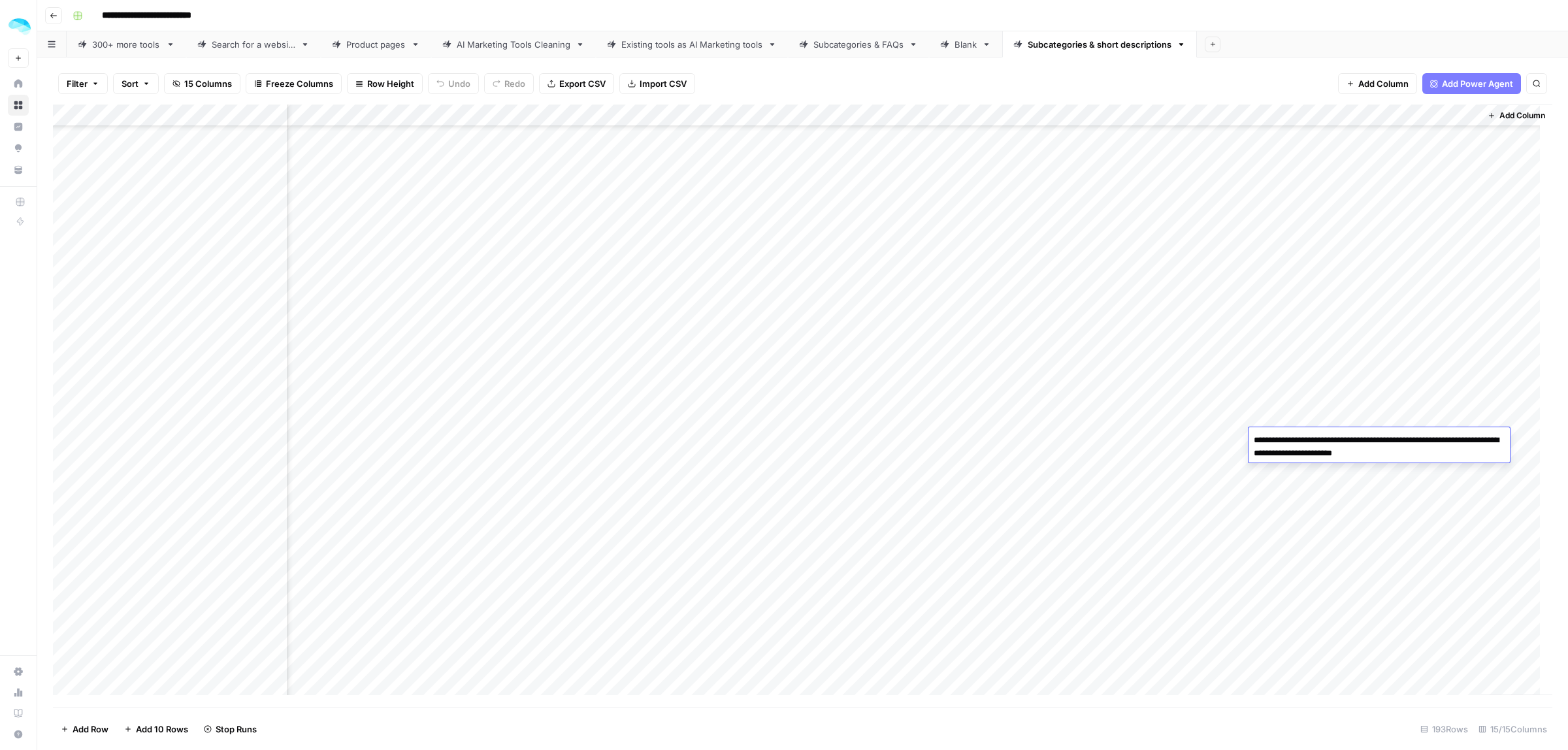
click at [1293, 459] on textarea "**********" at bounding box center [1379, 447] width 261 height 31
click at [1288, 469] on div "Add Column" at bounding box center [803, 405] width 1500 height 603
click at [1320, 357] on div "Add Column" at bounding box center [803, 405] width 1500 height 603
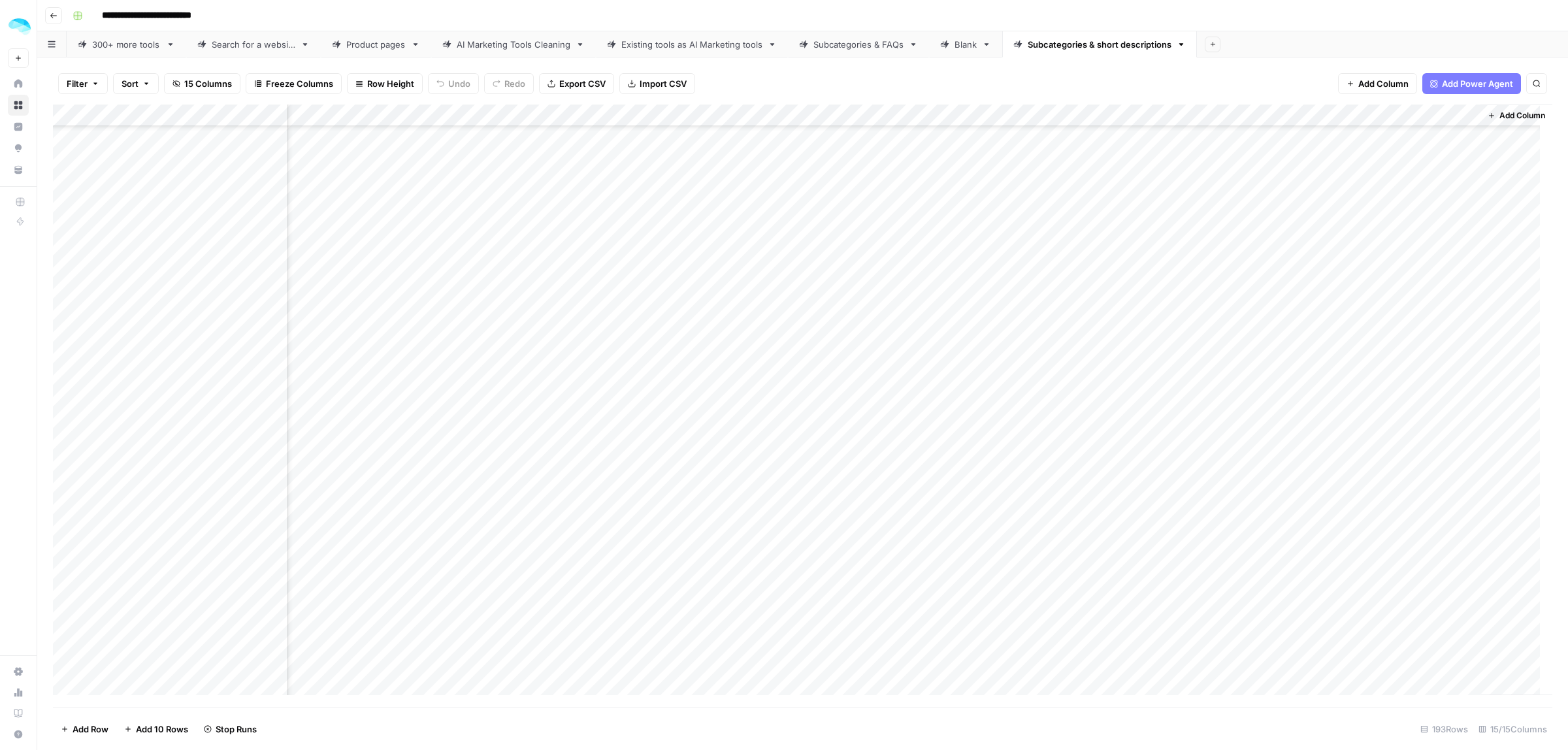
scroll to position [1225, 1474]
click at [1236, 267] on div "Add Column" at bounding box center [803, 405] width 1500 height 603
click at [1237, 285] on div "Add Column" at bounding box center [803, 405] width 1500 height 603
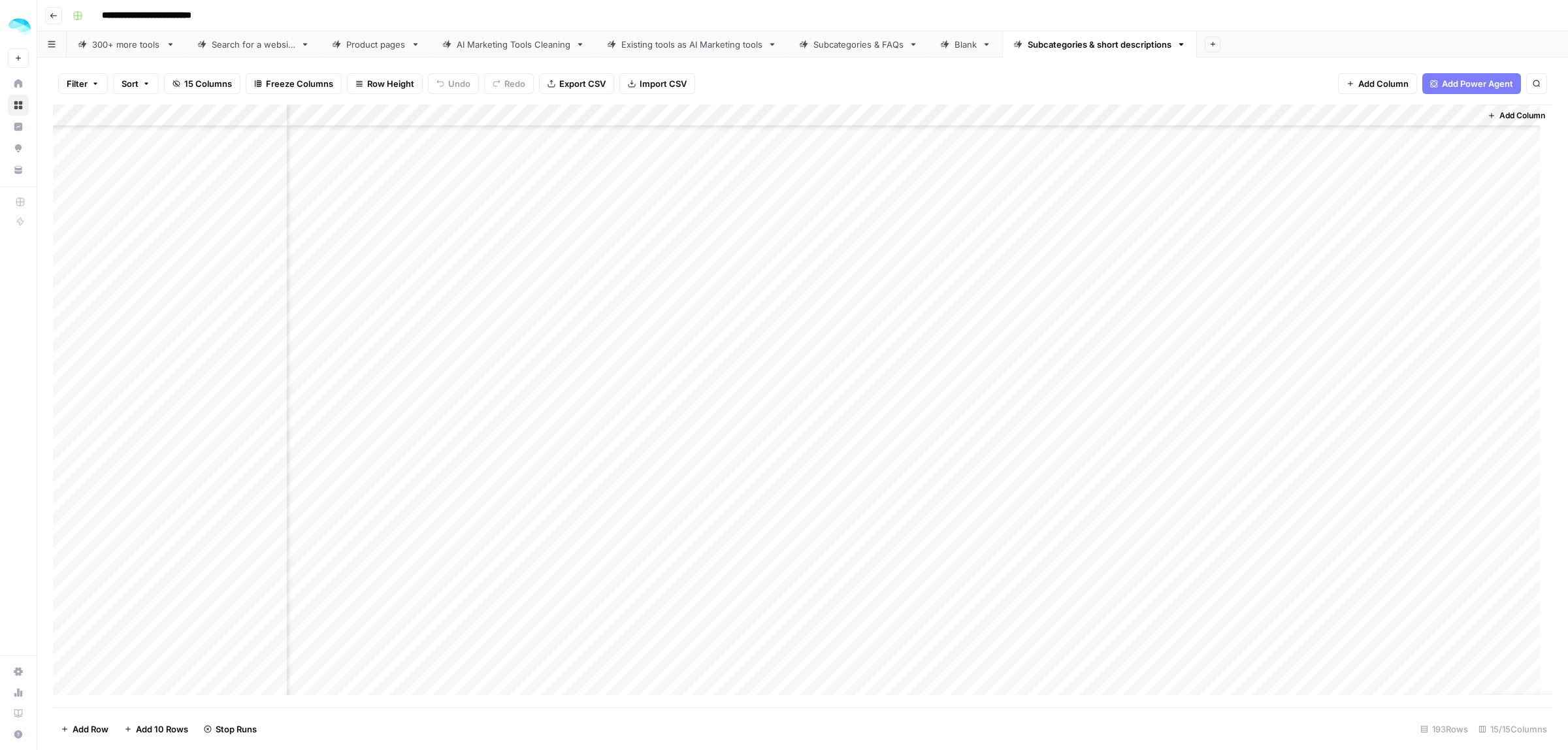
click at [1237, 285] on div "Add Column" at bounding box center [803, 405] width 1500 height 603
click at [1337, 411] on div "Add Column" at bounding box center [803, 405] width 1500 height 603
click at [1337, 410] on div "Add Column" at bounding box center [803, 405] width 1500 height 603
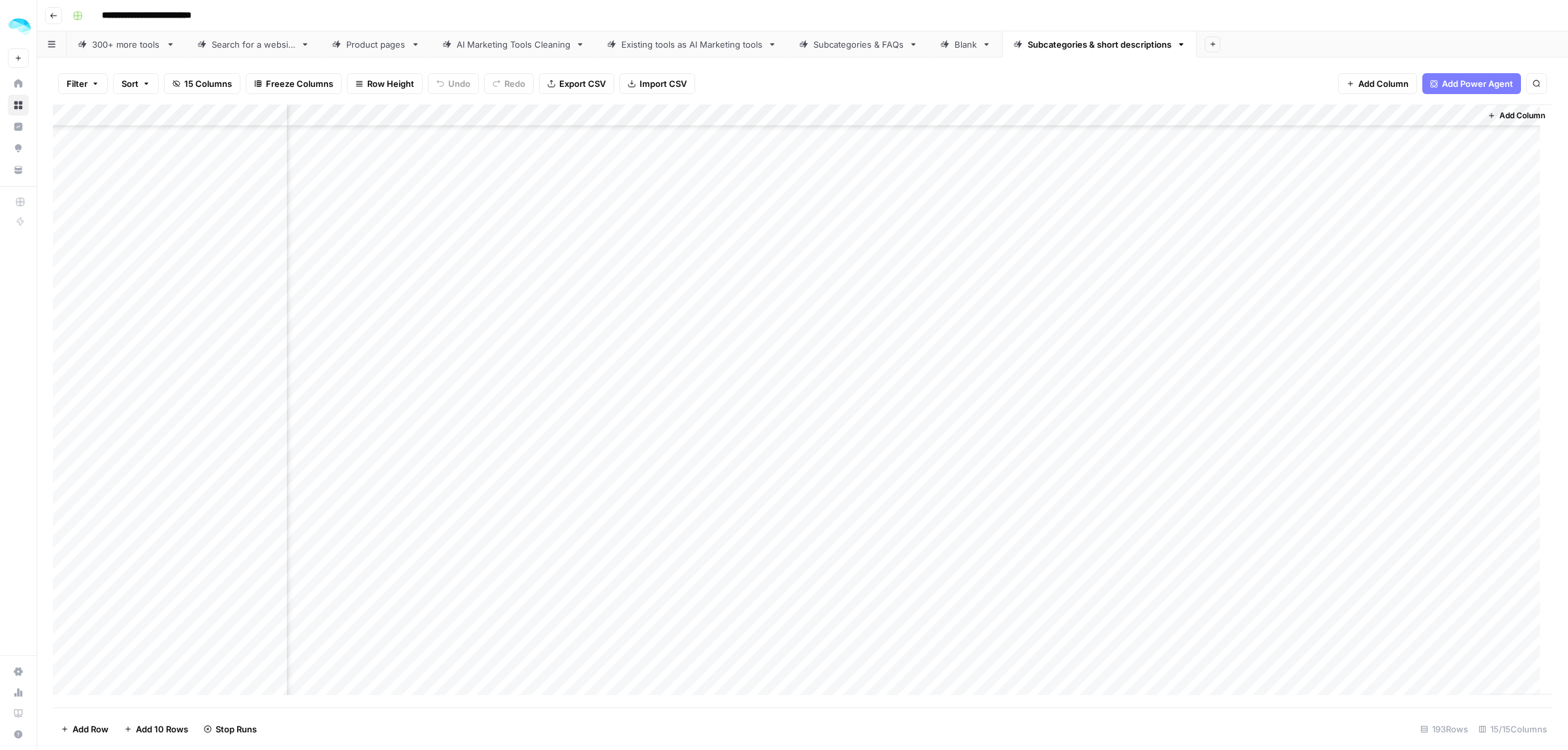
click at [1348, 275] on div "Add Column" at bounding box center [803, 405] width 1500 height 603
click at [1315, 294] on div "Add Column" at bounding box center [803, 405] width 1500 height 603
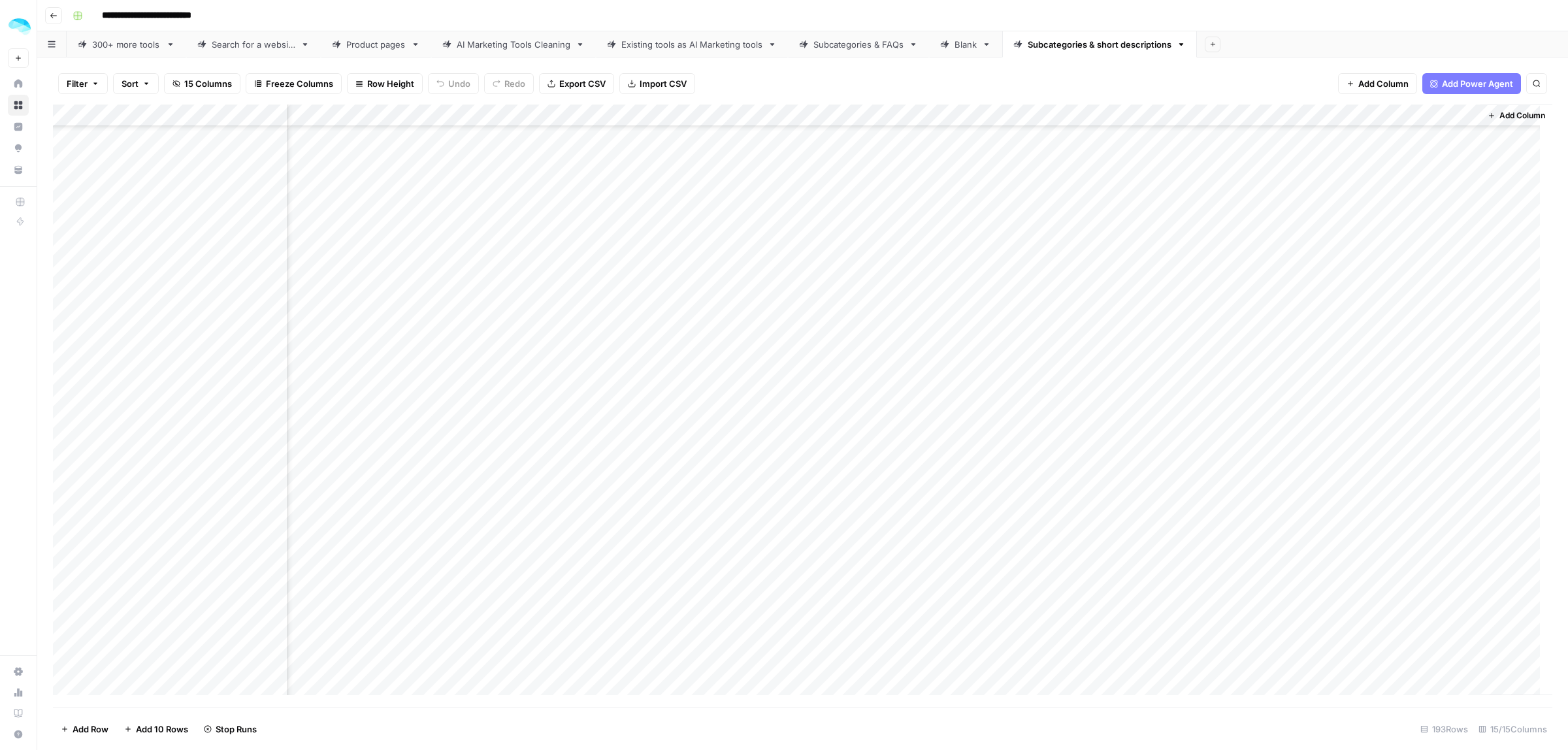
click at [1366, 297] on div "Add Column" at bounding box center [803, 405] width 1500 height 603
click at [1363, 272] on div "Add Column" at bounding box center [803, 405] width 1500 height 603
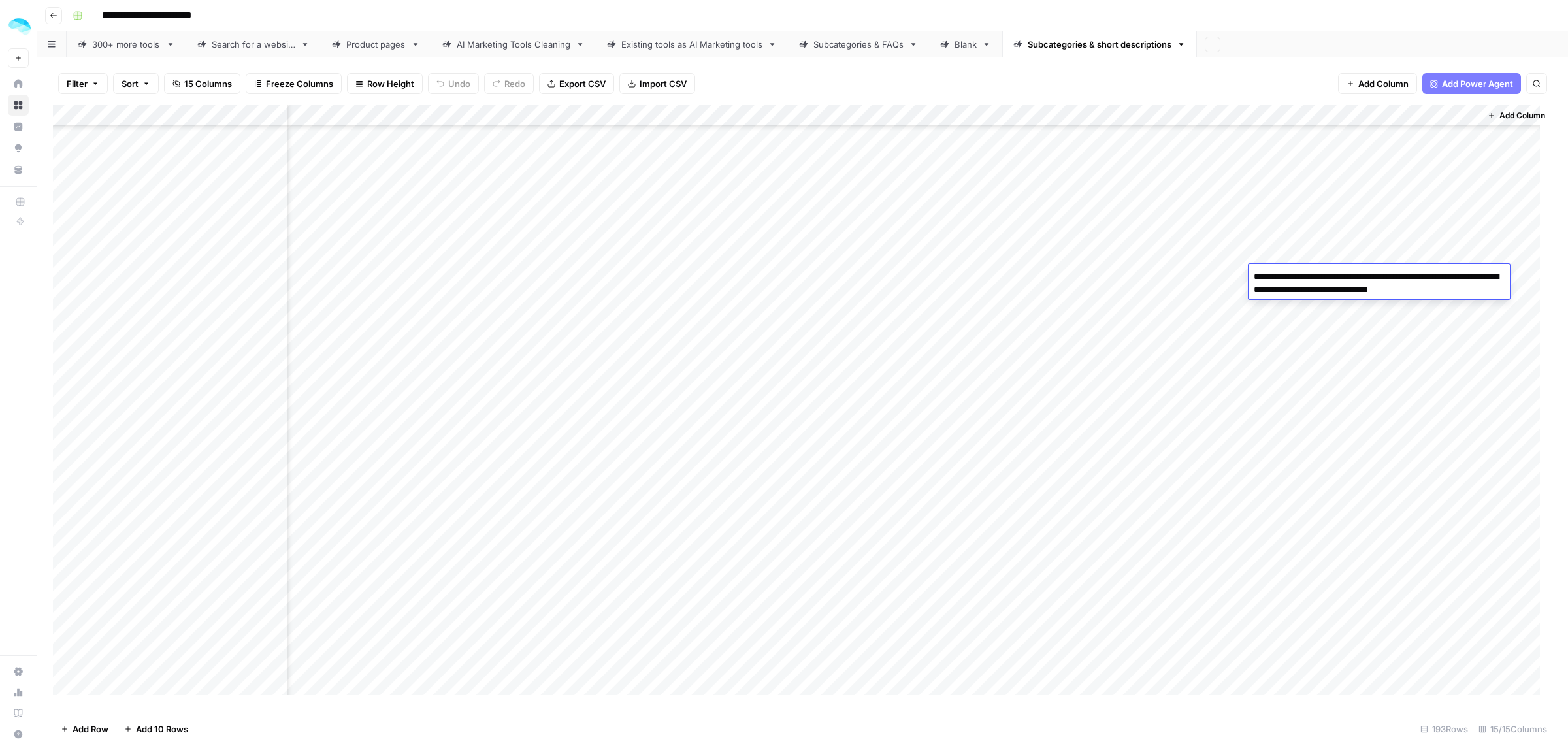
click at [1336, 384] on div "Add Column" at bounding box center [803, 405] width 1500 height 603
click at [592, 74] on button "Export CSV" at bounding box center [576, 83] width 75 height 21
